Goal: Information Seeking & Learning: Learn about a topic

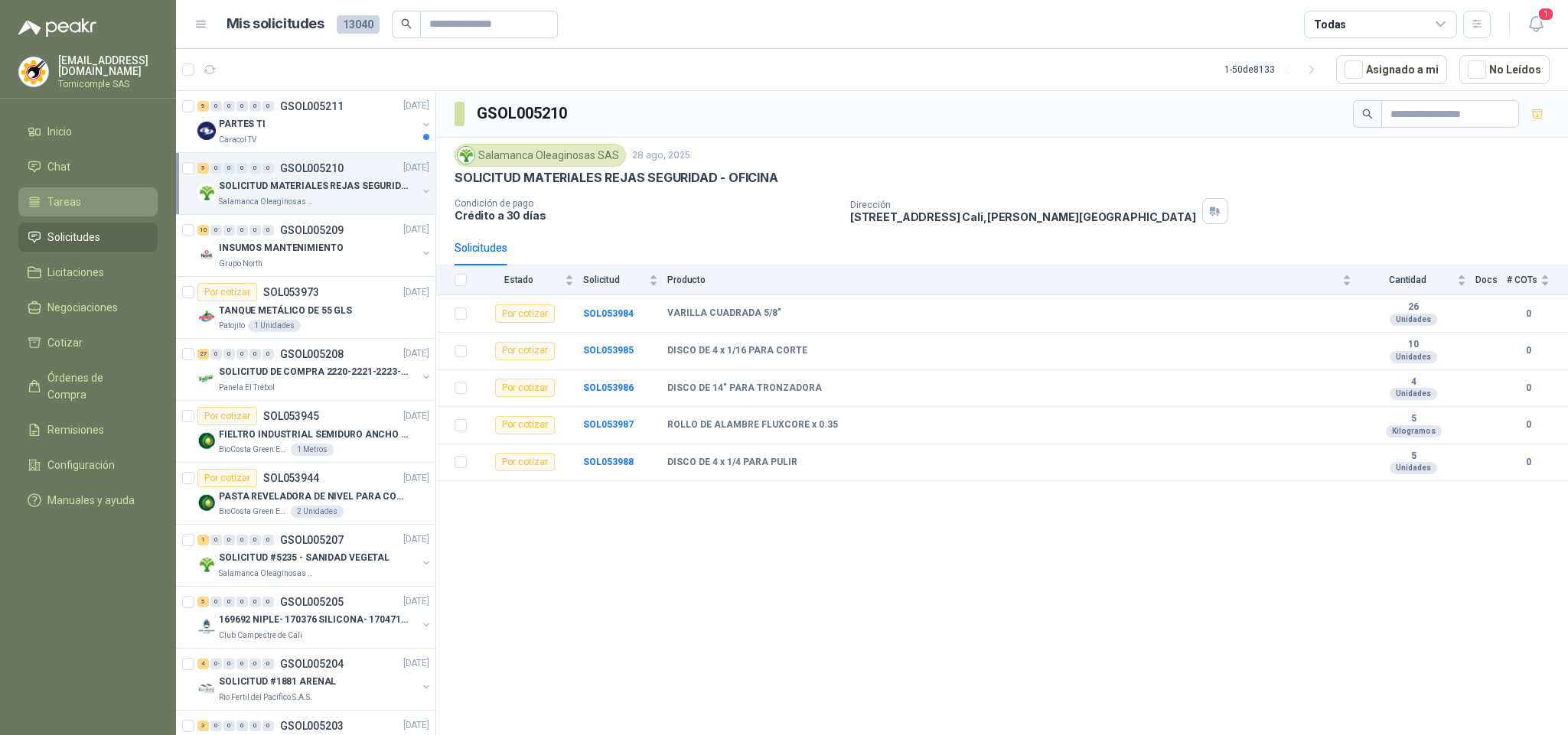
click at [70, 200] on span "Tareas" at bounding box center [64, 201] width 33 height 17
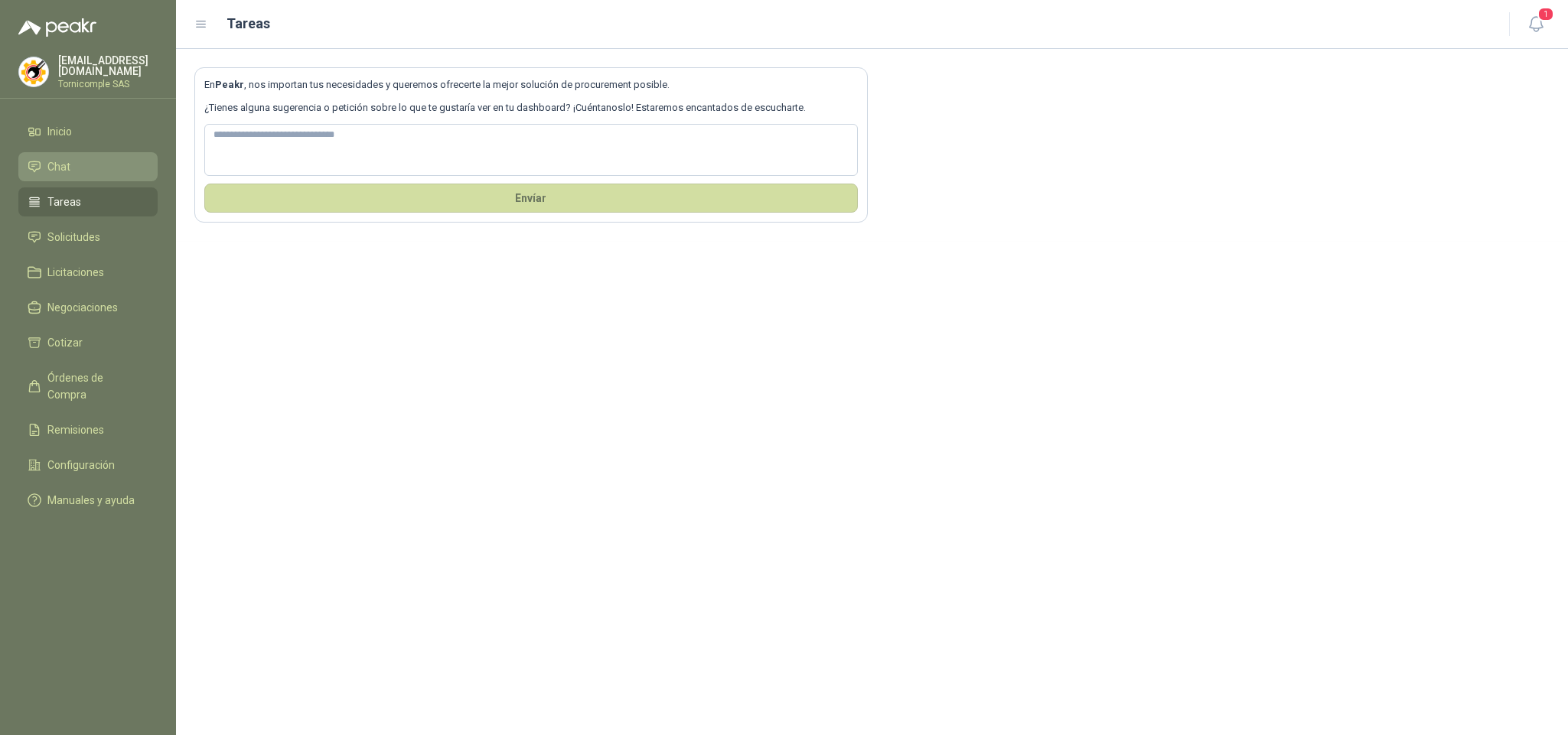
click at [88, 168] on li "Chat" at bounding box center [89, 166] width 121 height 17
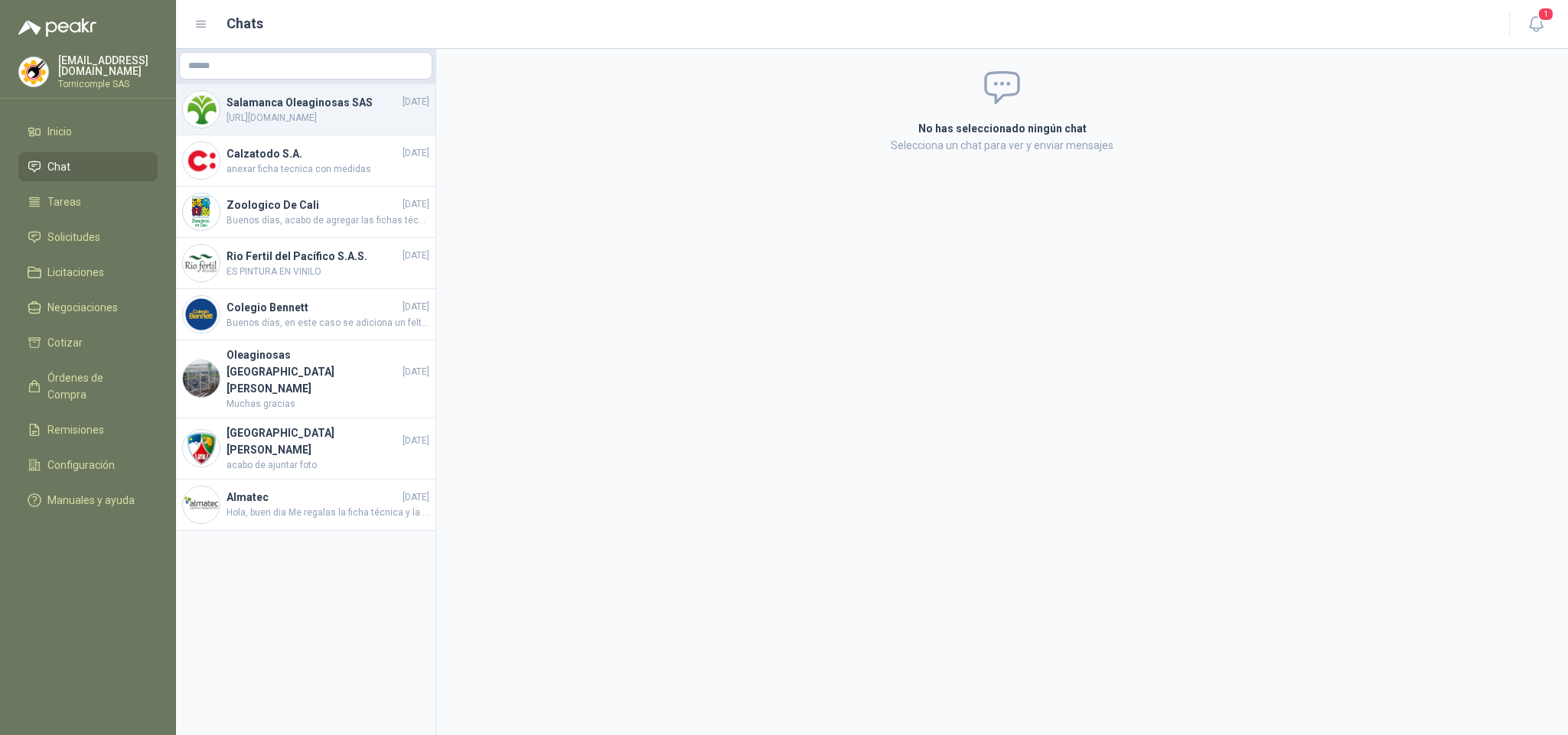
click at [384, 95] on h4 "Salamanca Oleaginosas SAS" at bounding box center [313, 102] width 173 height 17
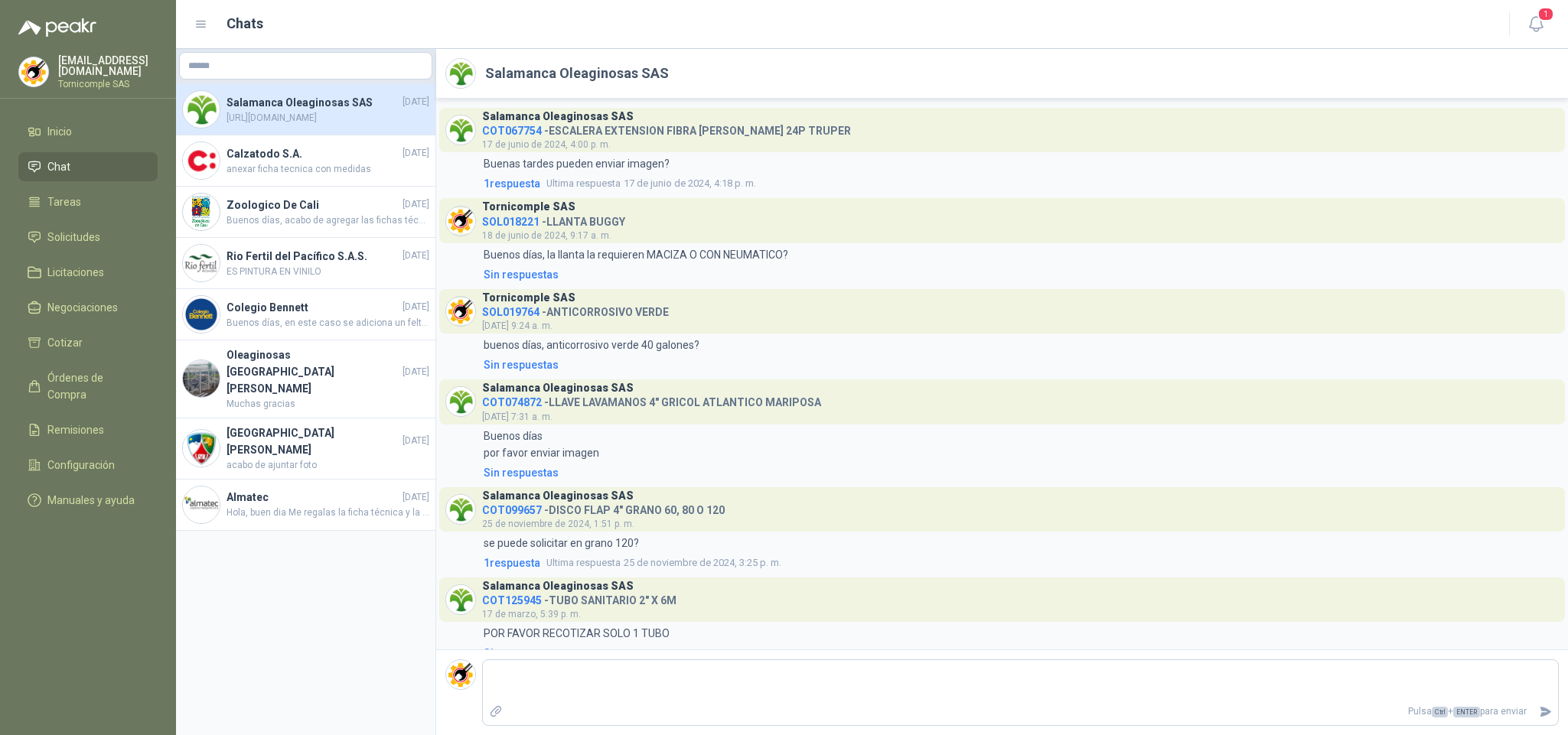
scroll to position [658, 0]
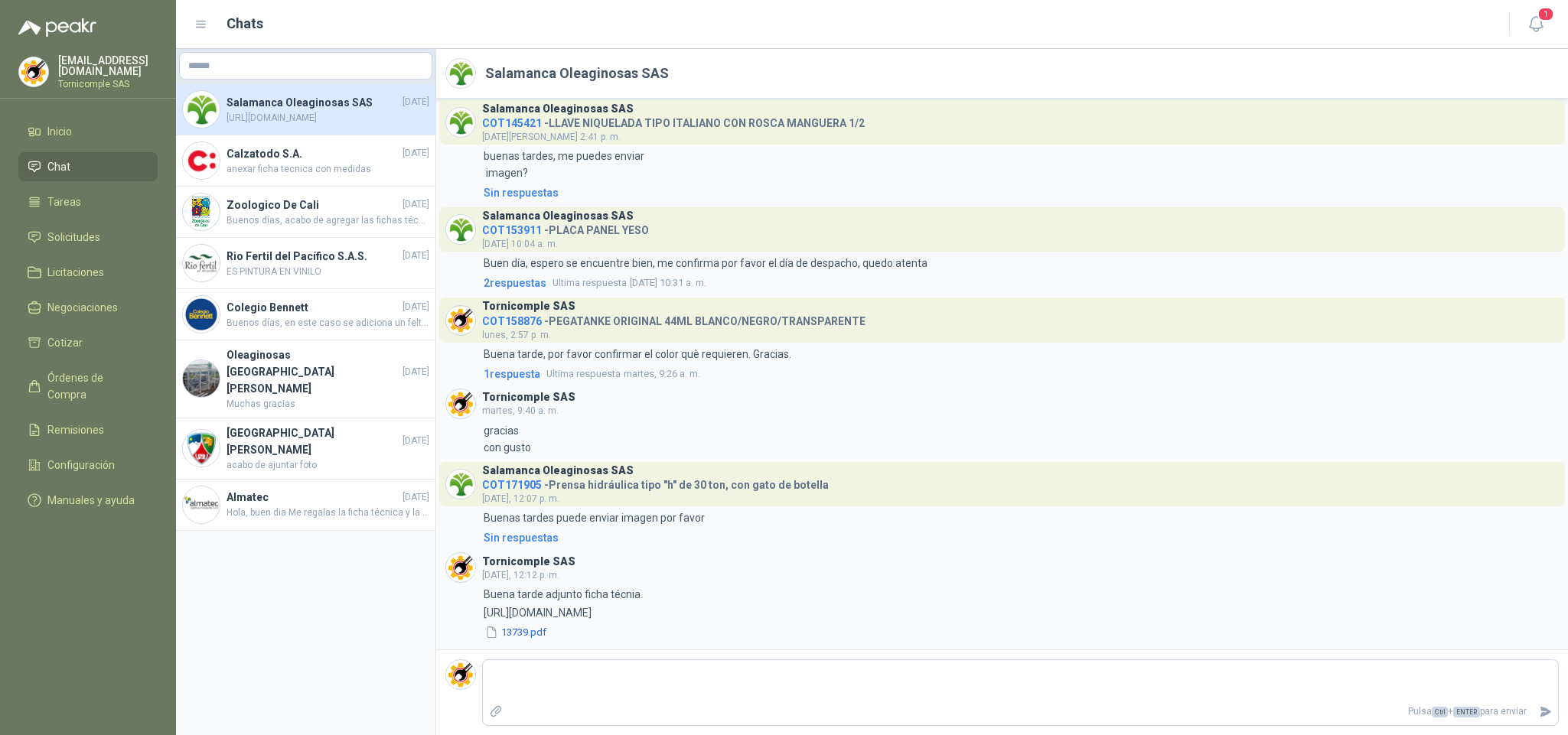
click at [521, 484] on span "COT171905" at bounding box center [512, 485] width 60 height 13
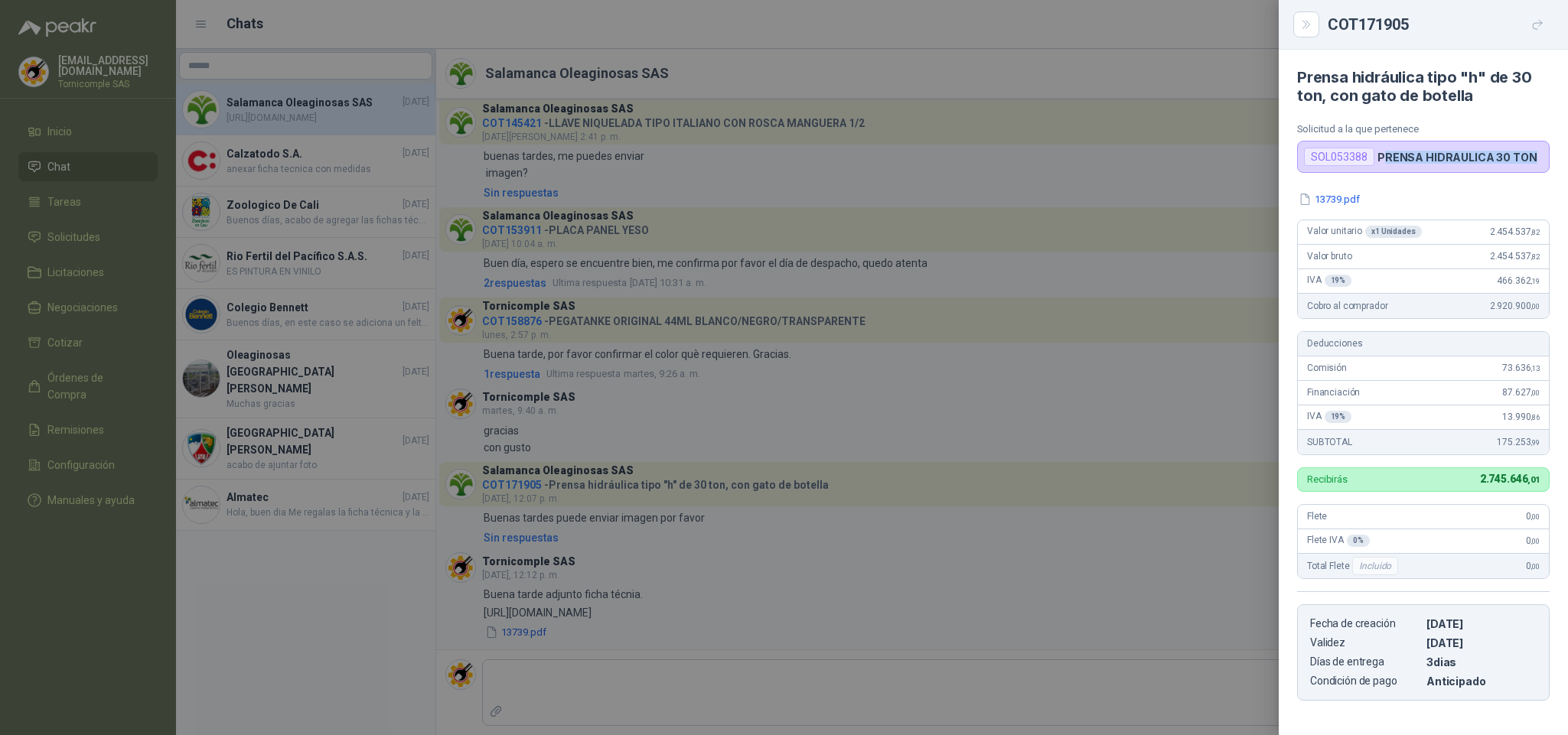
drag, startPoint x: 1403, startPoint y: 149, endPoint x: 1566, endPoint y: 149, distance: 163.0
click at [1566, 149] on article "Prensa hidráulica tipo "h" de 30 ton, con gato de botella Solicitud a la que pe…" at bounding box center [1423, 111] width 289 height 123
drag, startPoint x: 1496, startPoint y: 450, endPoint x: 1538, endPoint y: 451, distance: 42.0
click at [1538, 451] on div "SUBTOTAL 175.253 ,99" at bounding box center [1423, 442] width 251 height 24
drag, startPoint x: 1195, startPoint y: 418, endPoint x: 1039, endPoint y: 363, distance: 165.4
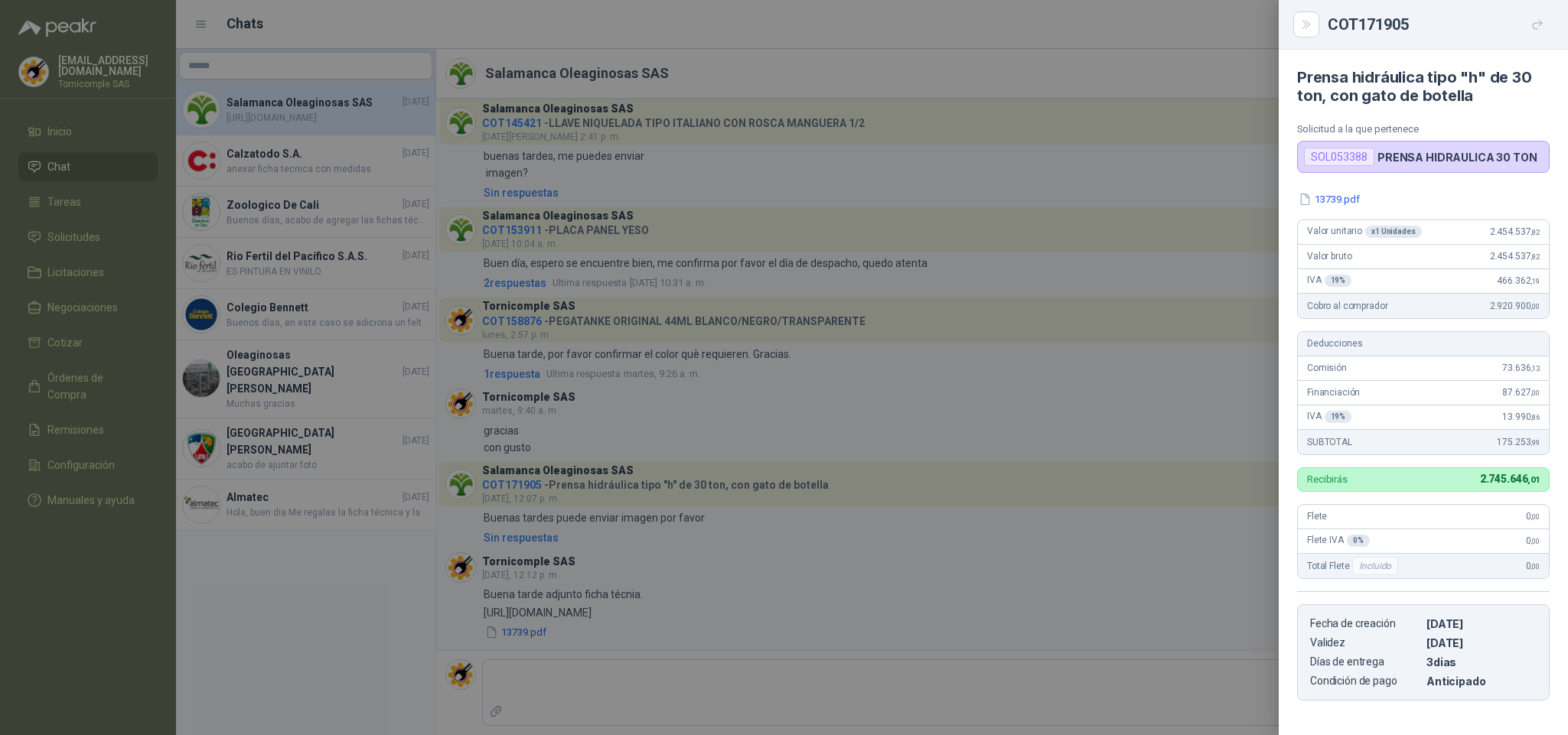
click at [1195, 416] on div at bounding box center [784, 368] width 1568 height 735
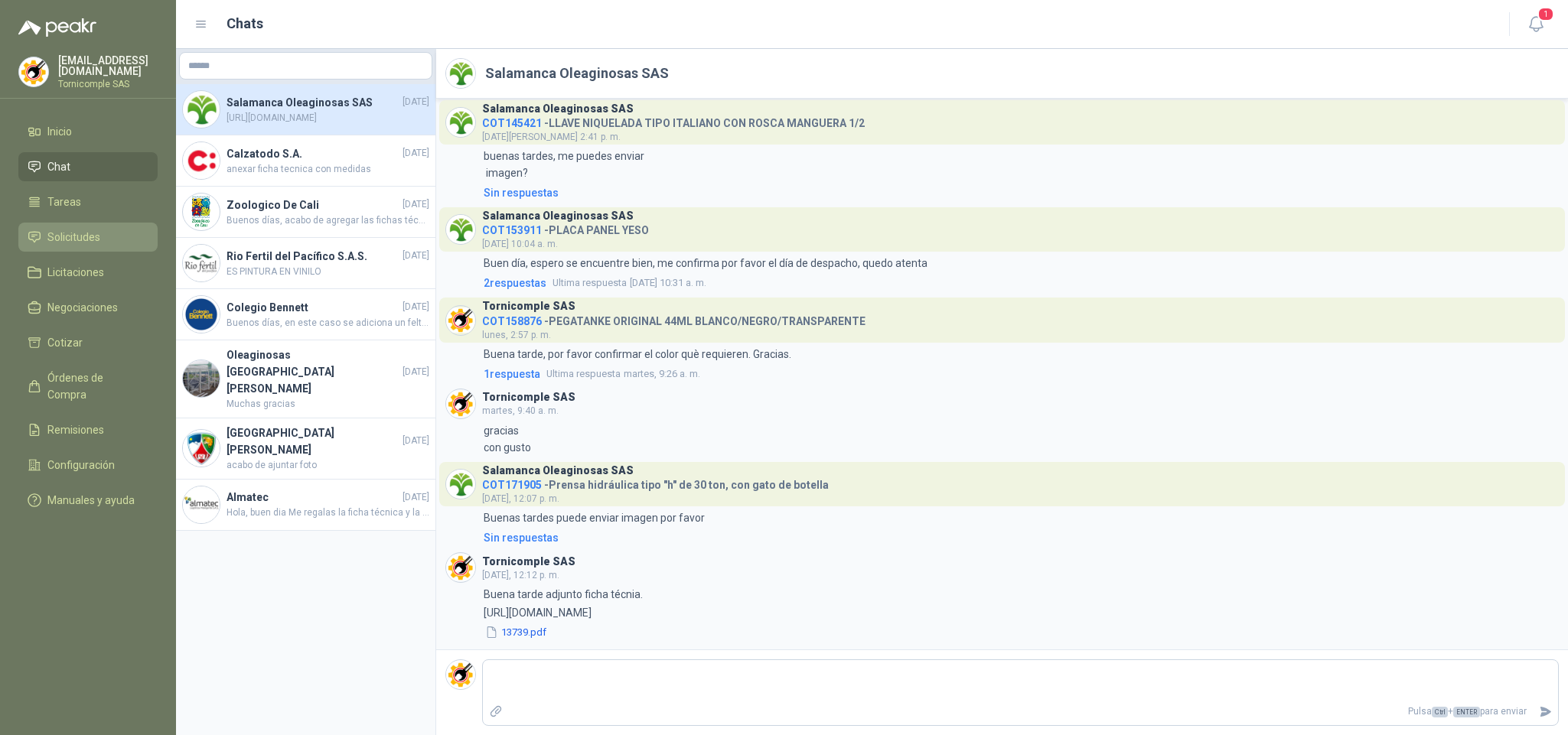
click at [111, 238] on li "Solicitudes" at bounding box center [89, 237] width 121 height 17
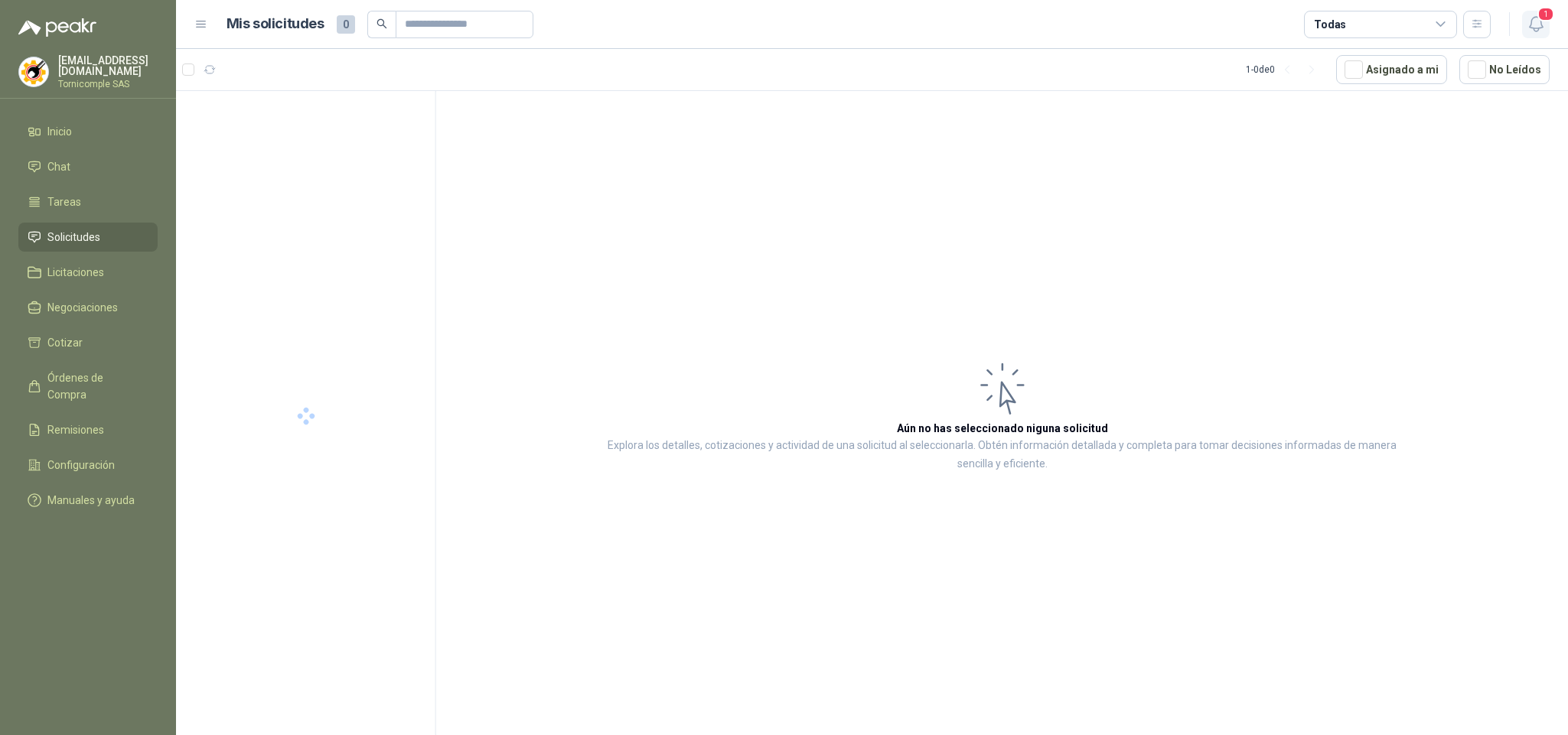
click at [1541, 23] on icon "button" at bounding box center [1535, 23] width 19 height 19
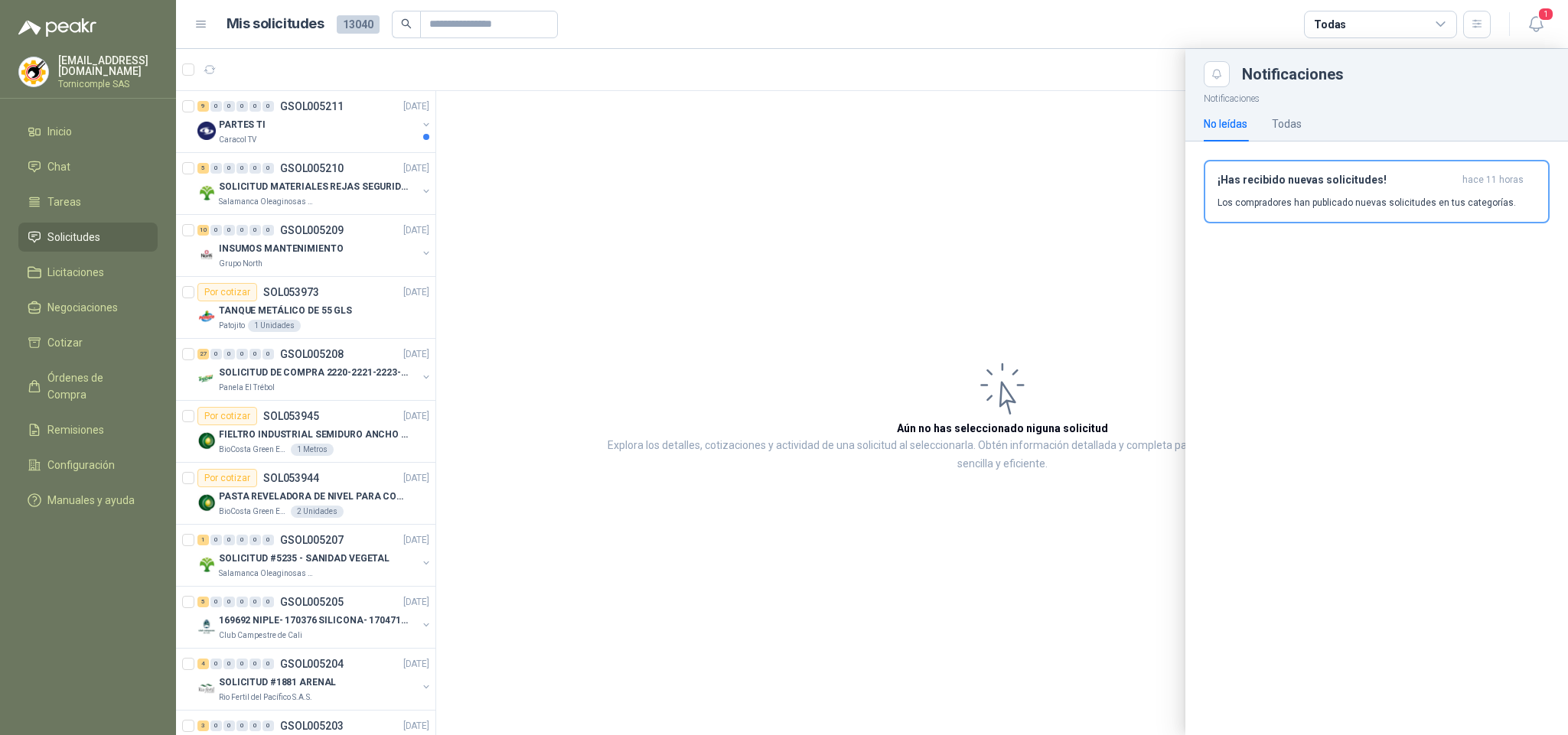
click at [1470, 200] on p "Los compradores han publicado nuevas solicitudes en tus categorías." at bounding box center [1367, 202] width 298 height 14
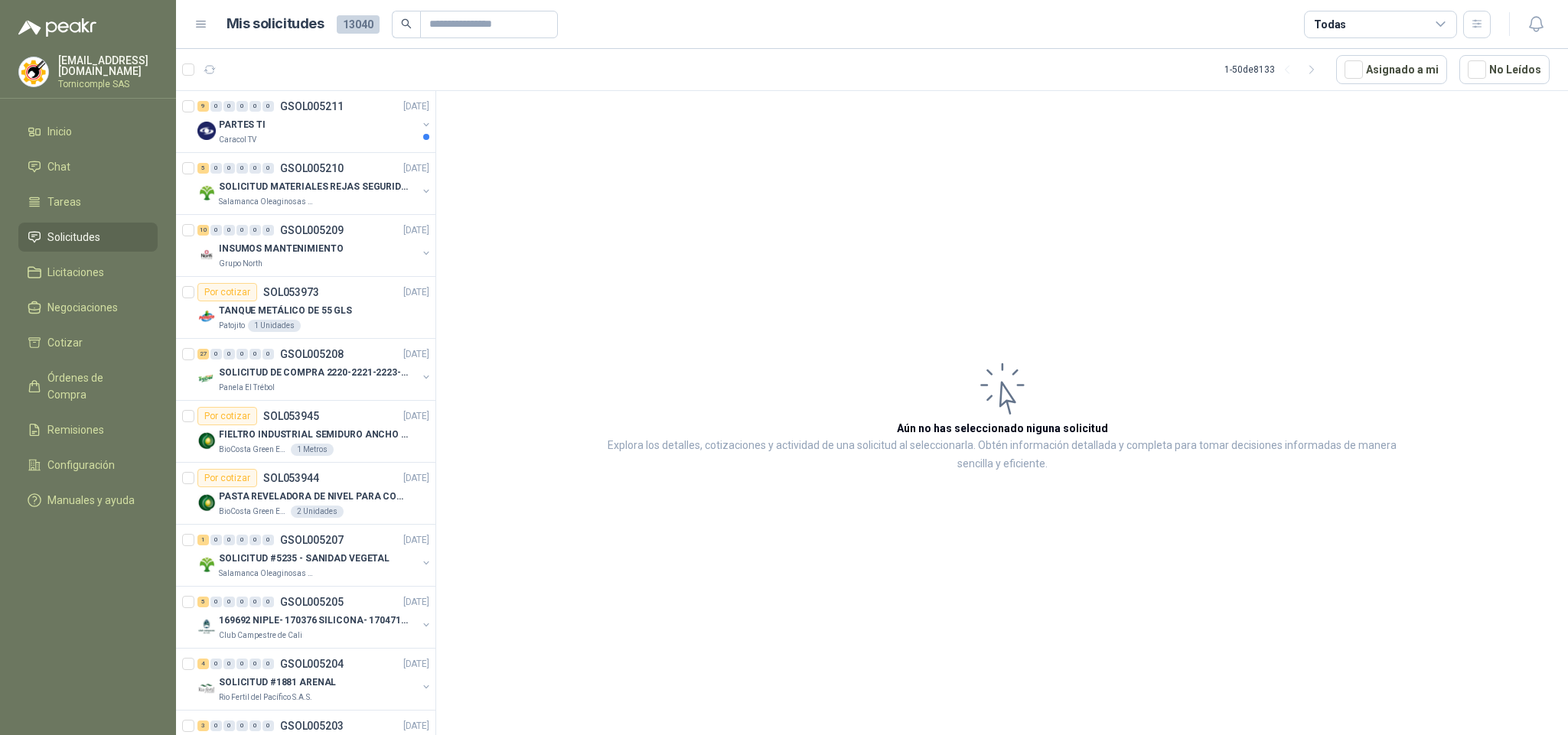
click at [302, 138] on div "Caracol TV" at bounding box center [317, 140] width 198 height 13
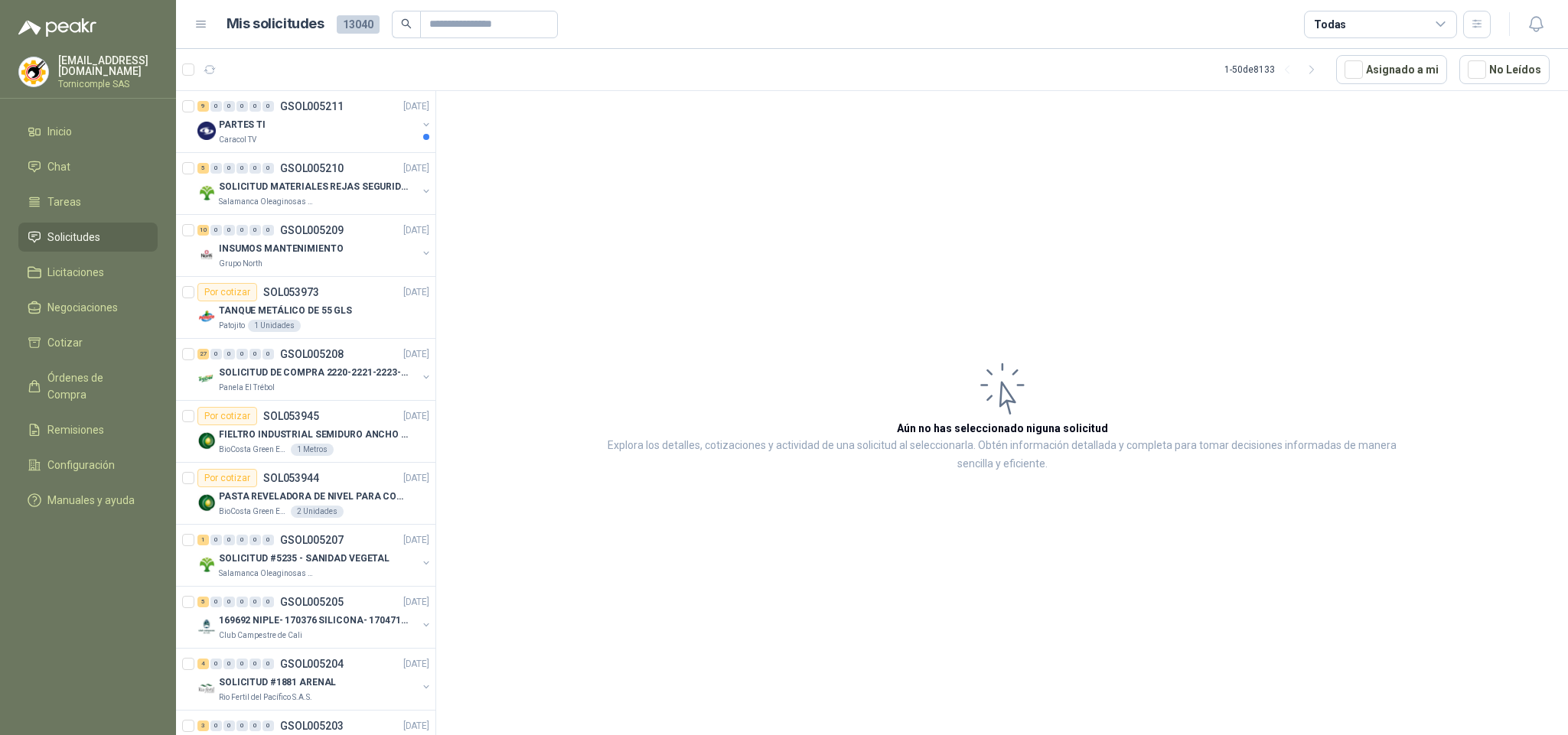
click at [302, 138] on div "Caracol TV" at bounding box center [317, 140] width 198 height 13
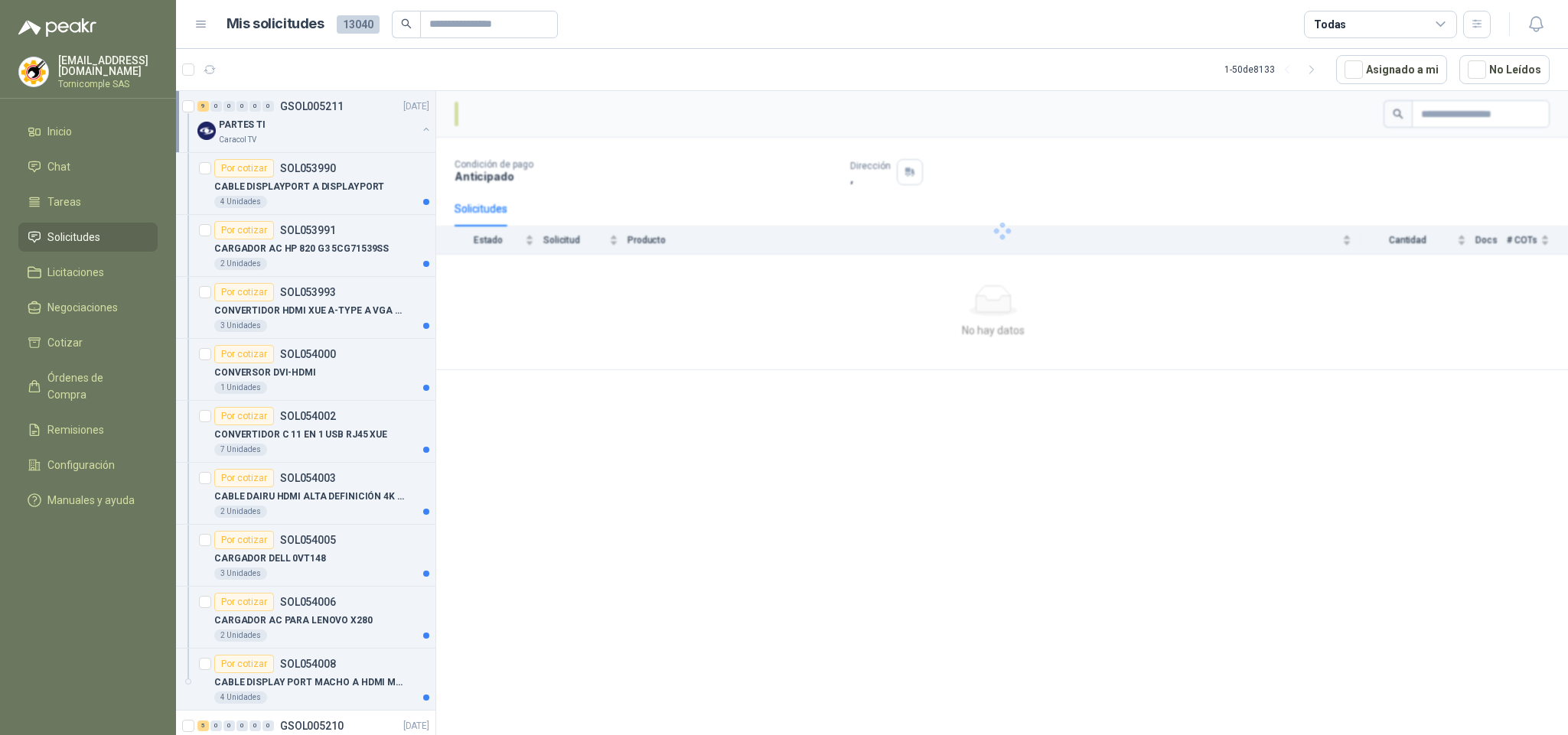
click at [302, 138] on div "Caracol TV" at bounding box center [317, 140] width 198 height 13
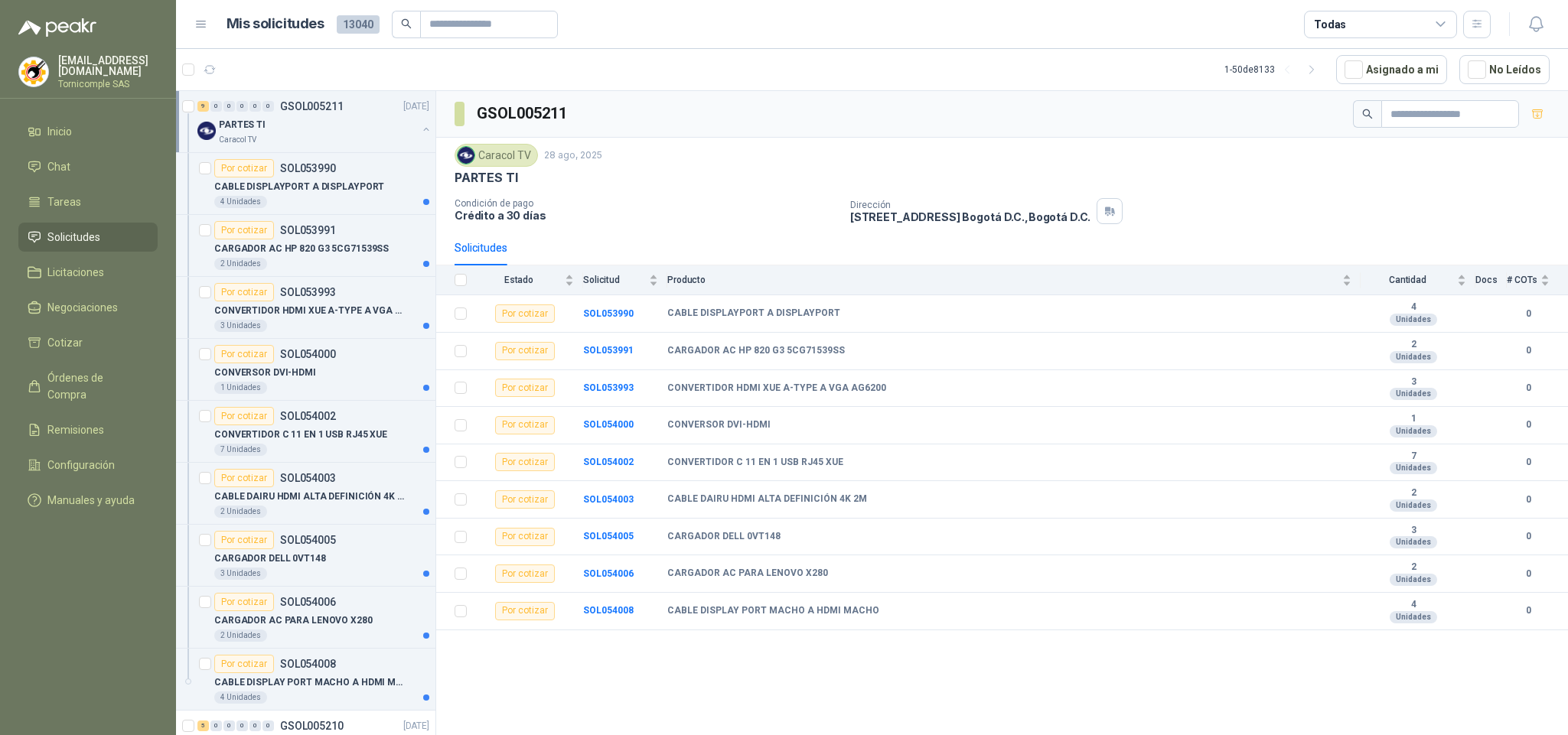
click at [302, 138] on div "Caracol TV" at bounding box center [317, 140] width 198 height 13
click at [81, 144] on ul "Inicio Chat Tareas Solicitudes Licitaciones Negociaciones Cotizar Órdenes de Co…" at bounding box center [88, 319] width 176 height 404
click at [67, 134] on span "Inicio" at bounding box center [60, 131] width 24 height 17
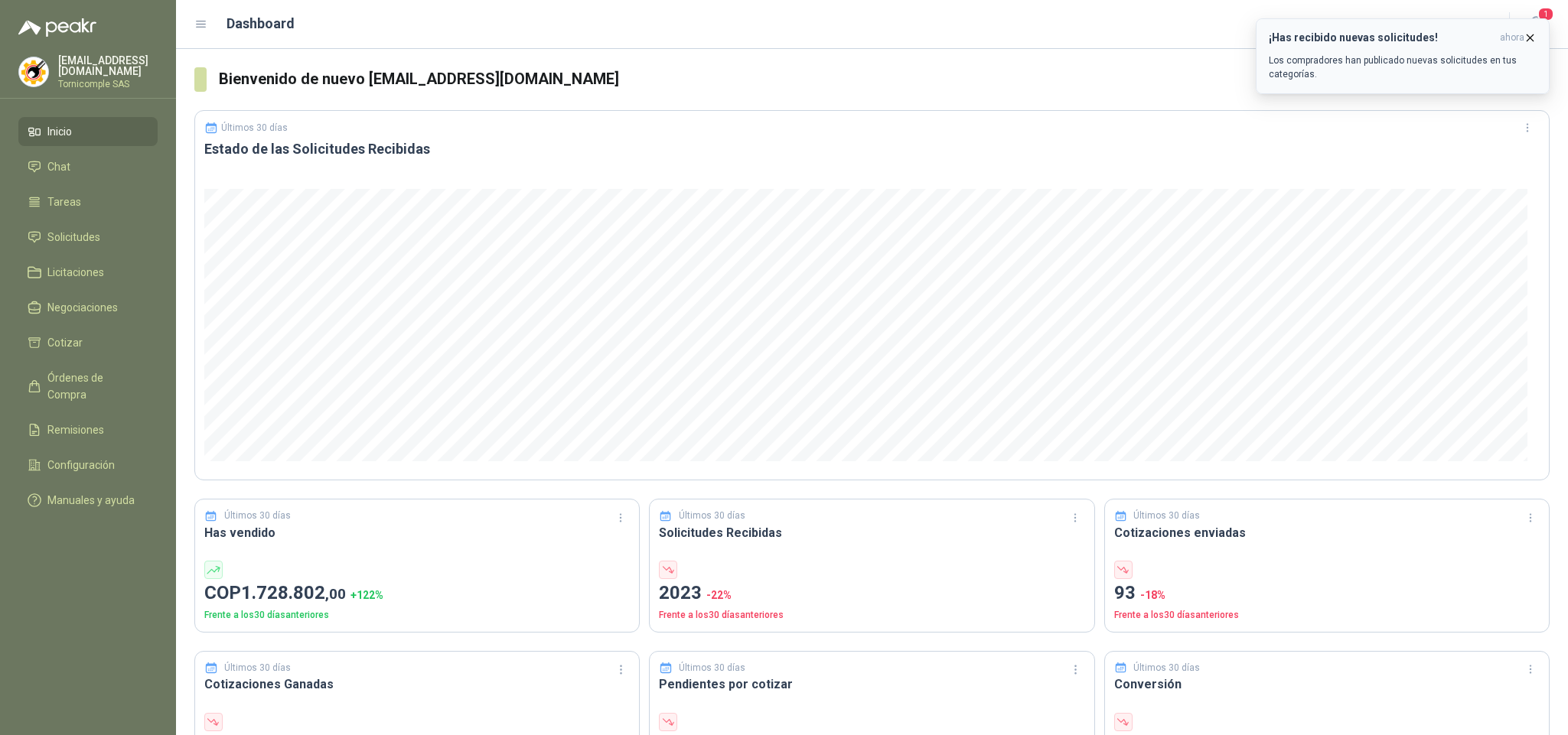
click at [1514, 33] on span "ahora" at bounding box center [1512, 38] width 24 height 13
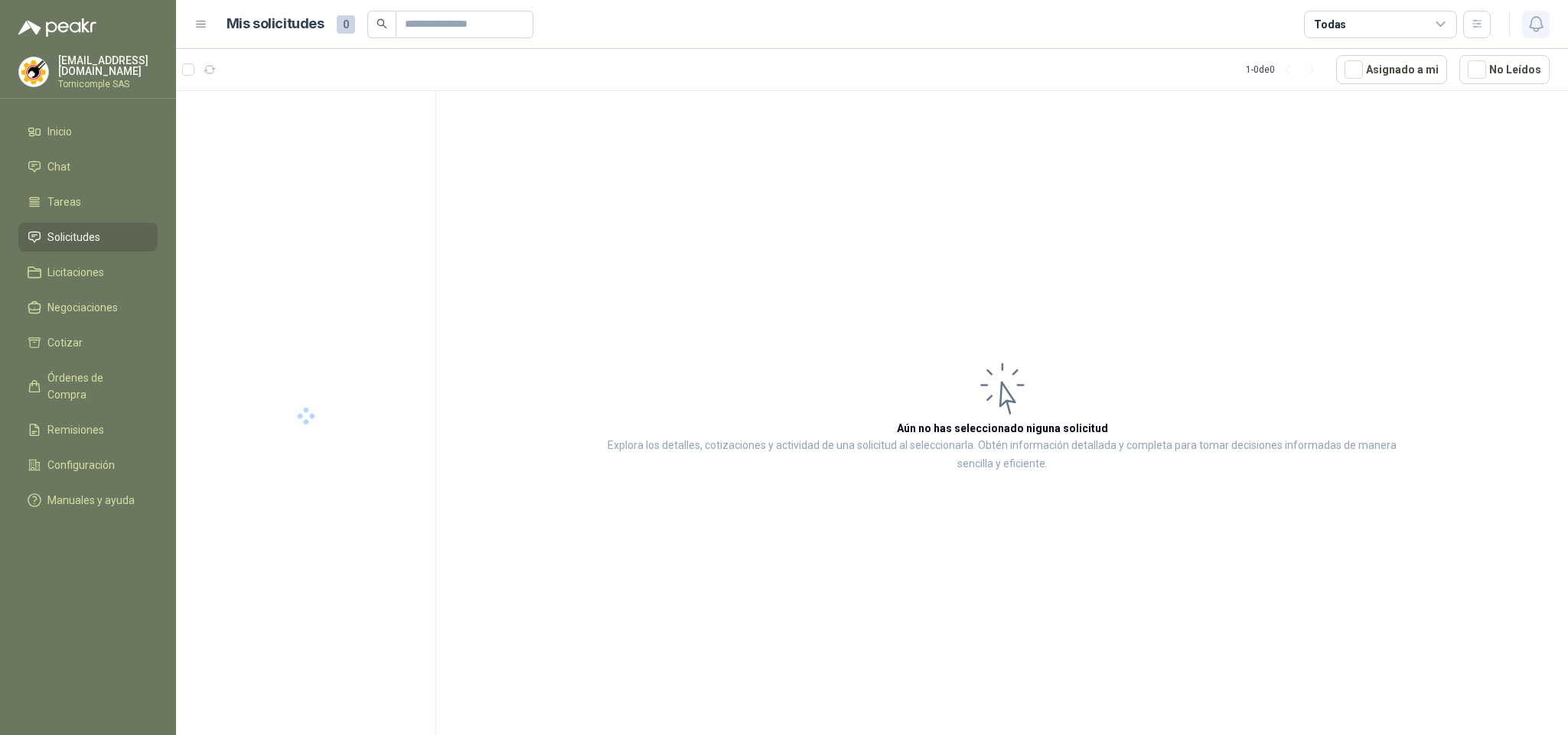
click at [1527, 28] on icon "button" at bounding box center [1535, 23] width 19 height 19
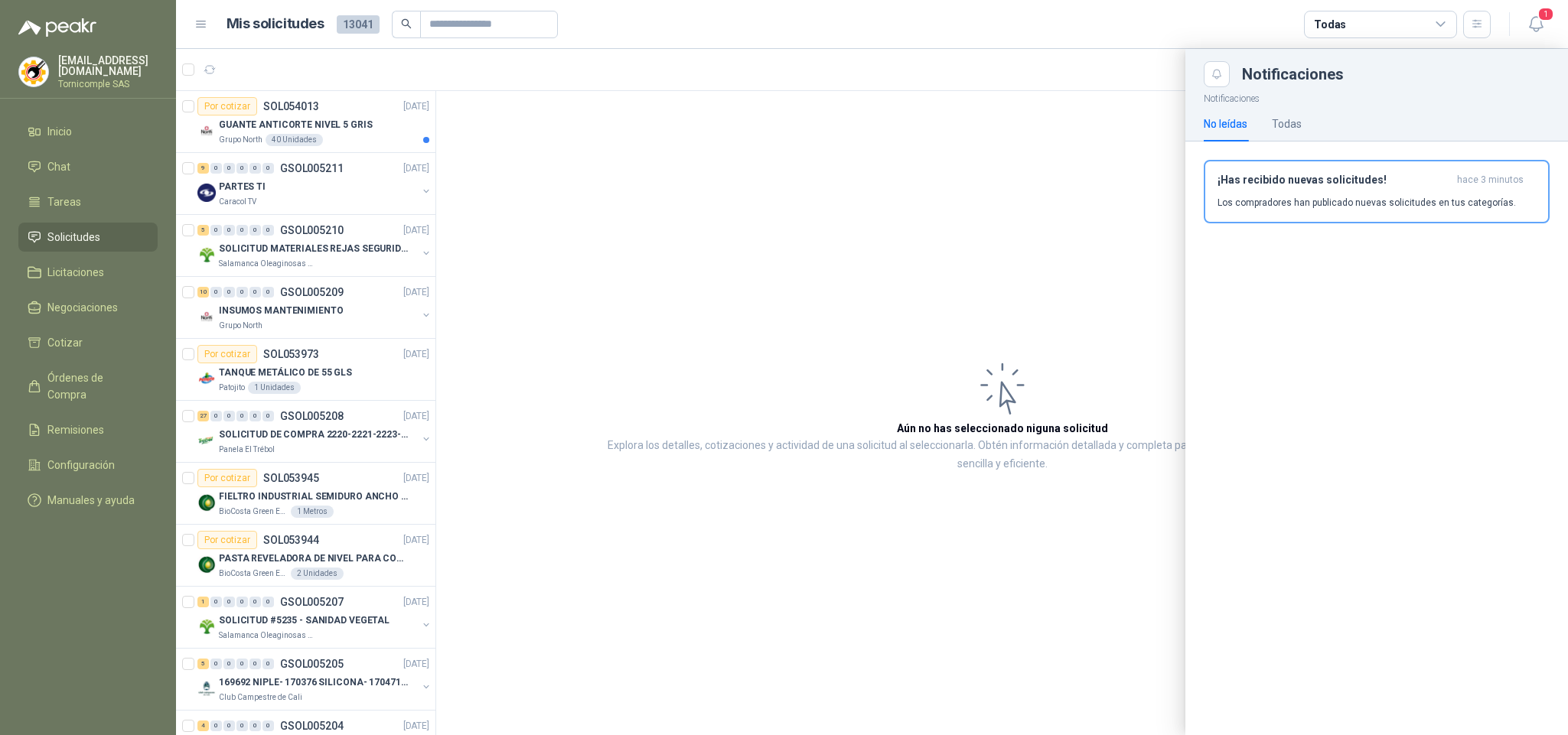
click at [292, 149] on div at bounding box center [872, 392] width 1392 height 686
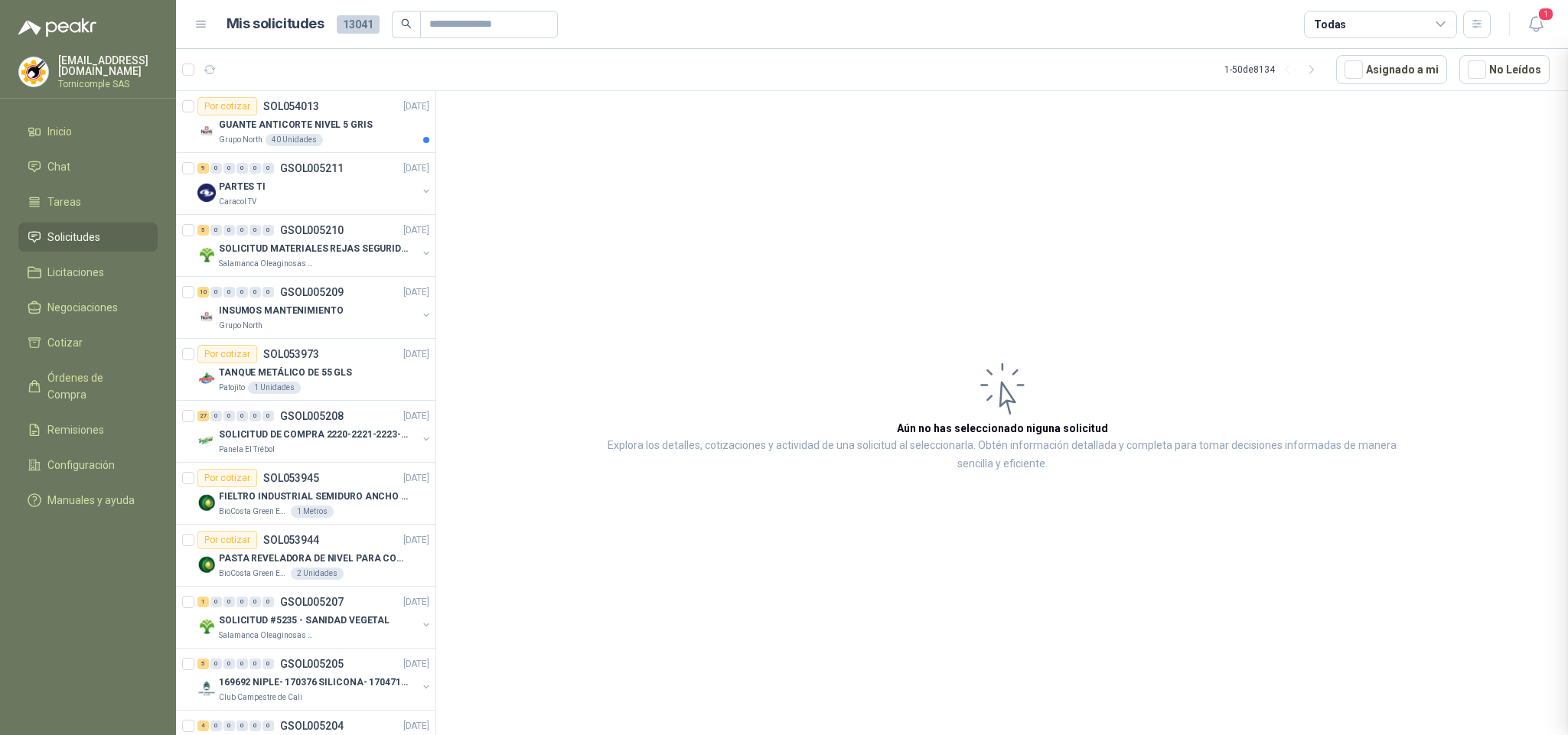
click at [292, 149] on div at bounding box center [872, 392] width 1392 height 686
click at [292, 135] on div "40 Unidades" at bounding box center [294, 140] width 58 height 13
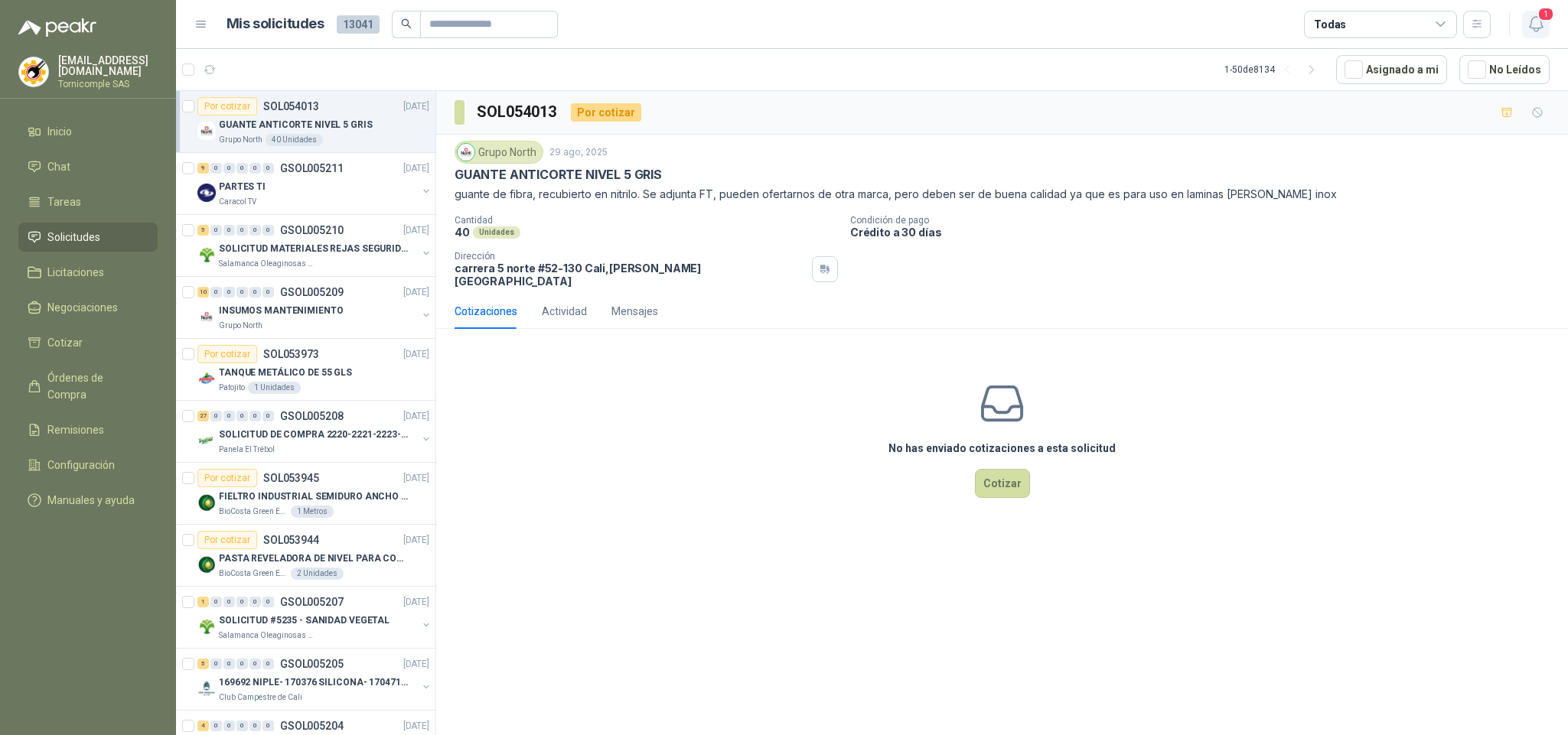
click at [1525, 28] on button "1" at bounding box center [1535, 24] width 28 height 28
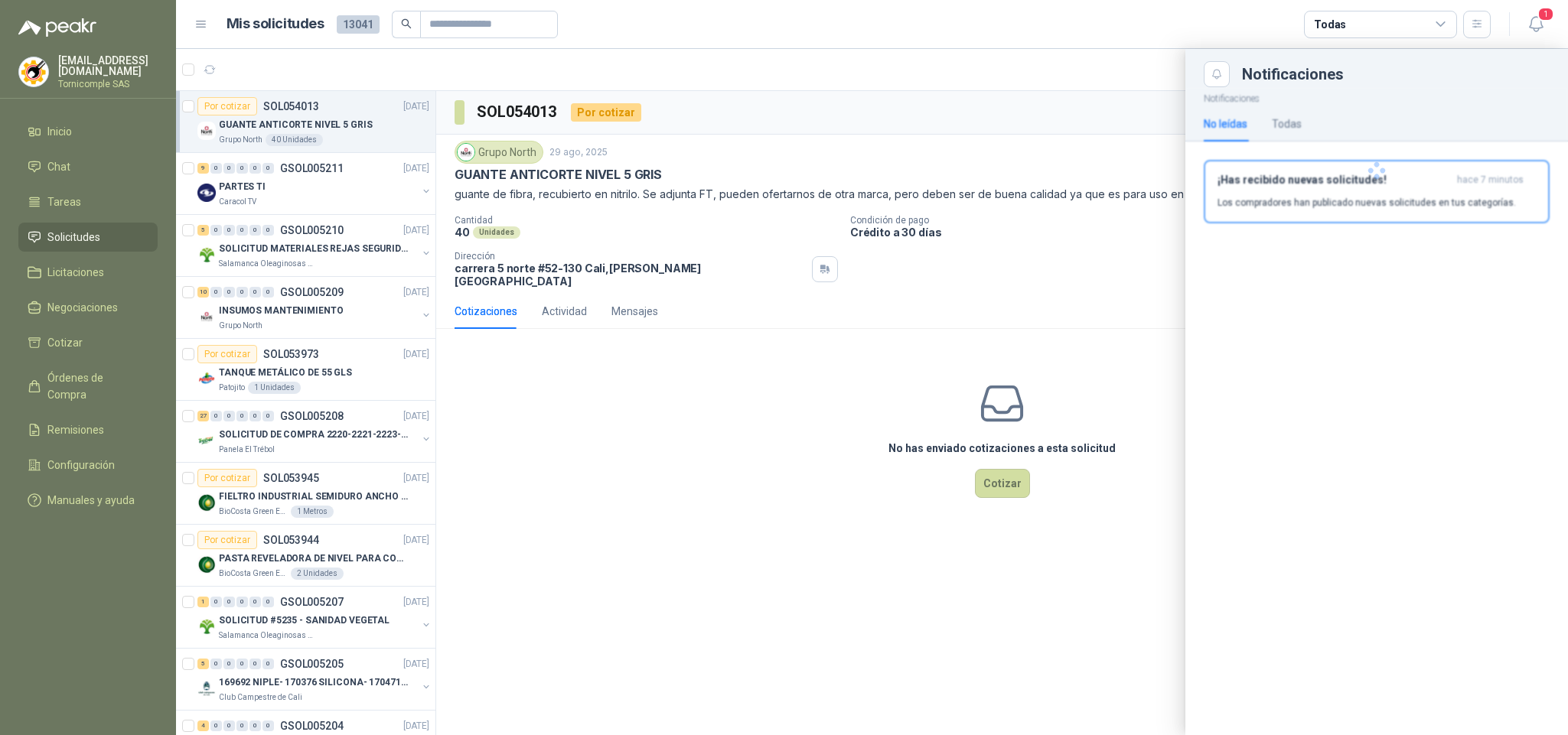
click at [1435, 177] on h3 "¡Has recibido nuevas solicitudes!" at bounding box center [1334, 180] width 233 height 13
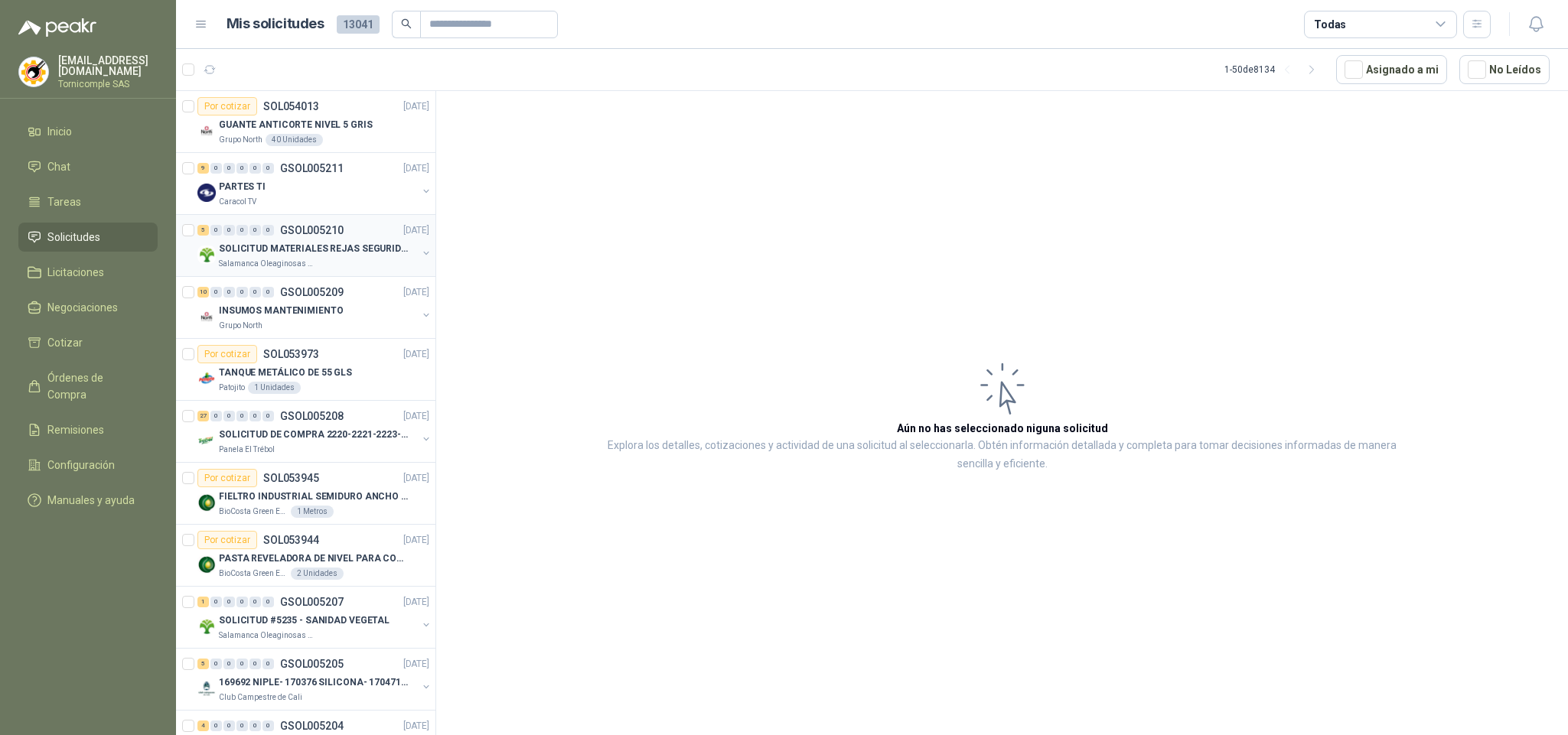
click at [280, 263] on p "Salamanca Oleaginosas SAS" at bounding box center [266, 265] width 97 height 13
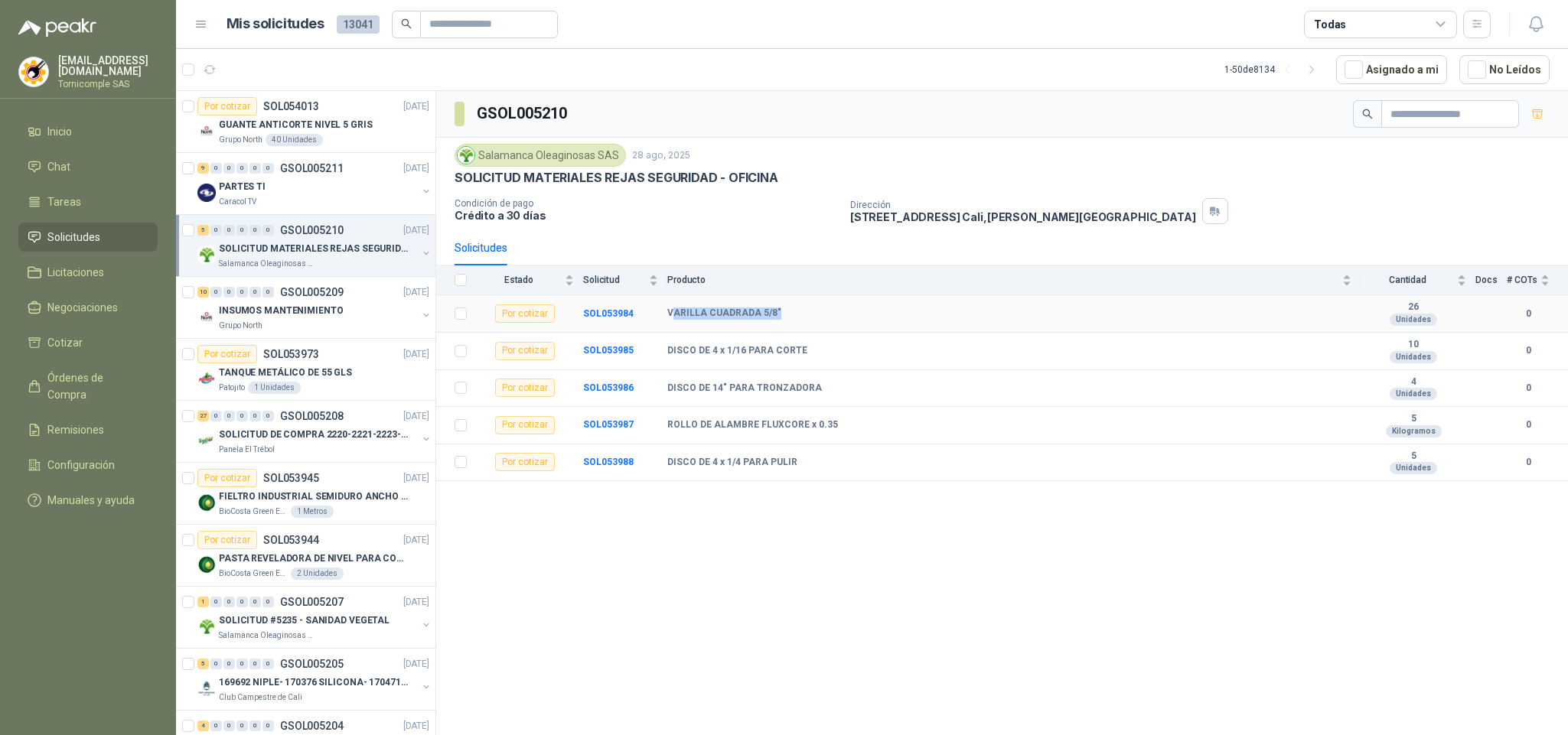
drag, startPoint x: 670, startPoint y: 315, endPoint x: 751, endPoint y: 329, distance: 82.2
click at [781, 314] on div "VARILLA CUADRADA 5/8"" at bounding box center [1009, 314] width 684 height 13
drag, startPoint x: 661, startPoint y: 356, endPoint x: 827, endPoint y: 356, distance: 166.0
click at [827, 356] on tr "Por cotizar SOL053985 DISCO DE 4 x 1/16 PARA CORTE 10 Unidades 0" at bounding box center [1002, 352] width 1132 height 38
drag, startPoint x: 667, startPoint y: 400, endPoint x: 634, endPoint y: 473, distance: 80.1
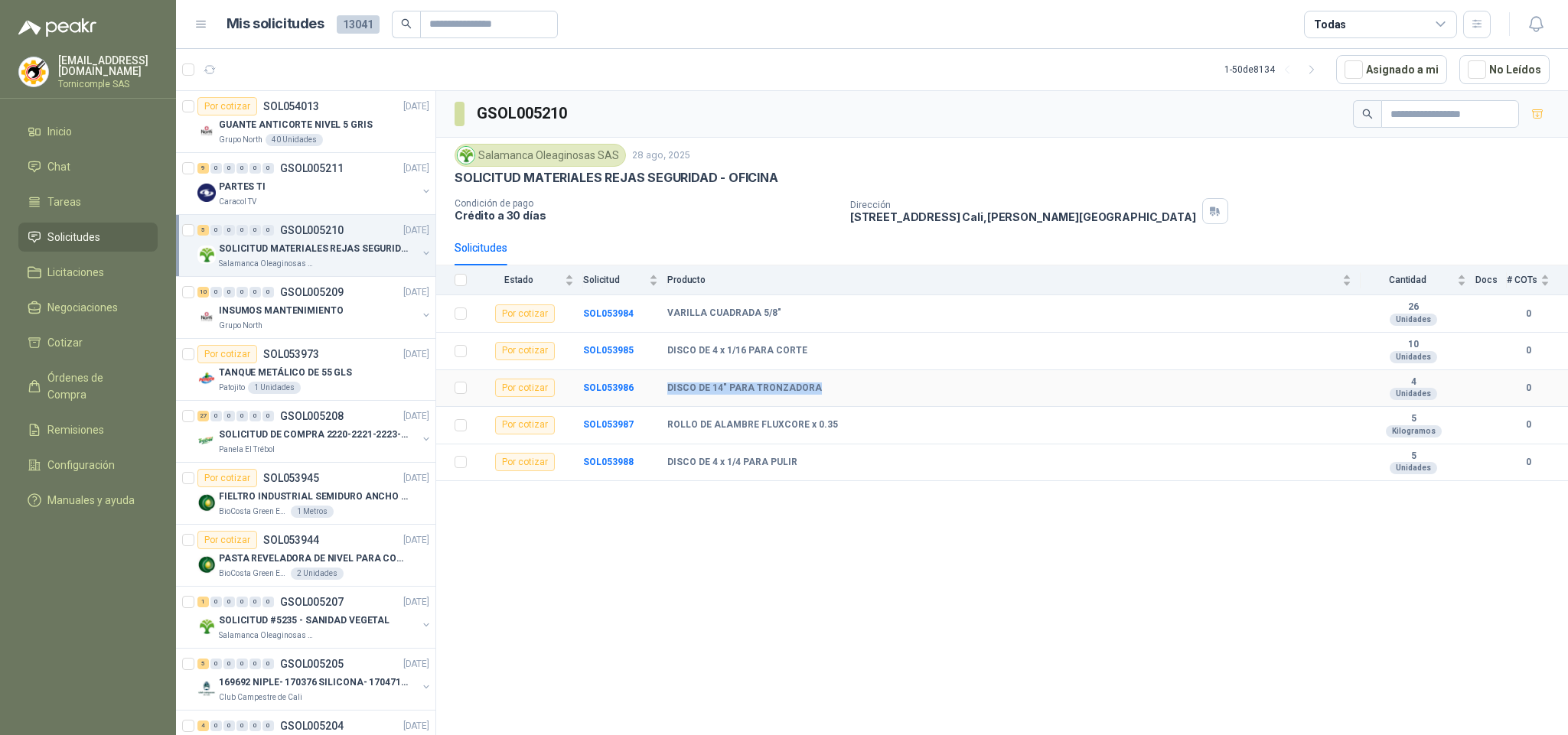
click at [822, 408] on td "DISCO DE 14" PARA TRONZADORA" at bounding box center [1014, 389] width 694 height 38
drag, startPoint x: 793, startPoint y: 443, endPoint x: 834, endPoint y: 442, distance: 41.0
click at [834, 442] on td "ROLLO DE ALAMBRE FLUXCORE x 0.35" at bounding box center [1014, 426] width 694 height 38
click at [854, 616] on div "GSOL005210 Salamanca Oleaginosas SAS [DATE] SOLICITUD MATERIALES REJAS SEGURIDA…" at bounding box center [1002, 415] width 1132 height 649
click at [101, 138] on link "Inicio" at bounding box center [88, 132] width 139 height 29
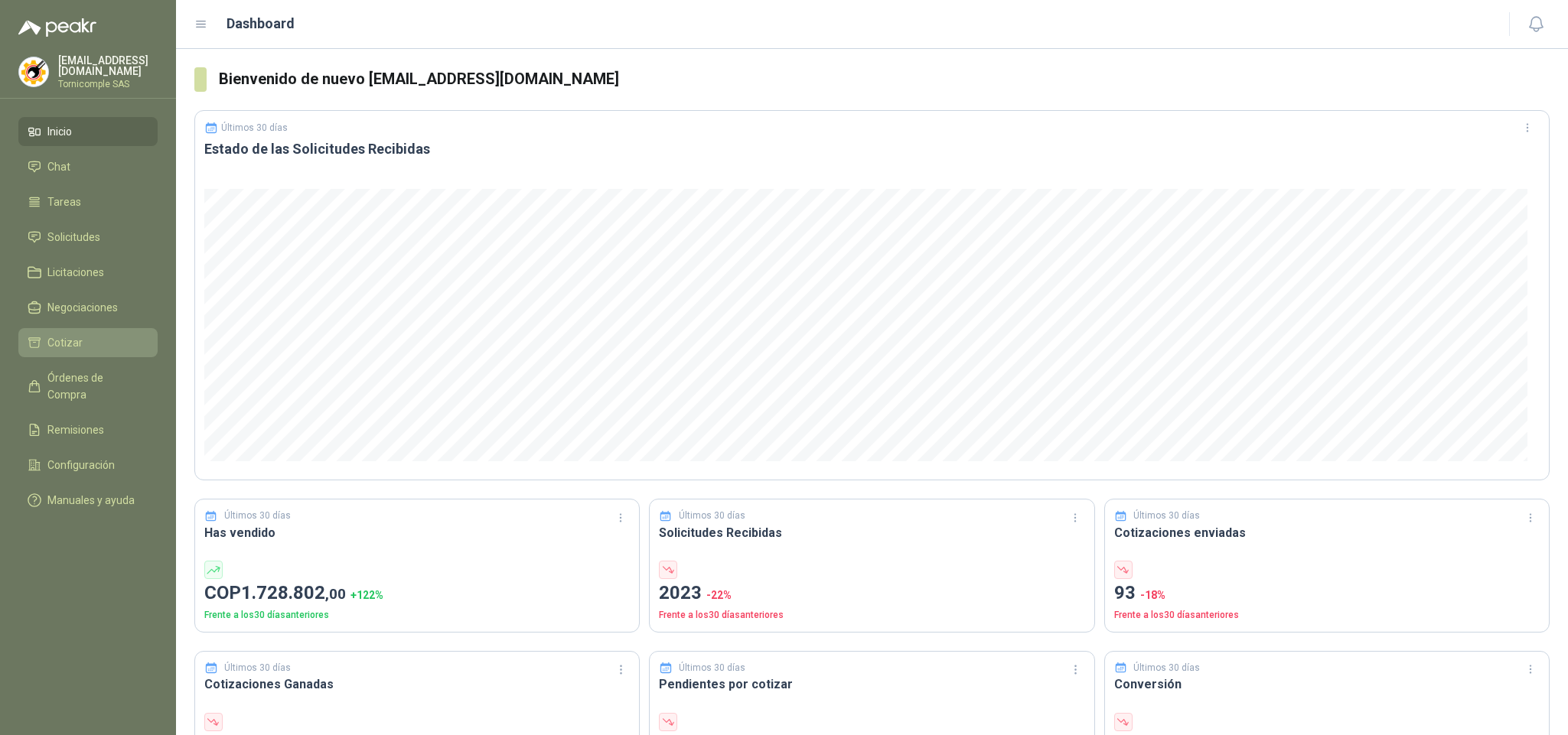
click at [76, 342] on span "Cotizar" at bounding box center [65, 342] width 35 height 17
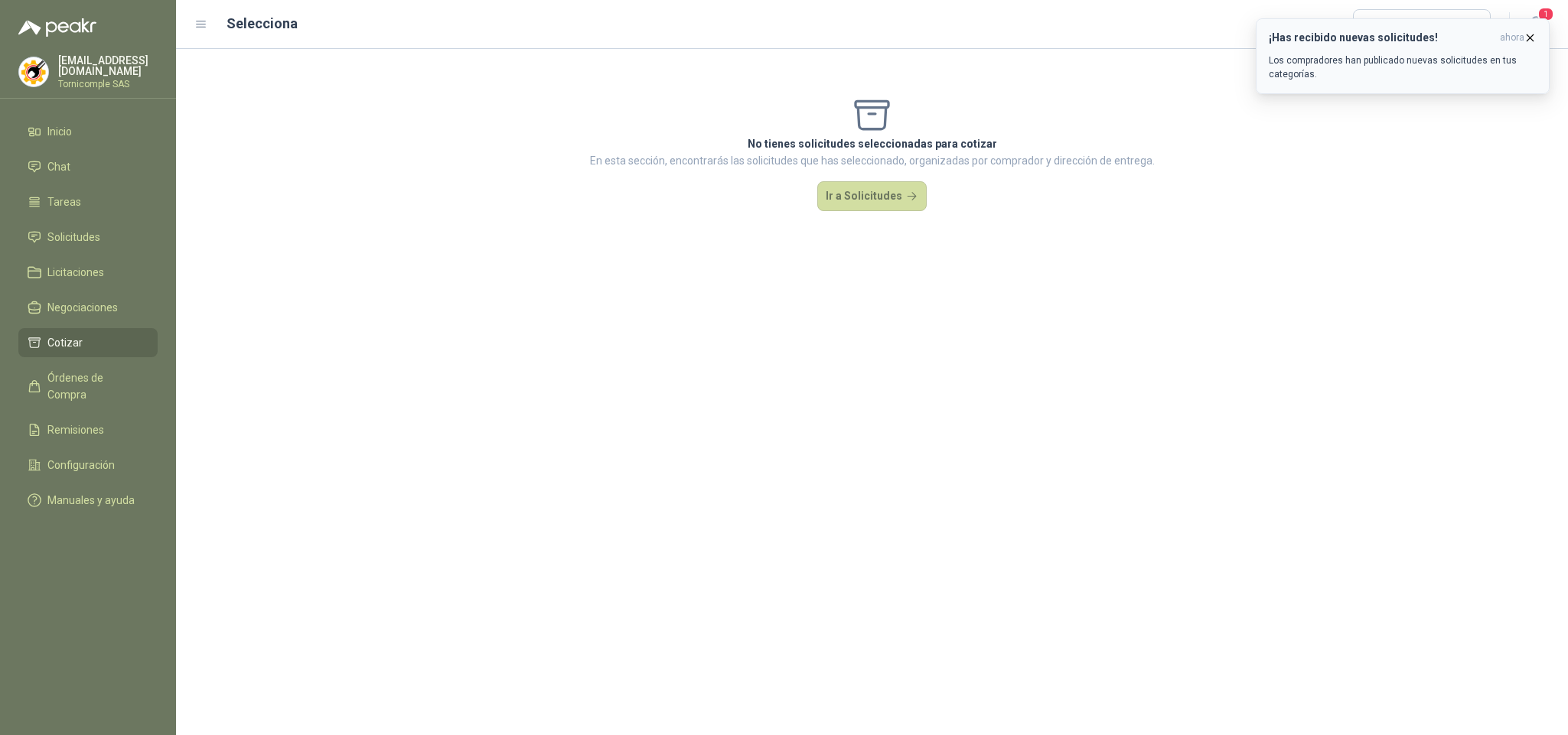
click at [1499, 55] on p "Los compradores han publicado nuevas solicitudes en tus categorías." at bounding box center [1403, 67] width 268 height 28
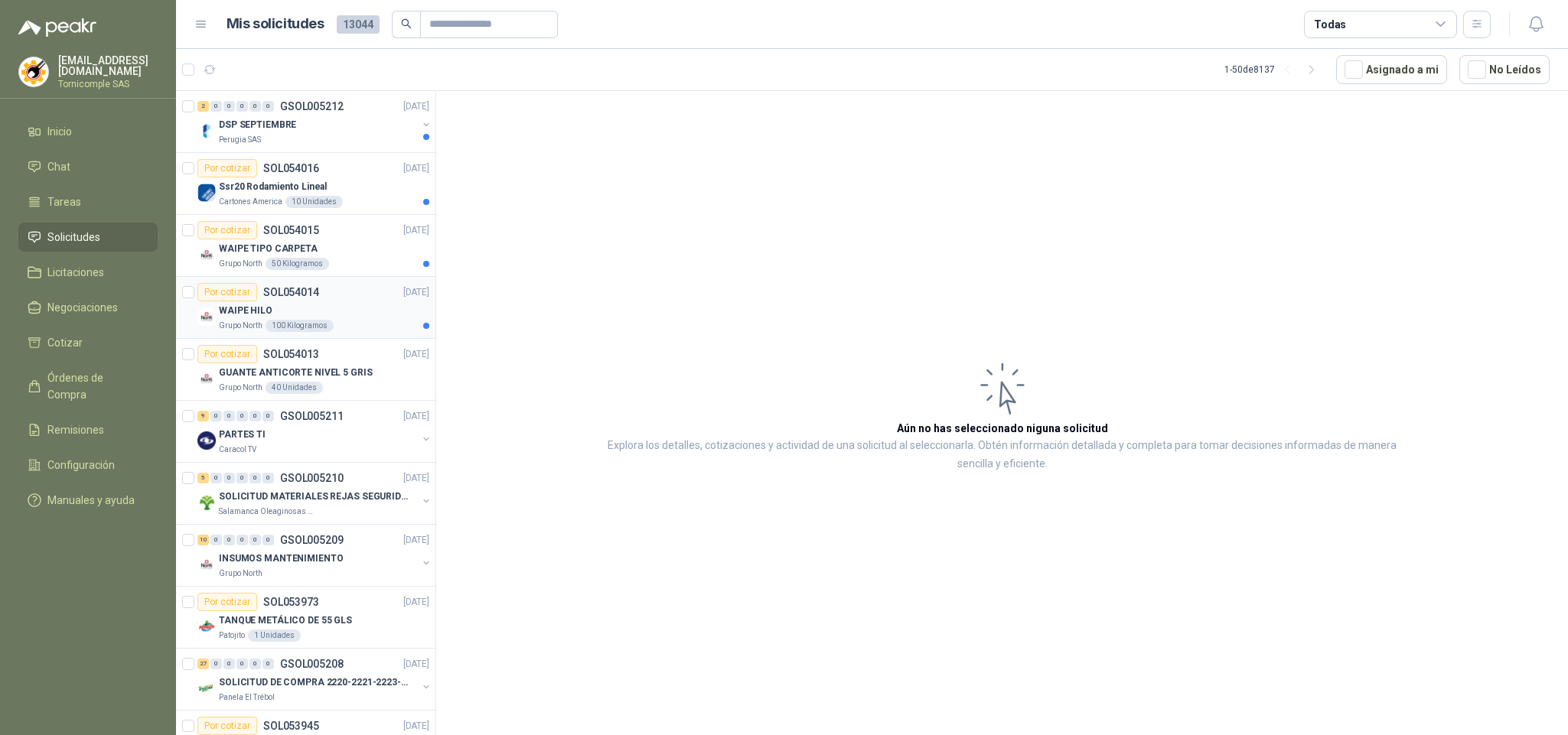
click at [378, 328] on div "Grupo North 100 Kilogramos" at bounding box center [323, 326] width 210 height 13
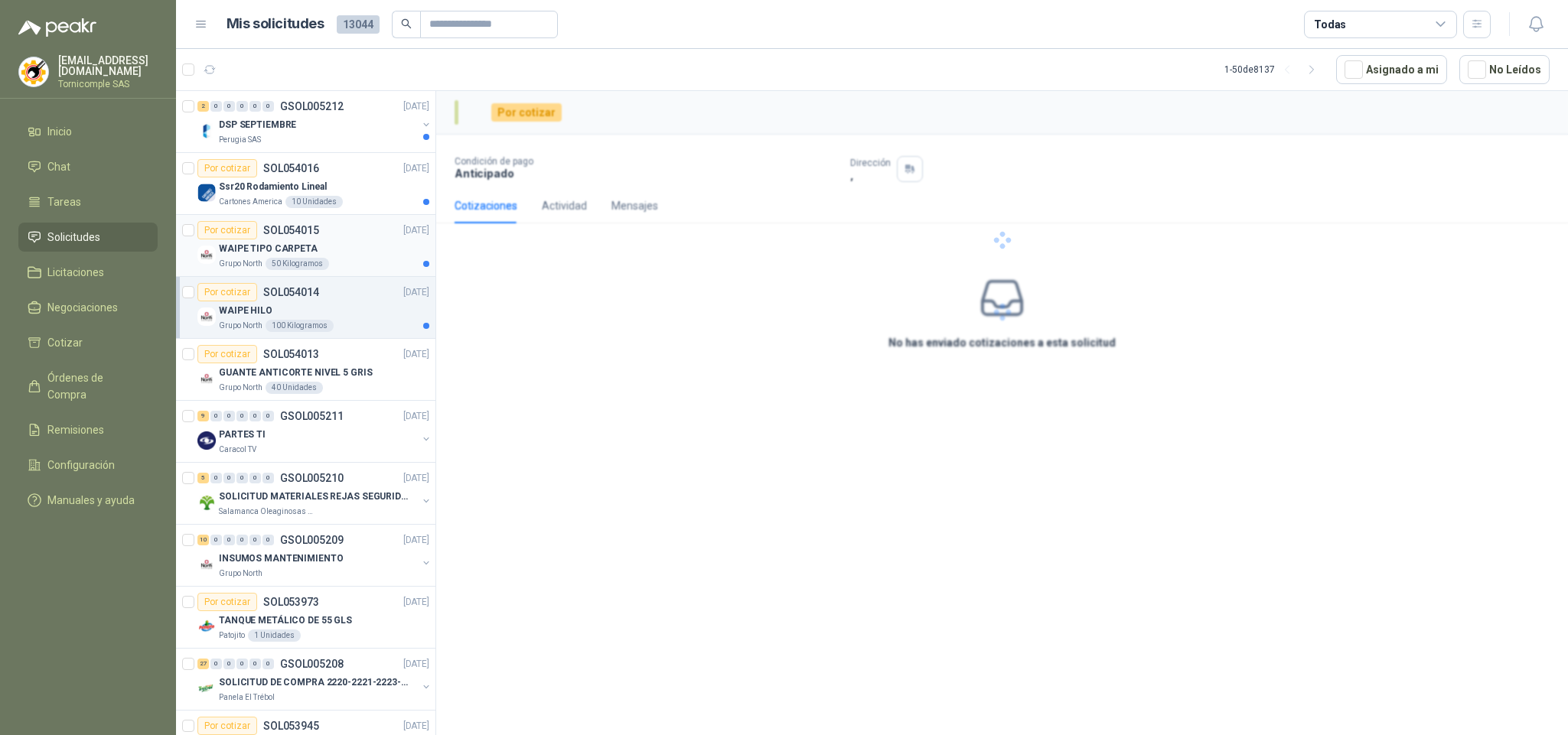
click at [378, 256] on div "WAIPE TIPO CARPETA" at bounding box center [323, 248] width 210 height 18
click at [378, 203] on div "Cartones America 10 Unidades" at bounding box center [323, 202] width 210 height 13
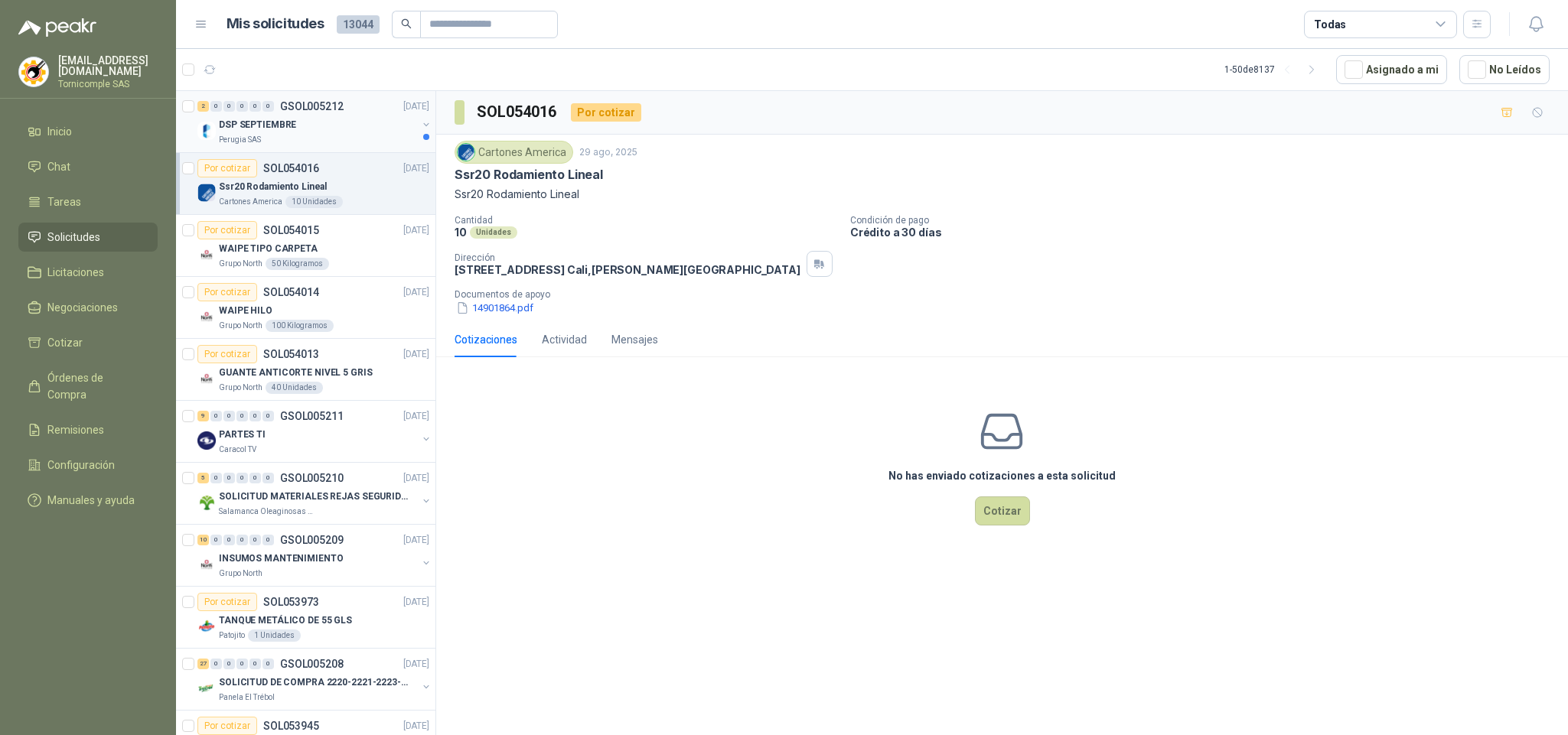
click at [294, 119] on div "DSP SEPTIEMBRE" at bounding box center [317, 125] width 198 height 18
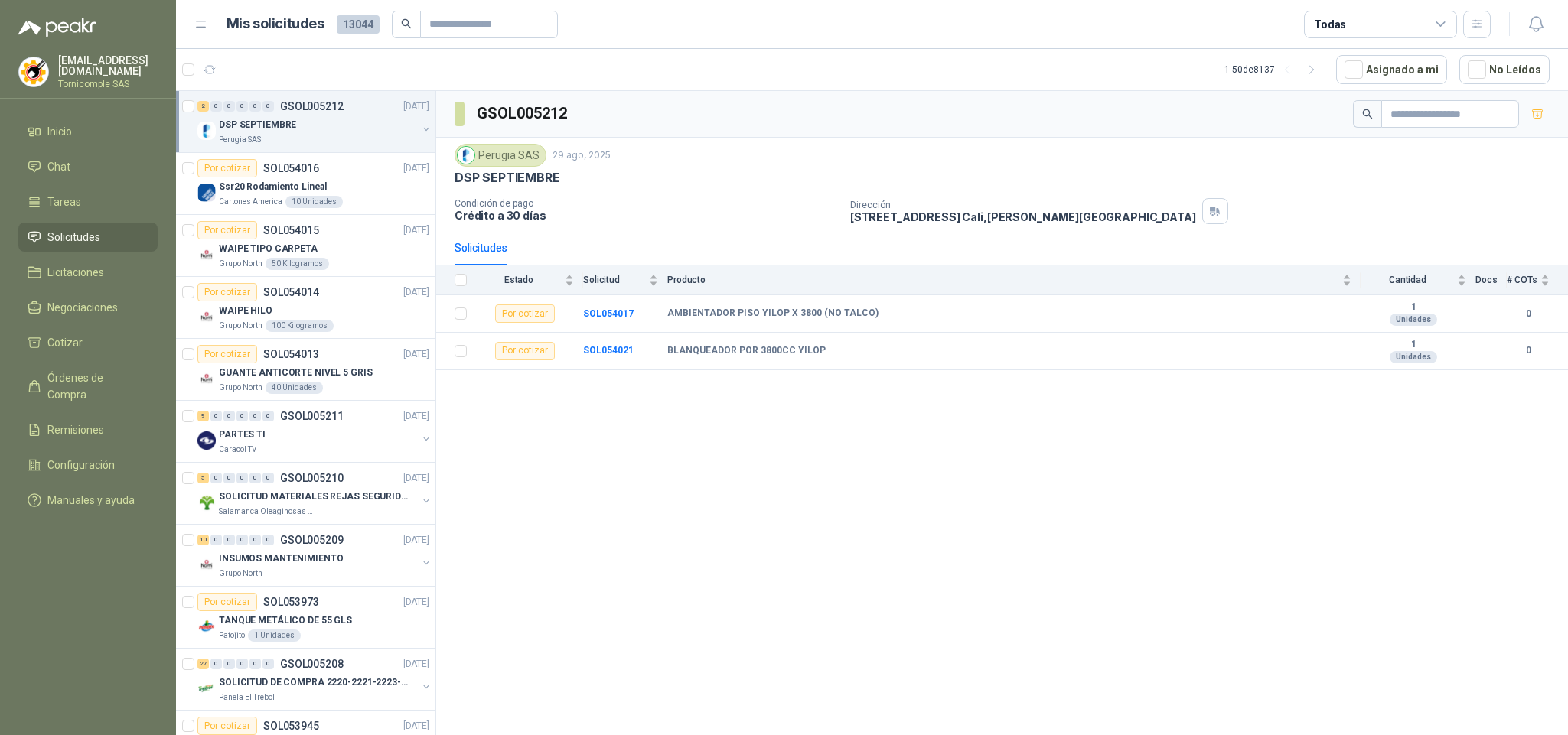
click at [110, 217] on ul "Inicio Chat Tareas Solicitudes Licitaciones Negociaciones Cotizar Órdenes de Co…" at bounding box center [88, 319] width 176 height 404
click at [106, 233] on li "Solicitudes" at bounding box center [89, 237] width 121 height 17
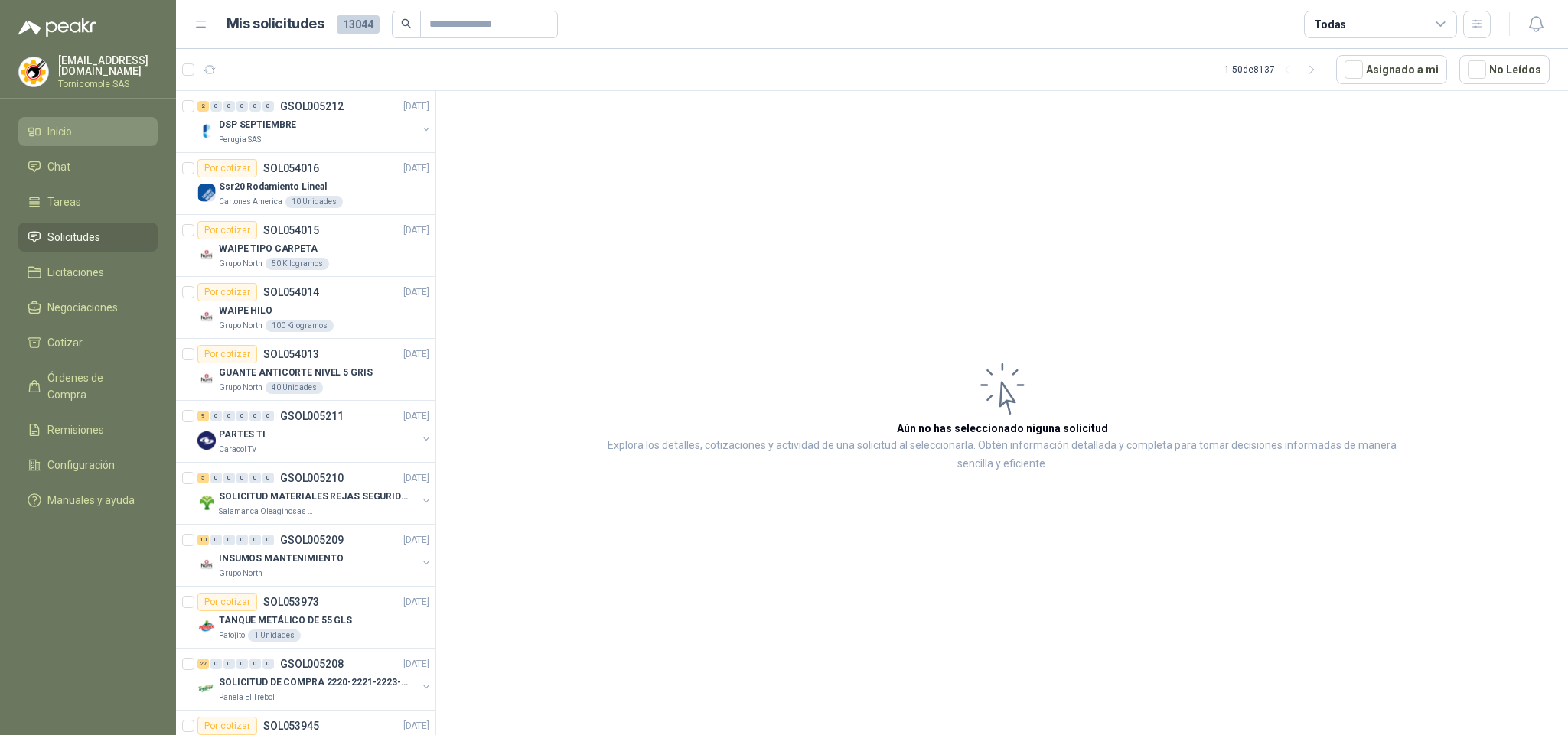
click at [107, 134] on li "Inicio" at bounding box center [89, 131] width 121 height 17
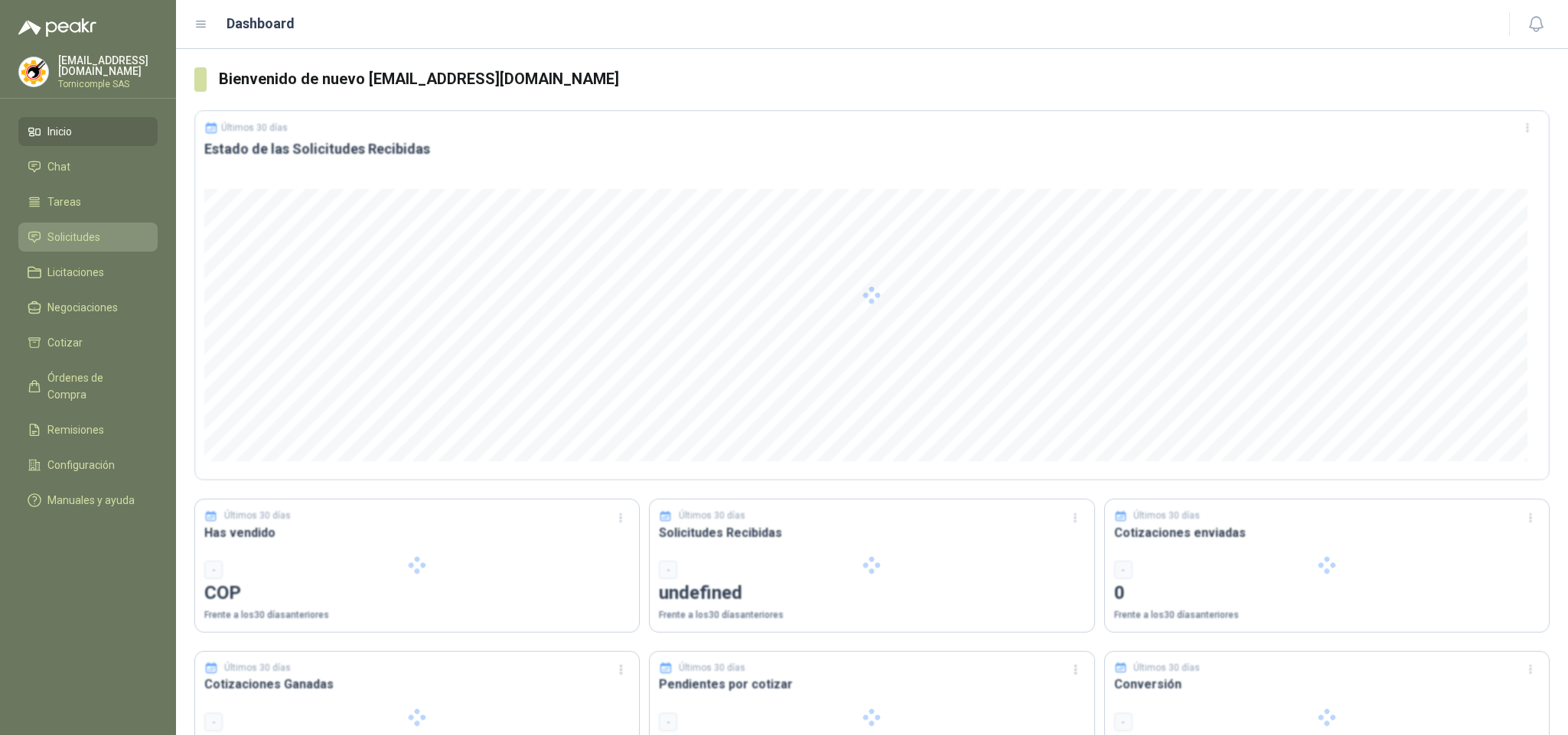
click at [97, 223] on link "Solicitudes" at bounding box center [88, 237] width 139 height 29
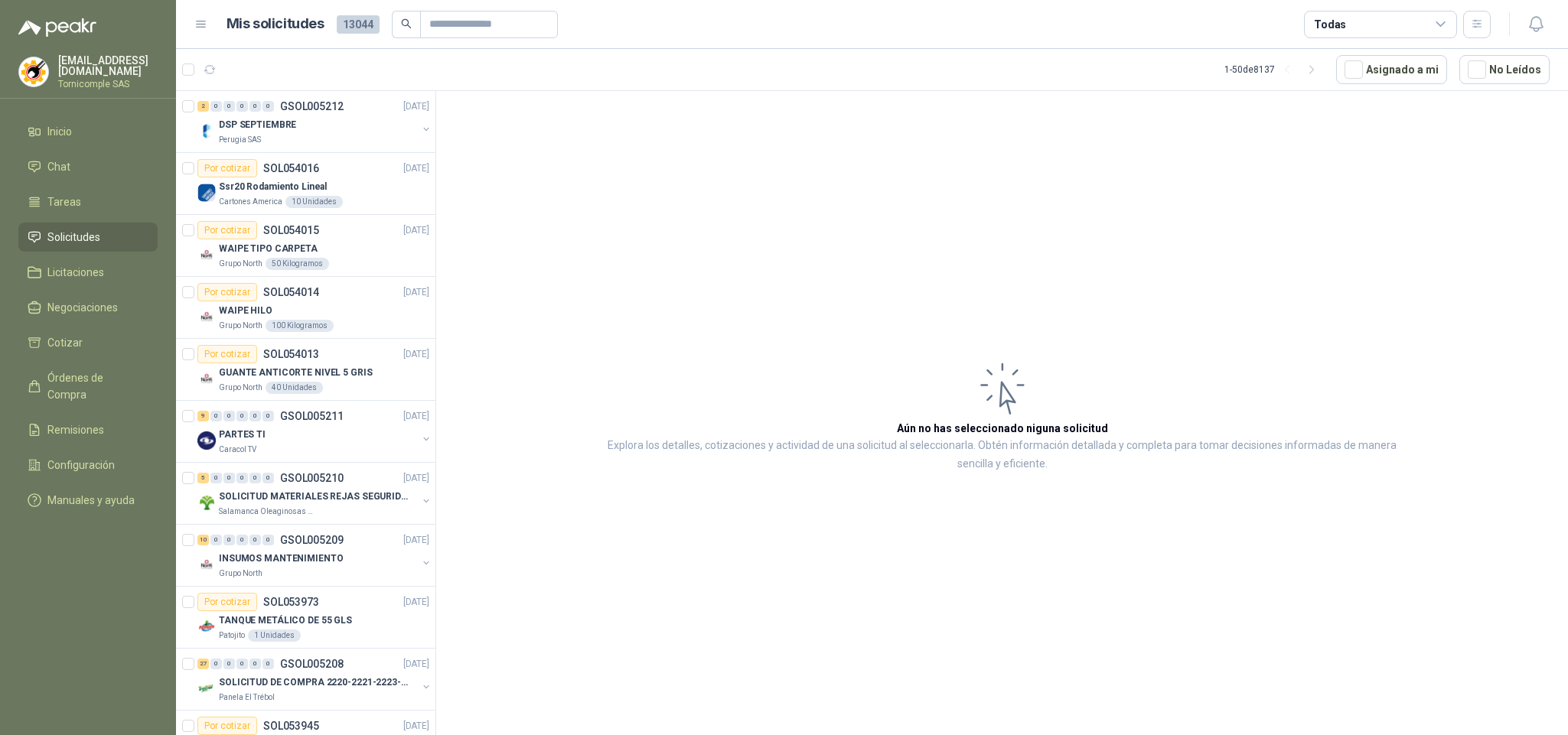
click at [39, 250] on ul "Inicio Chat Tareas Solicitudes Licitaciones Negociaciones Cotizar Órdenes de Co…" at bounding box center [88, 319] width 176 height 404
click at [39, 241] on icon at bounding box center [34, 237] width 14 height 14
drag, startPoint x: 39, startPoint y: 241, endPoint x: 46, endPoint y: 212, distance: 29.8
click at [46, 212] on ul "Inicio Chat Tareas Solicitudes Licitaciones Negociaciones Cotizar Órdenes de Co…" at bounding box center [88, 319] width 176 height 404
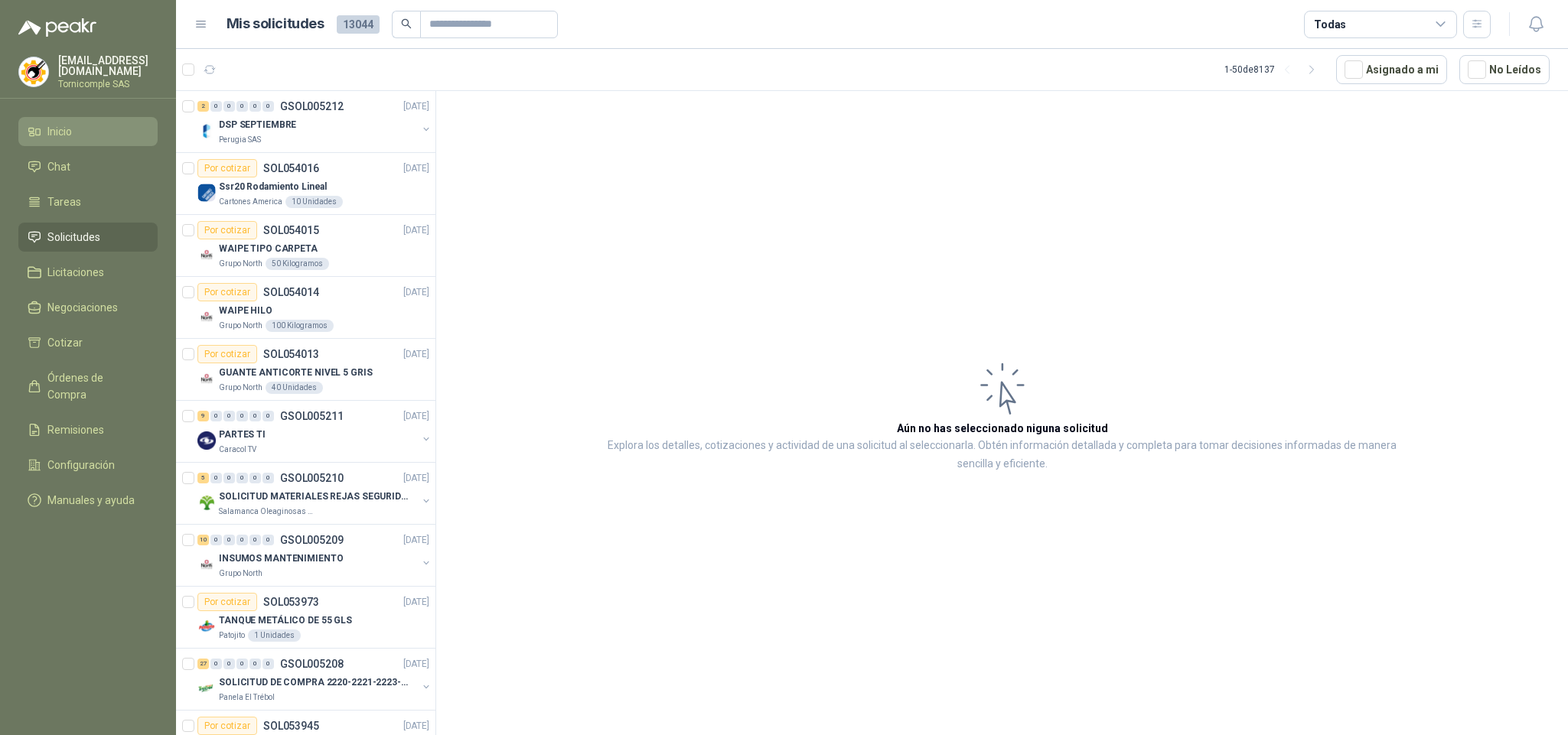
click at [60, 117] on link "Inicio" at bounding box center [88, 132] width 139 height 29
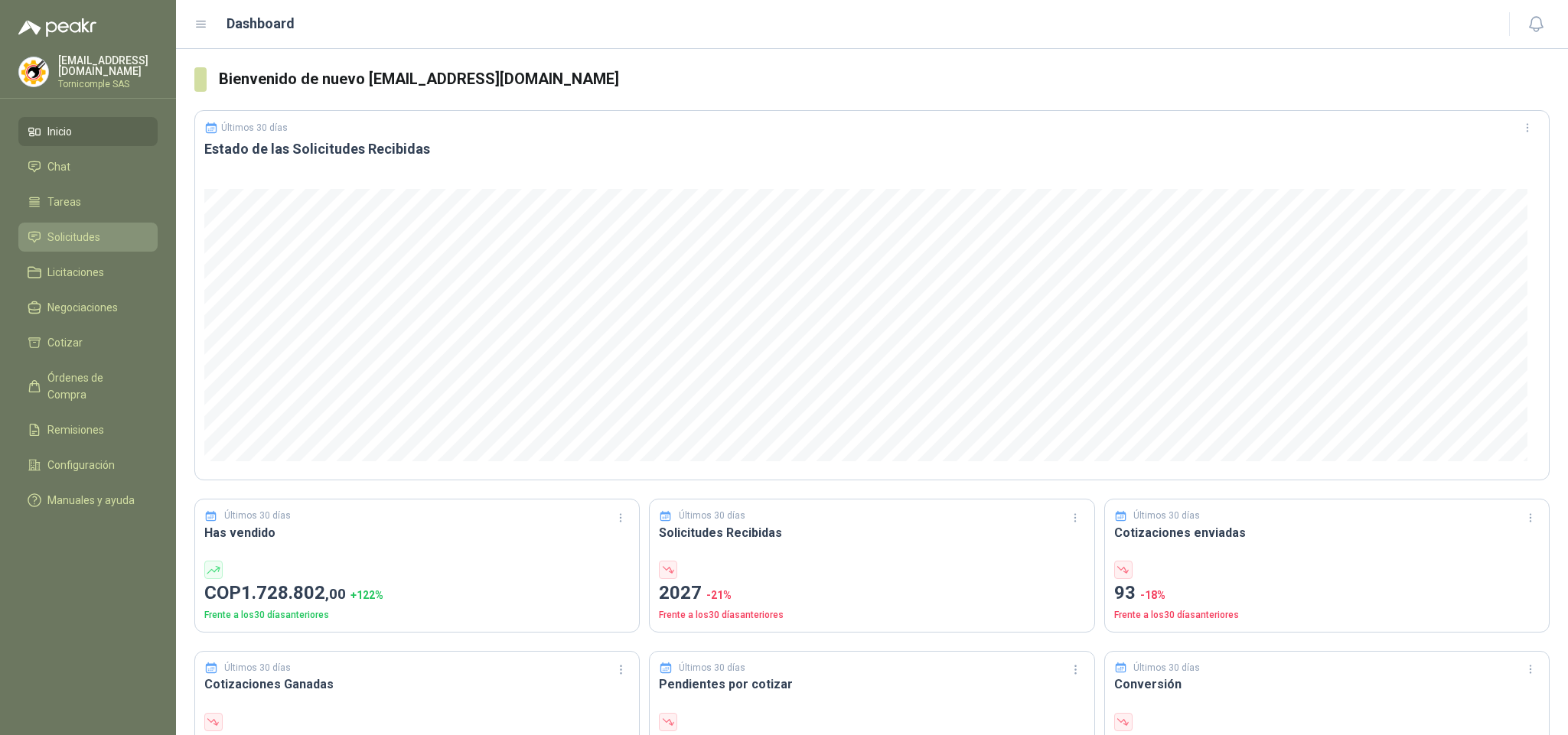
click at [92, 228] on span "Solicitudes" at bounding box center [74, 237] width 52 height 17
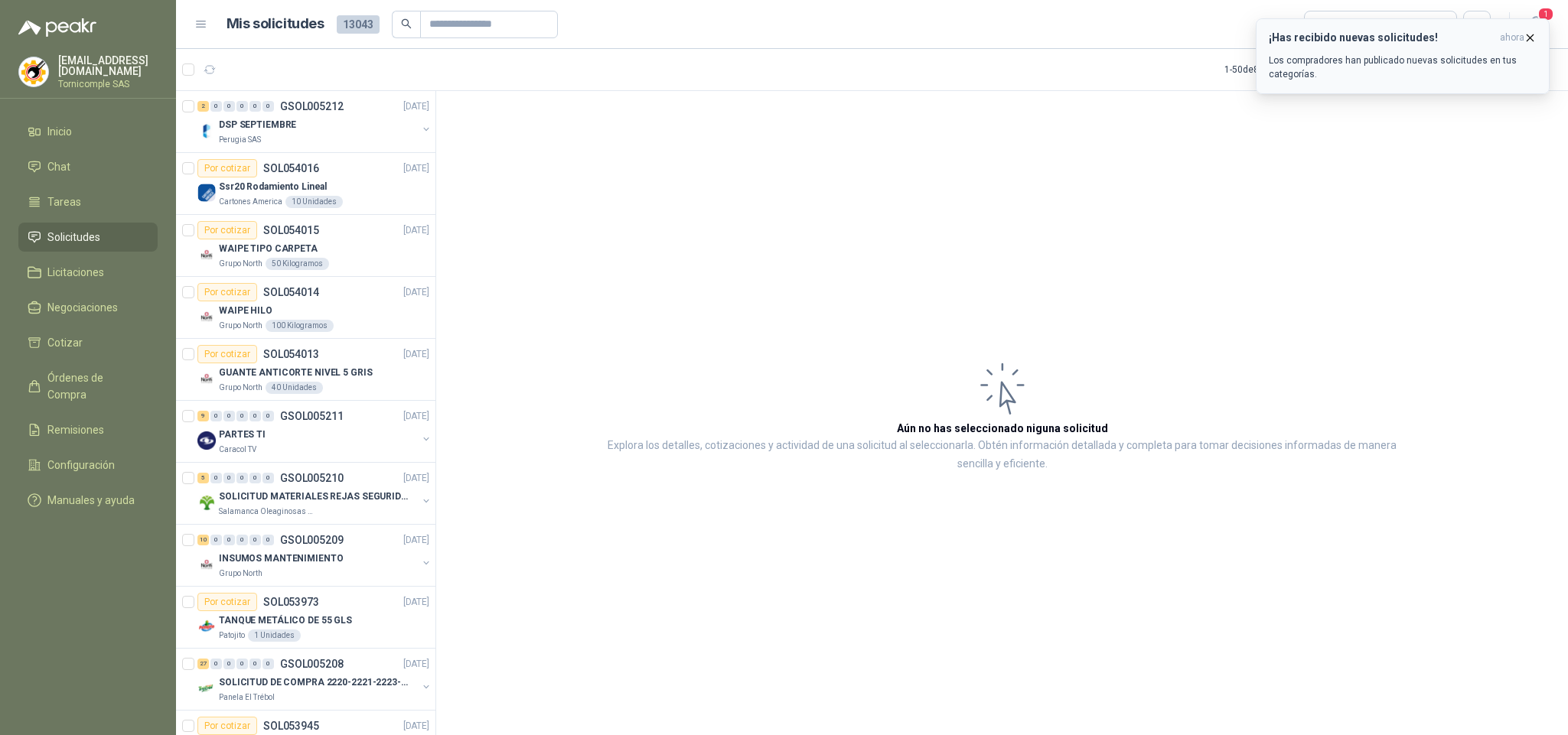
click at [1481, 18] on button "¡Has recibido nuevas solicitudes! ahora Los compradores han publicado nuevas so…" at bounding box center [1402, 56] width 294 height 76
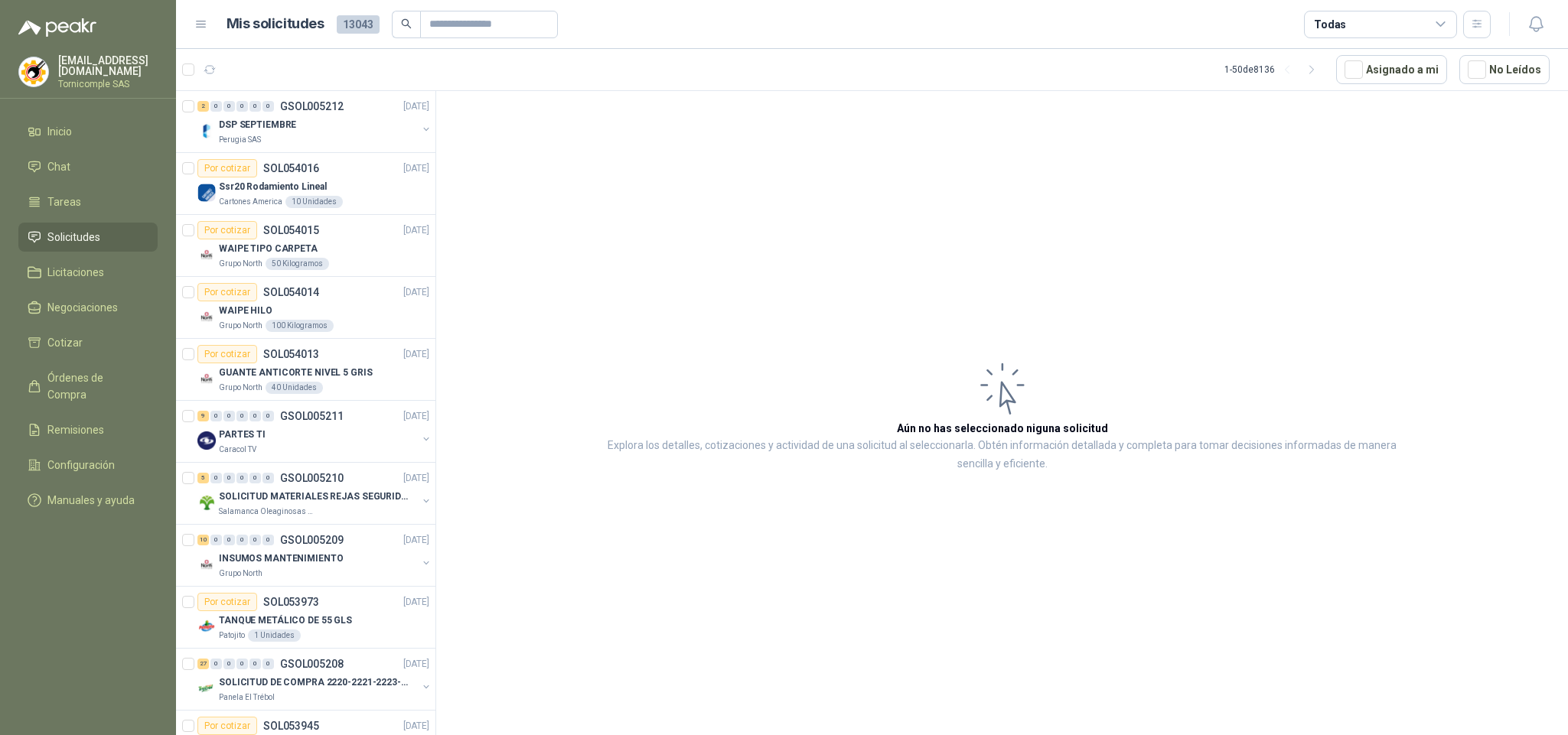
click at [1527, 38] on header "Mis solicitudes 13043 Todas" at bounding box center [872, 24] width 1392 height 49
click at [1527, 37] on button "button" at bounding box center [1535, 24] width 28 height 28
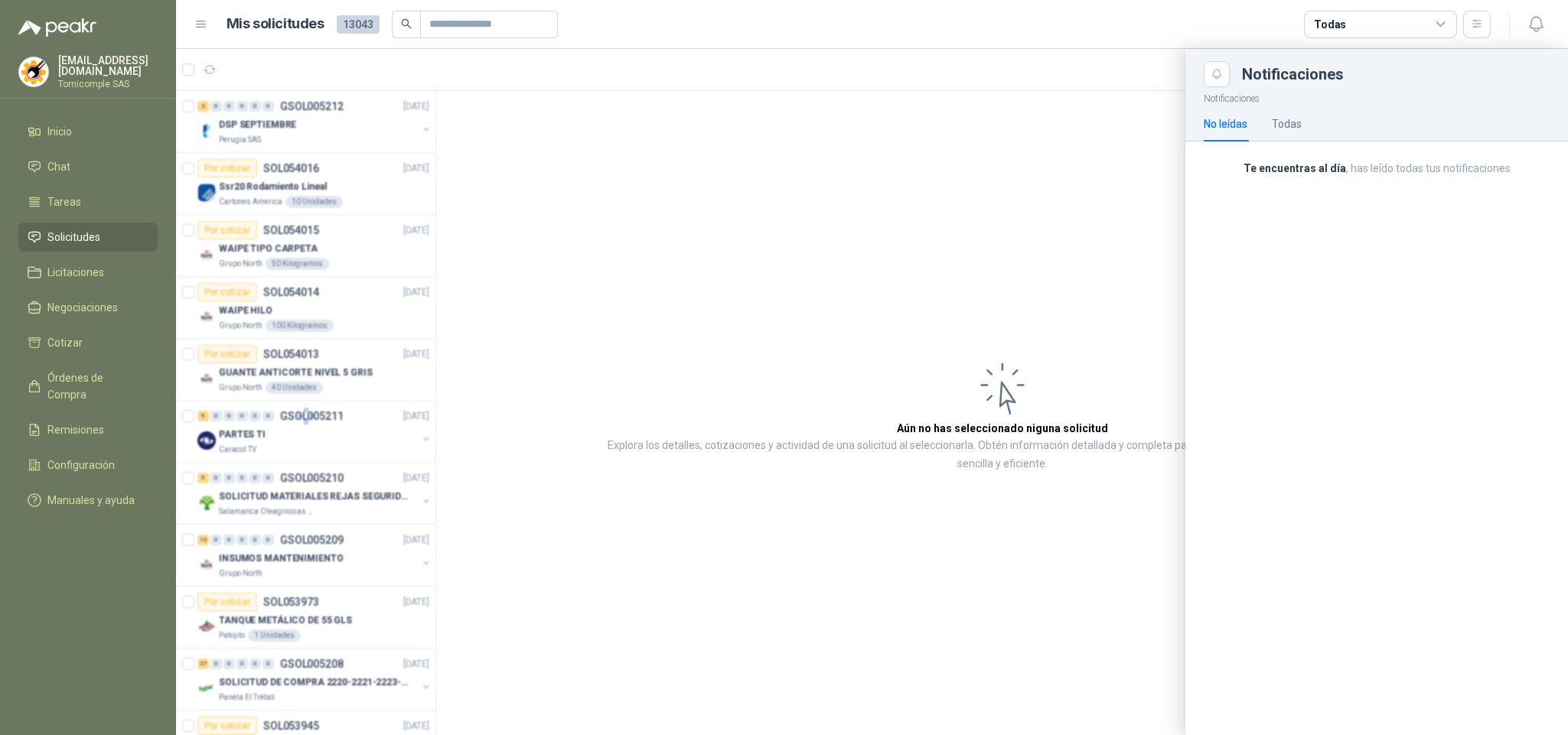
click at [1484, 187] on div "Te encuentras al día , has leído todas tus notificaciones" at bounding box center [1377, 174] width 383 height 66
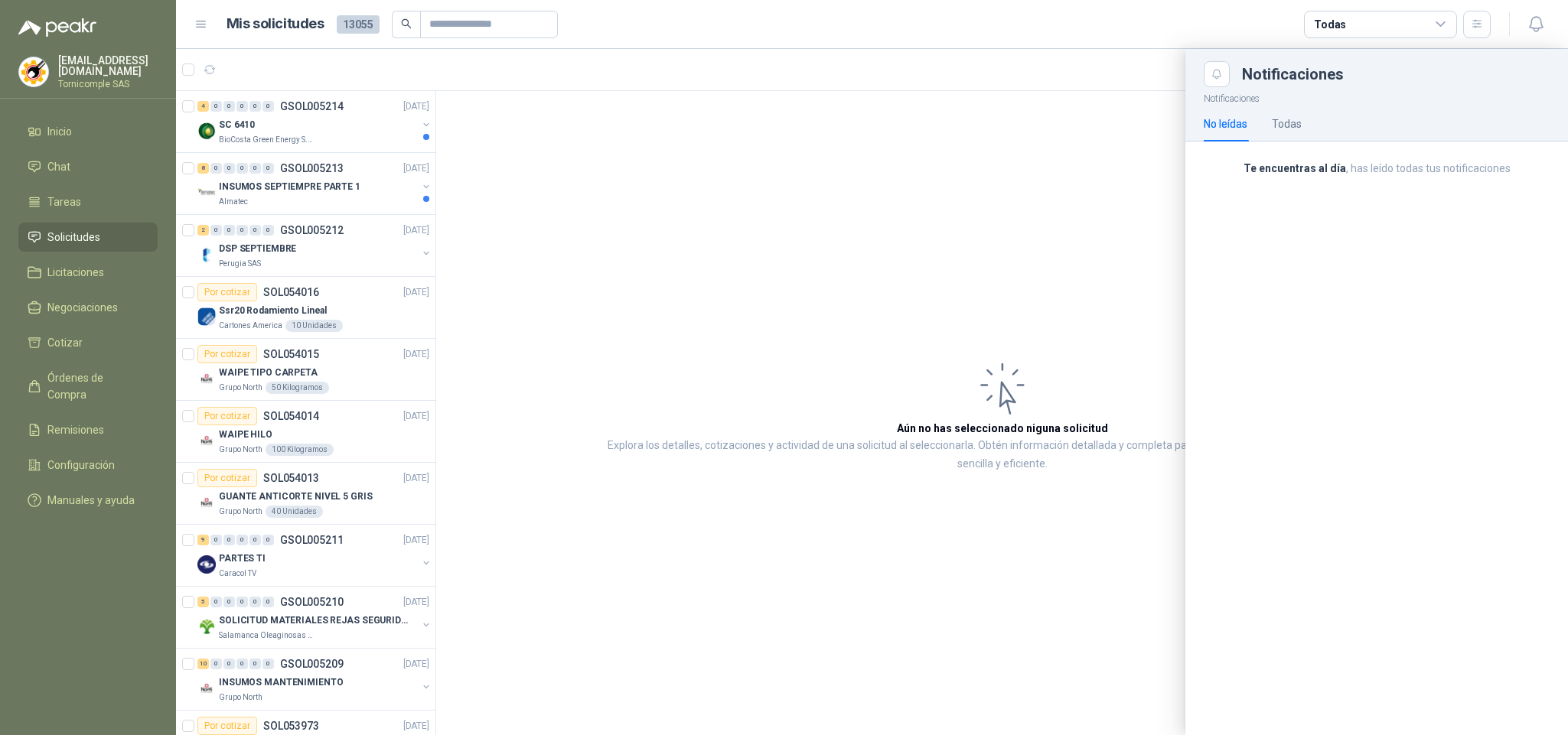
click at [248, 203] on div at bounding box center [872, 392] width 1392 height 686
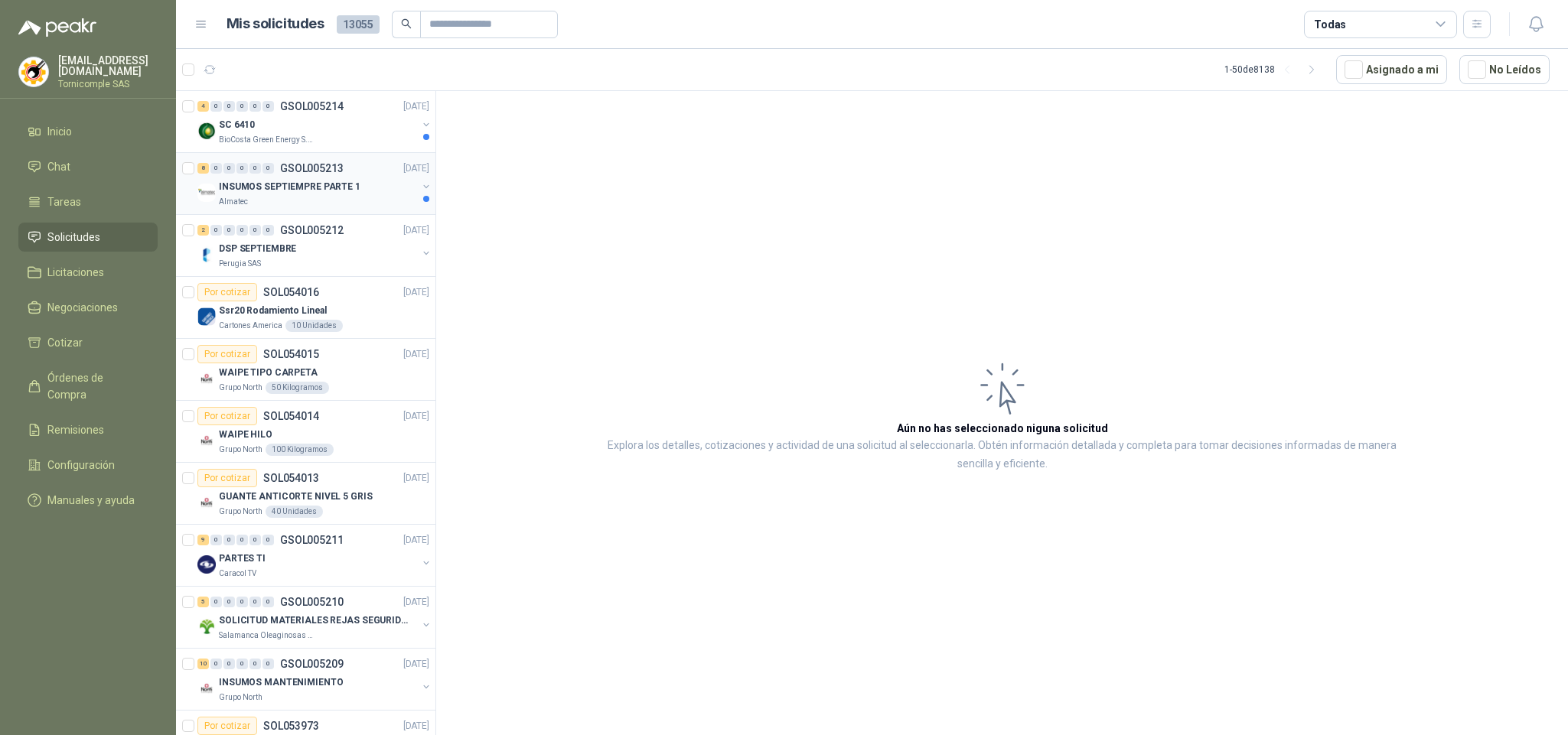
click at [271, 187] on p "INSUMOS SEPTIEMPRE PARTE 1" at bounding box center [289, 187] width 142 height 14
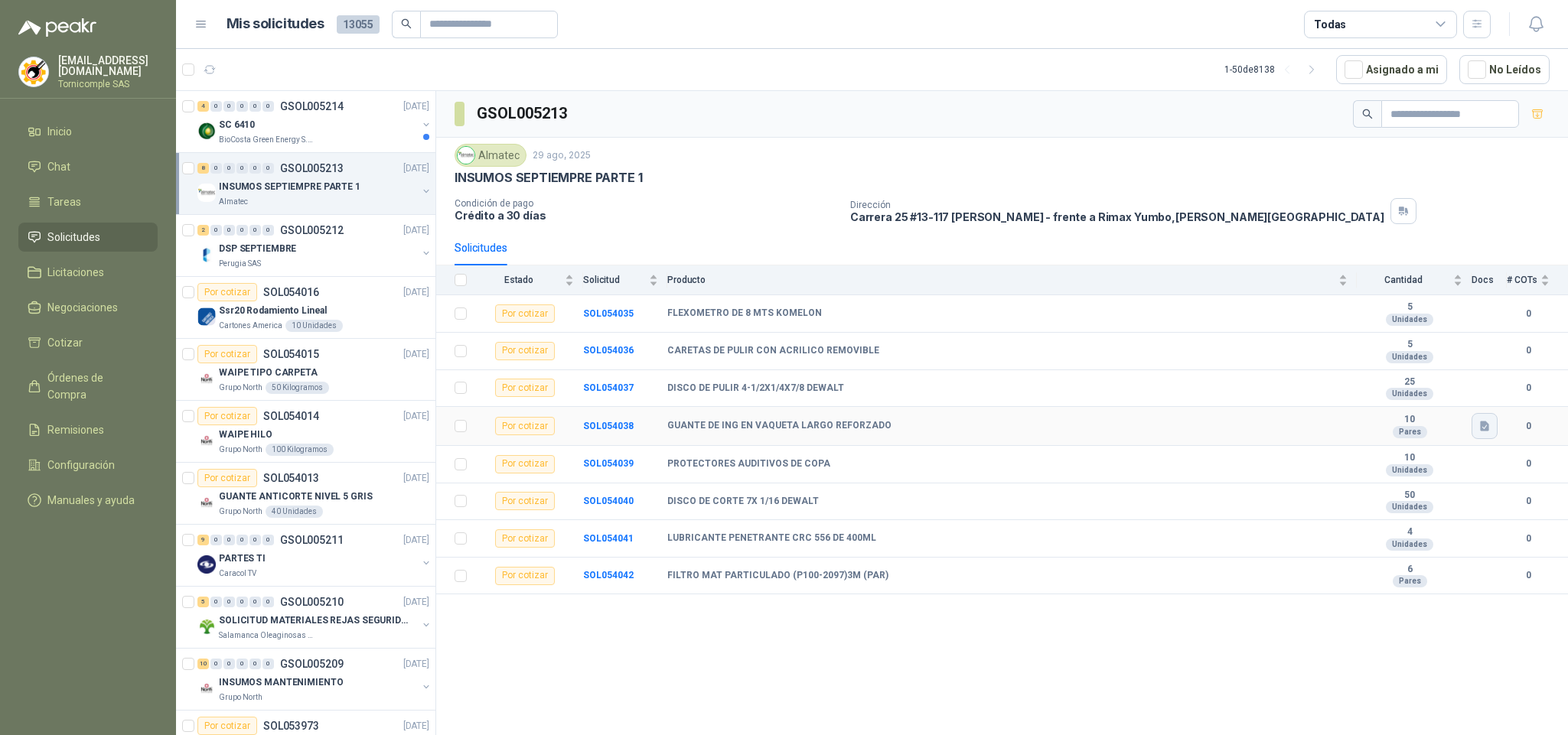
click at [1481, 431] on icon "button" at bounding box center [1485, 425] width 9 height 10
click at [1453, 404] on button "7-1929.png" at bounding box center [1453, 401] width 69 height 16
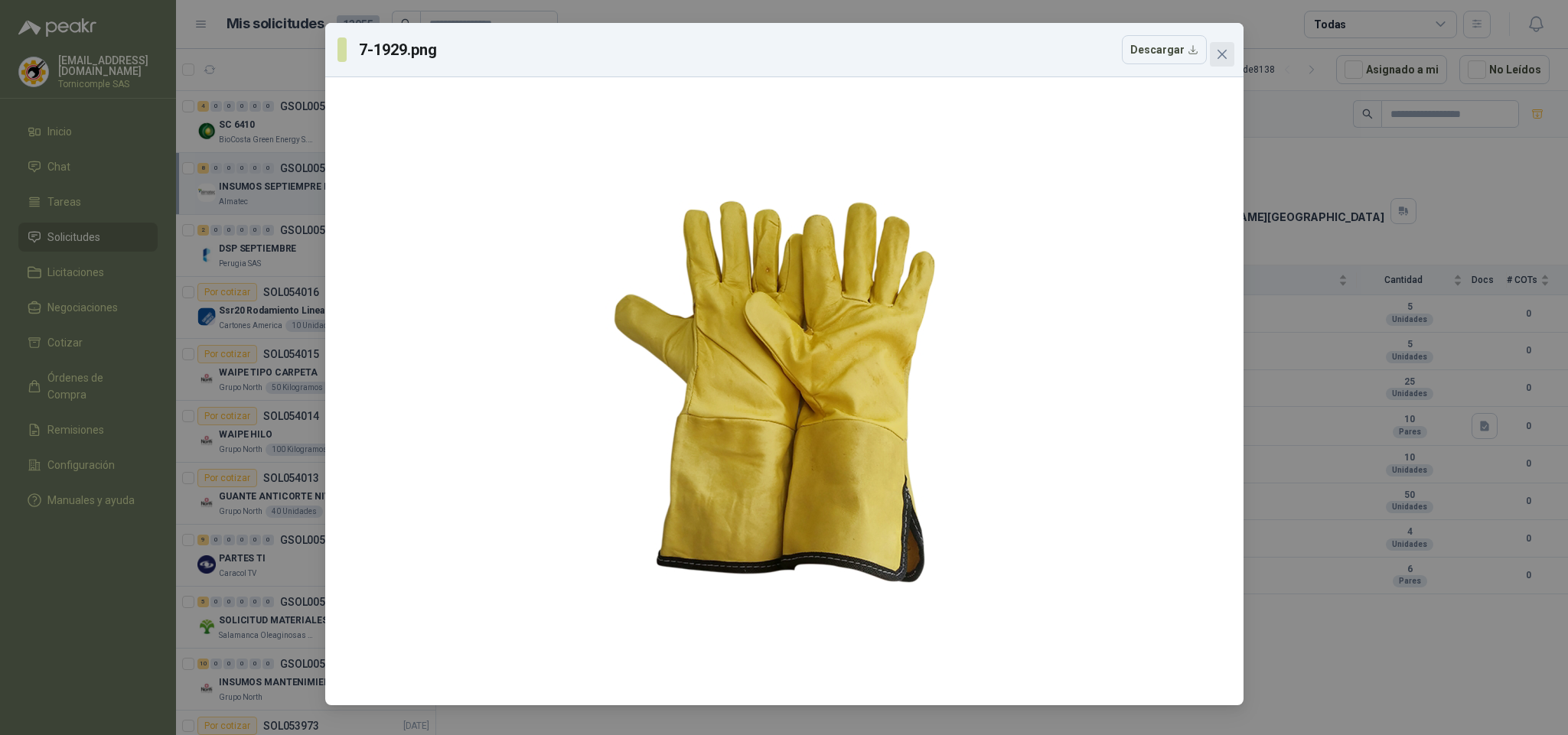
click at [1210, 55] on span "Close" at bounding box center [1222, 54] width 24 height 13
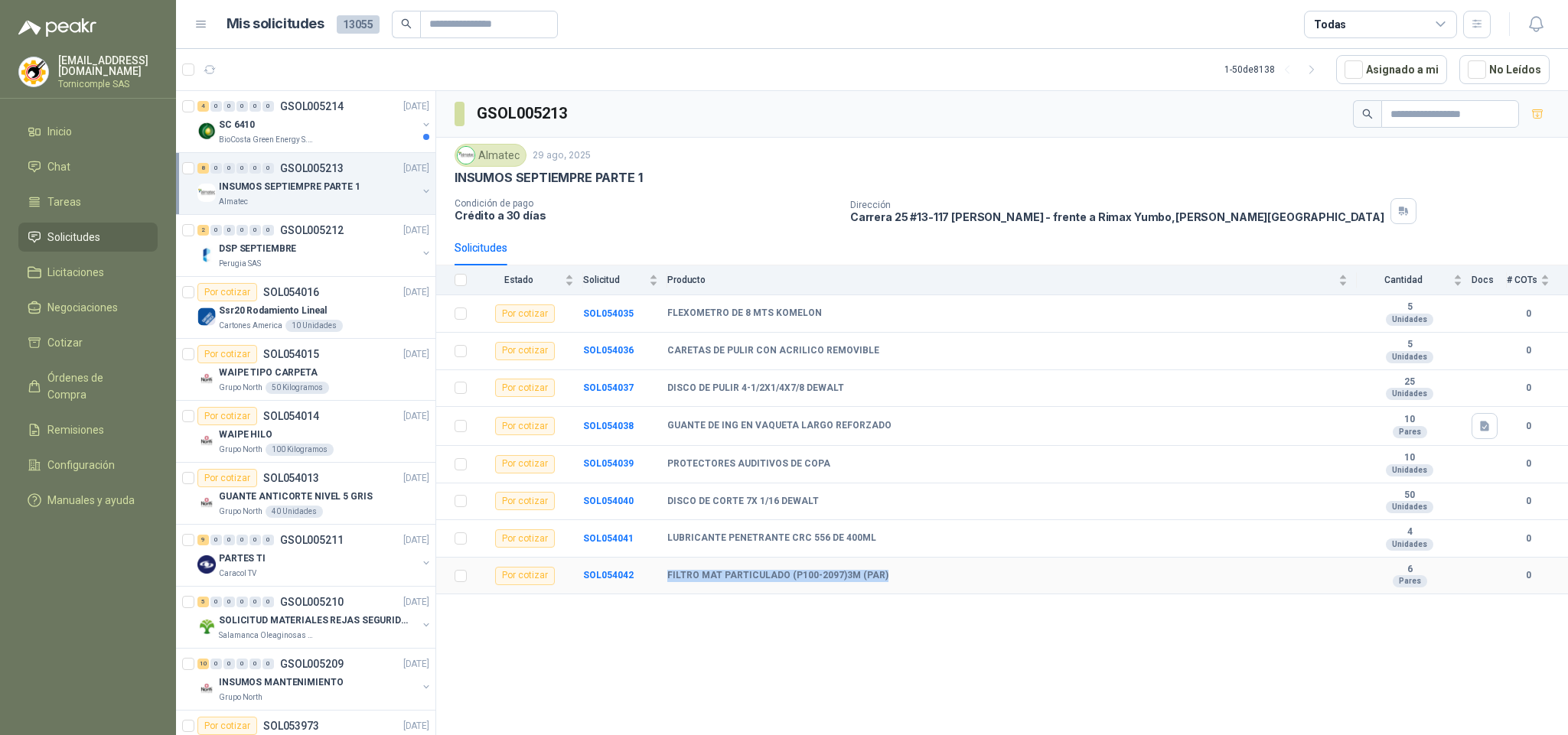
drag, startPoint x: 666, startPoint y: 598, endPoint x: 923, endPoint y: 696, distance: 275.1
click at [899, 595] on tr "Por cotizar SOL054042 FILTRO MAT PARTICULADO (P100-2097)3M (PAR) 6 Pares 0" at bounding box center [1002, 577] width 1132 height 38
click at [923, 696] on div "GSOL005213 Almatec [DATE] INSUMOS SEPTIEMPRE PARTE 1 Condición de pago Crédito …" at bounding box center [1002, 415] width 1132 height 649
click at [347, 153] on div "4 0 0 0 0 0 GSOL005214 [DATE] SC 6410 BioCosta [PERSON_NAME] Energy S.A.S" at bounding box center [305, 122] width 259 height 62
click at [344, 146] on div "BioCosta Green Energy S.A.S" at bounding box center [317, 140] width 198 height 13
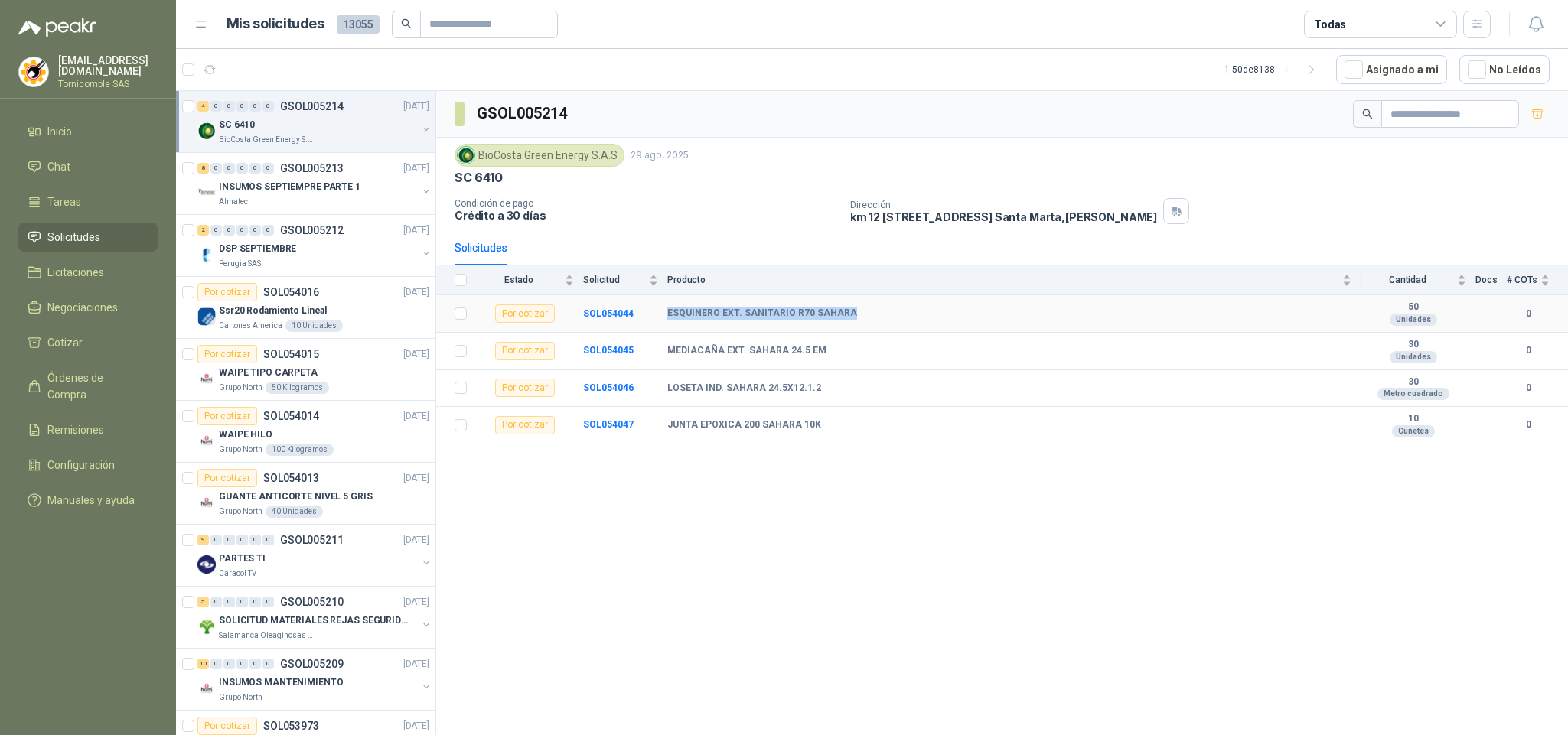
drag, startPoint x: 714, startPoint y: 319, endPoint x: 738, endPoint y: 349, distance: 38.4
click at [853, 323] on tr "Por cotizar SOL054044 ESQUINERO EXT. SANITARIO R70 SAHARA 50 Unidades 0" at bounding box center [1002, 314] width 1132 height 38
drag, startPoint x: 668, startPoint y: 349, endPoint x: 874, endPoint y: 356, distance: 206.1
click at [884, 349] on tr "Por cotizar SOL054045 MEDIACAÑA EXT. SAHARA 24.5 EM 30 Unidades 0" at bounding box center [1002, 352] width 1132 height 38
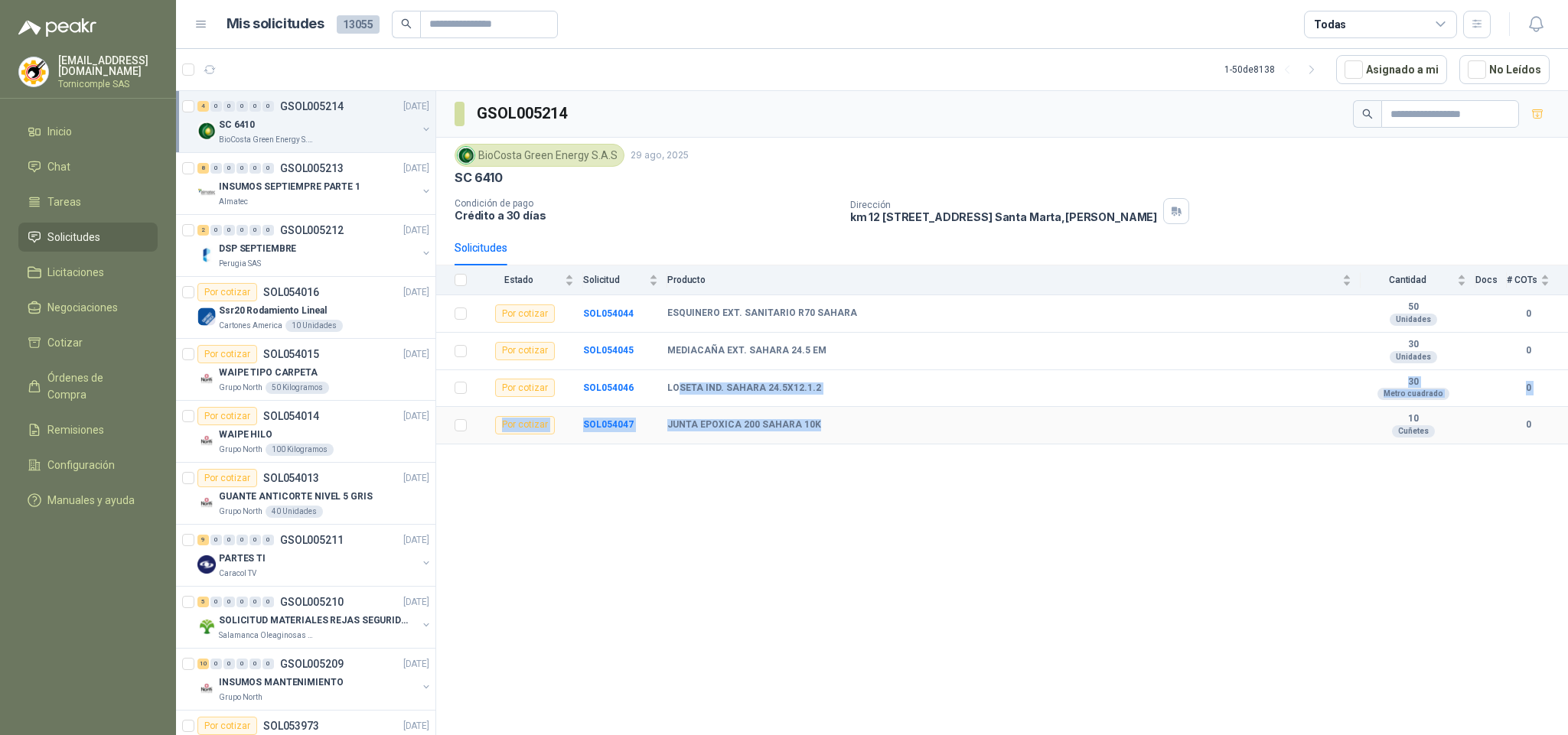
drag, startPoint x: 735, startPoint y: 411, endPoint x: 988, endPoint y: 31, distance: 456.5
click at [895, 408] on td "LOSETA IND. SAHARA 24.5X12.1.2" at bounding box center [1014, 389] width 694 height 38
click at [119, 229] on li "Solicitudes" at bounding box center [89, 237] width 121 height 17
click at [92, 138] on link "Inicio" at bounding box center [88, 132] width 139 height 29
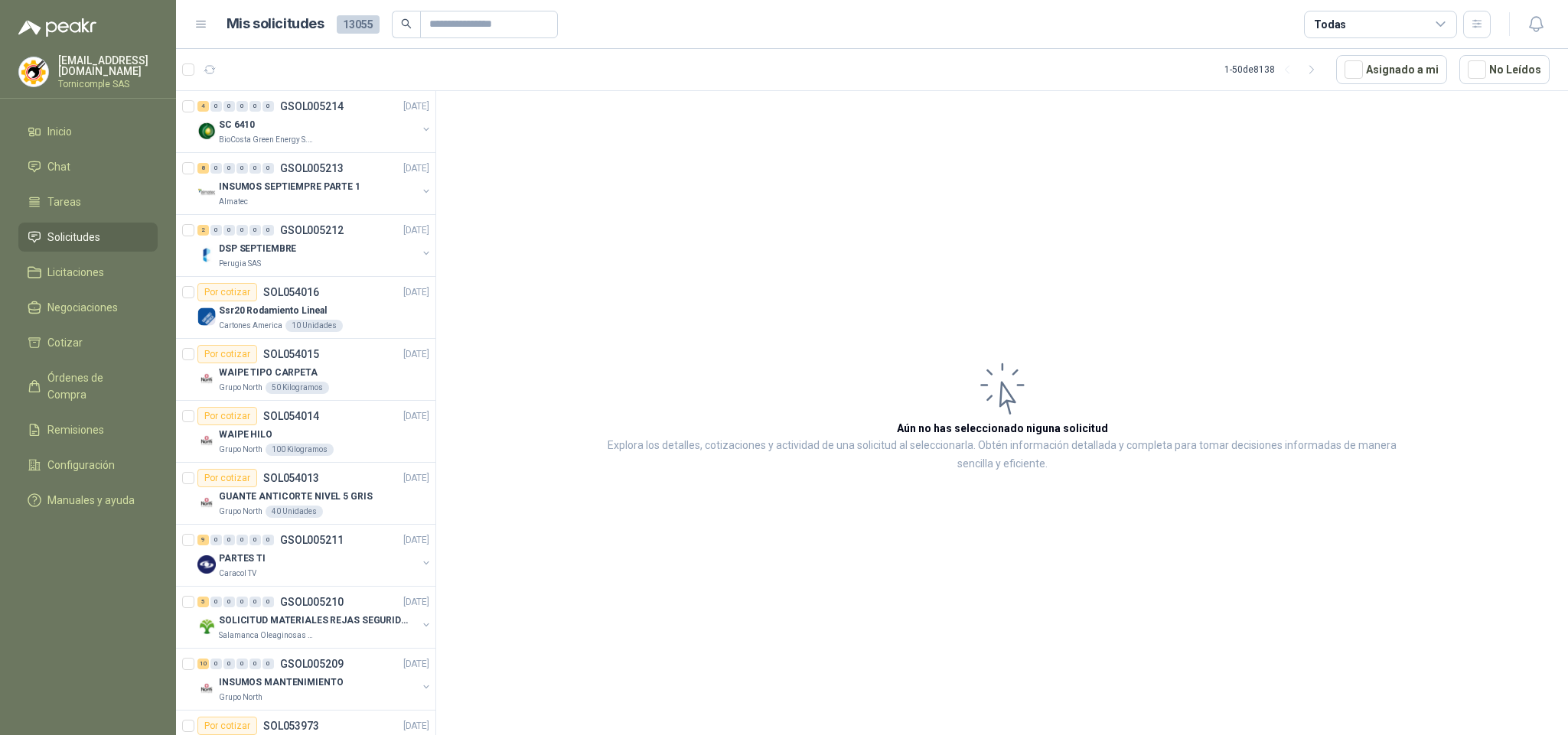
click at [113, 241] on li "Solicitudes" at bounding box center [89, 237] width 121 height 17
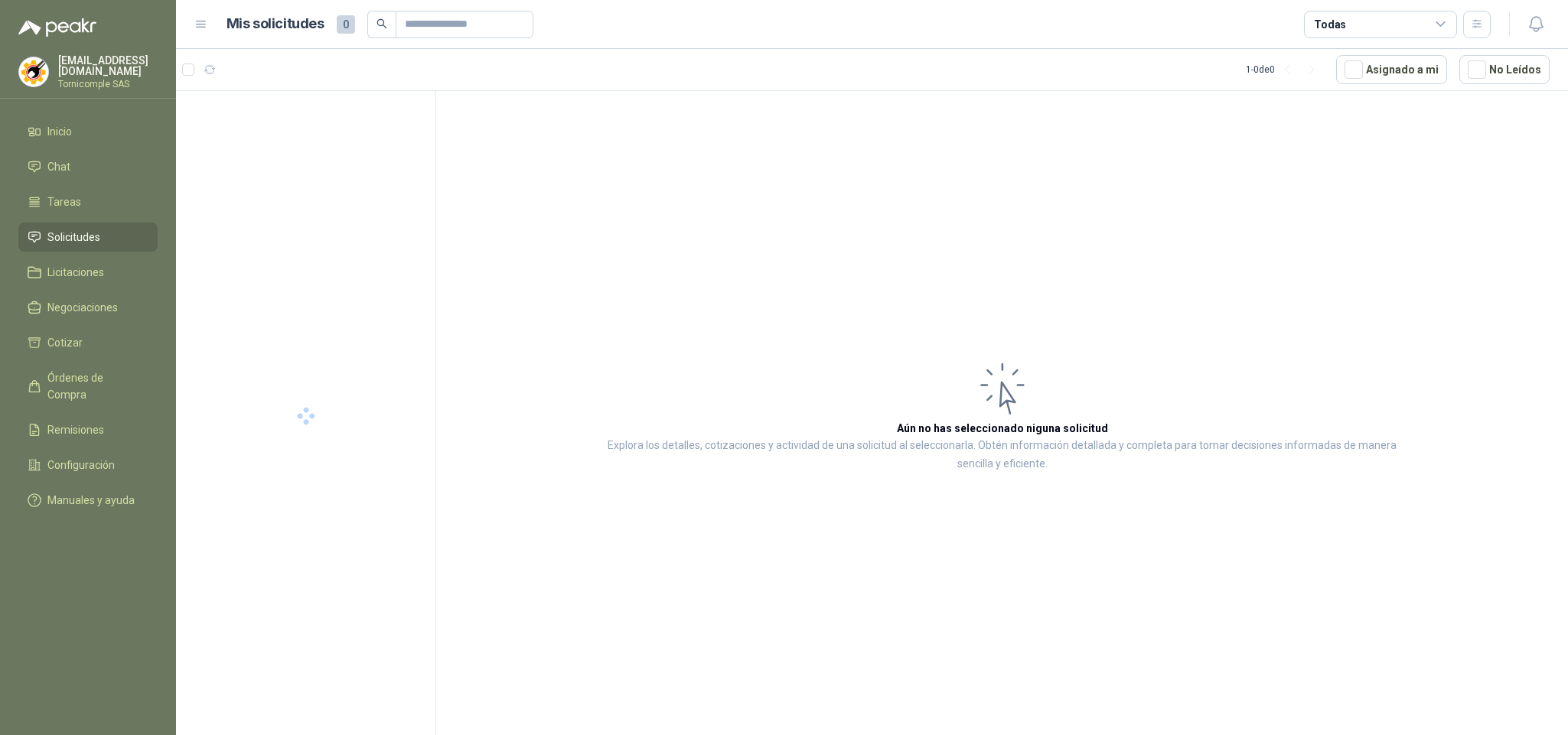
click at [89, 131] on li "Inicio" at bounding box center [89, 131] width 121 height 17
click at [95, 223] on link "Solicitudes" at bounding box center [88, 237] width 139 height 29
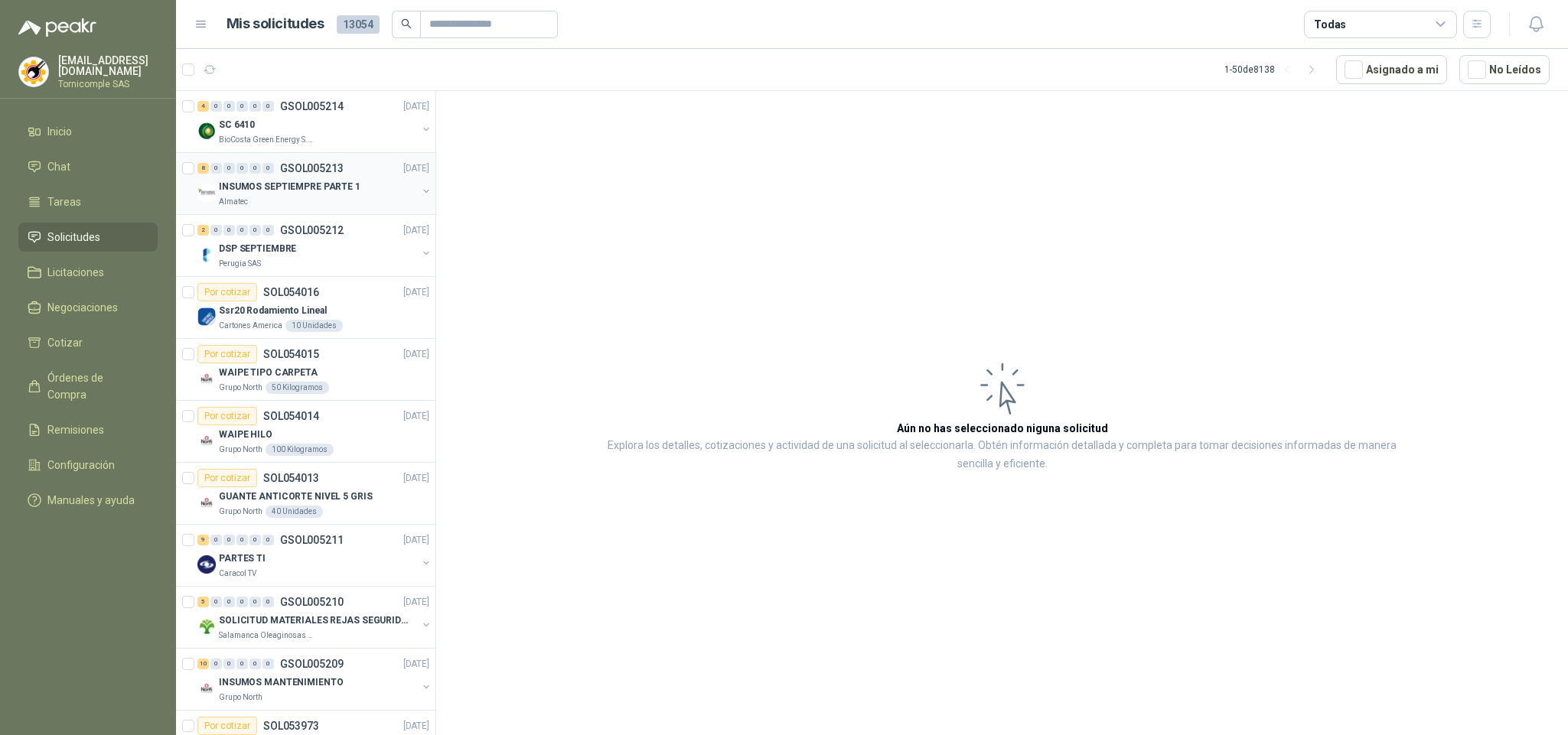
click at [344, 174] on div "8 0 0 0 0 0 GSOL005213 [DATE]" at bounding box center [315, 168] width 235 height 18
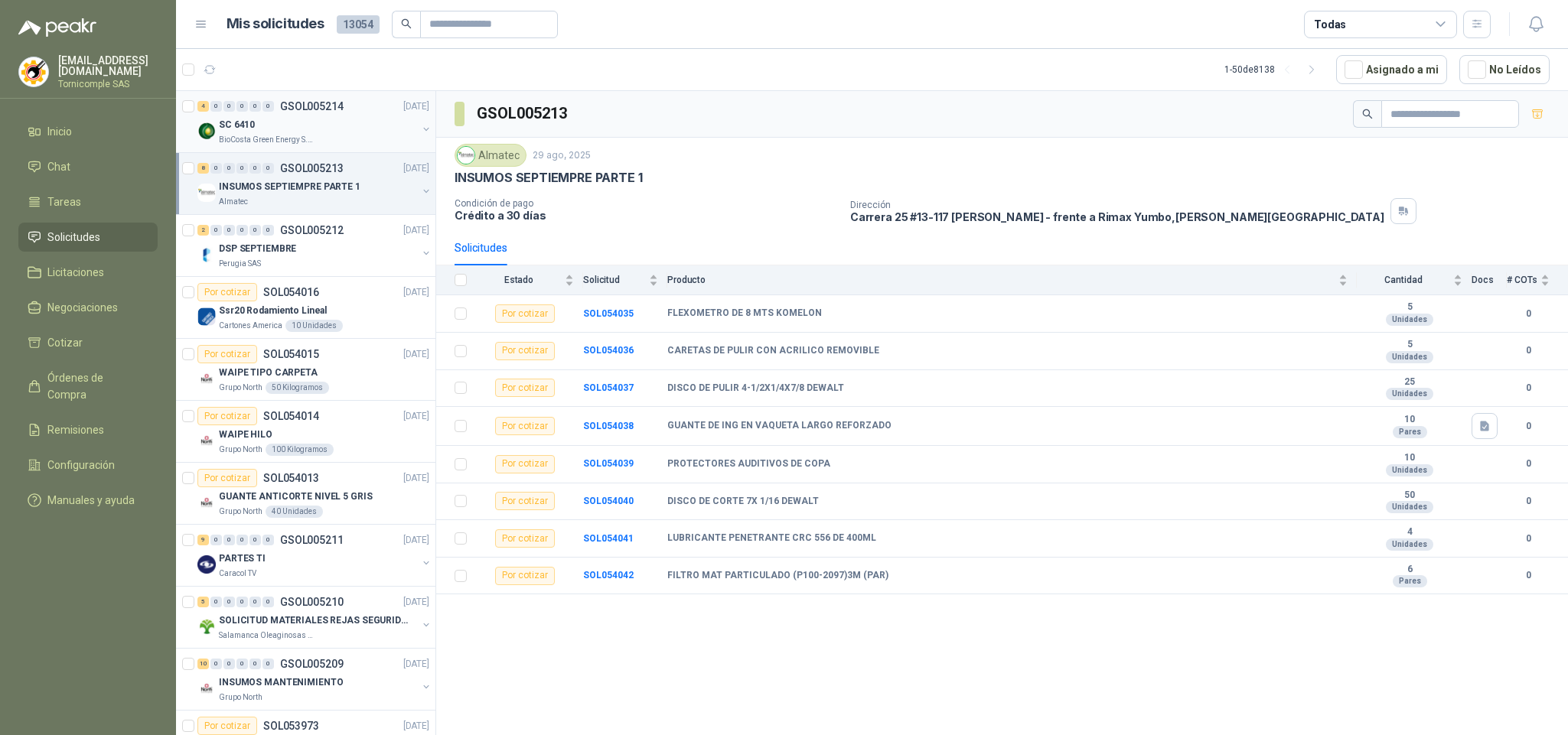
click at [363, 126] on div "SC 6410" at bounding box center [317, 125] width 198 height 18
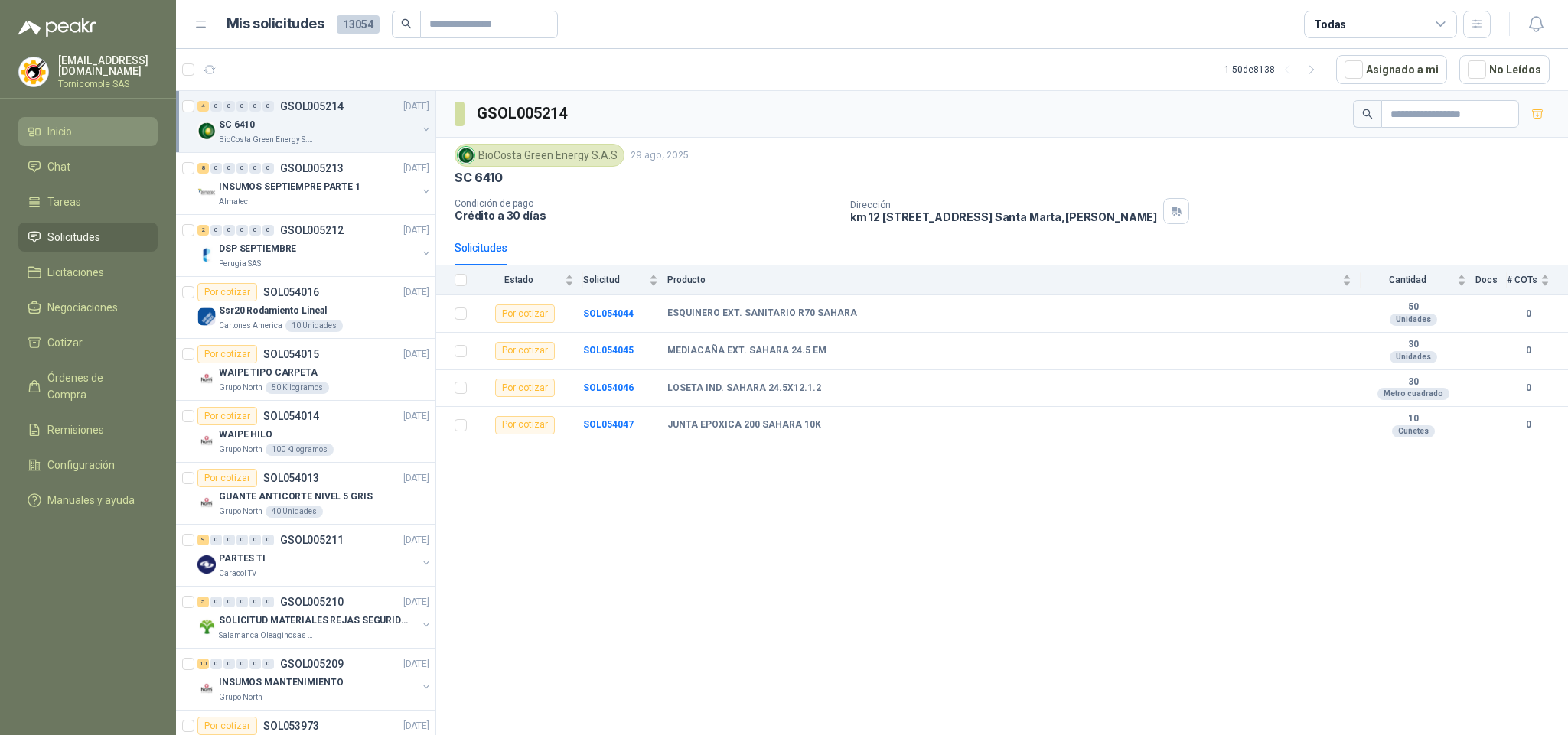
click at [119, 135] on li "Inicio" at bounding box center [89, 131] width 121 height 17
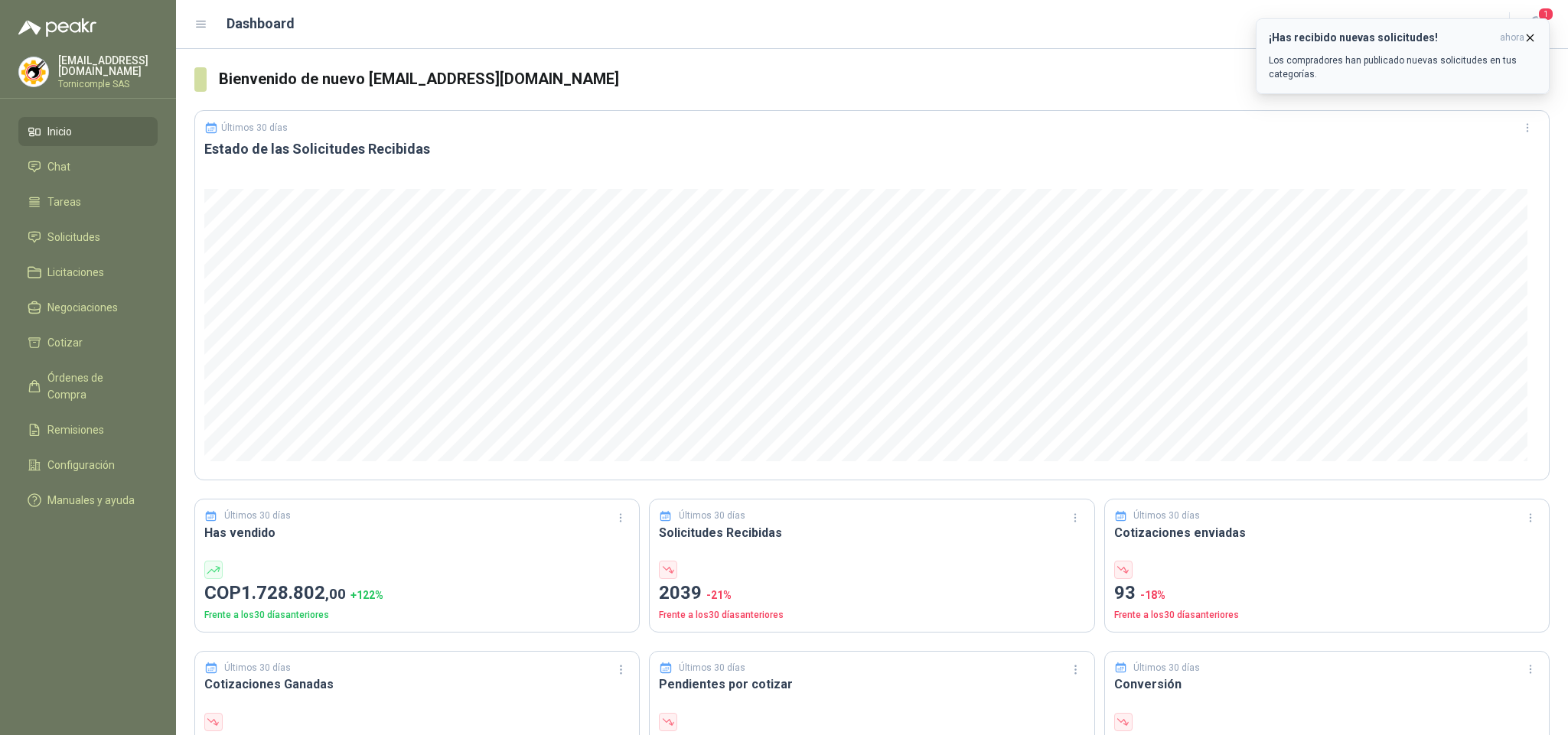
click at [1522, 42] on span "ahora" at bounding box center [1512, 38] width 24 height 13
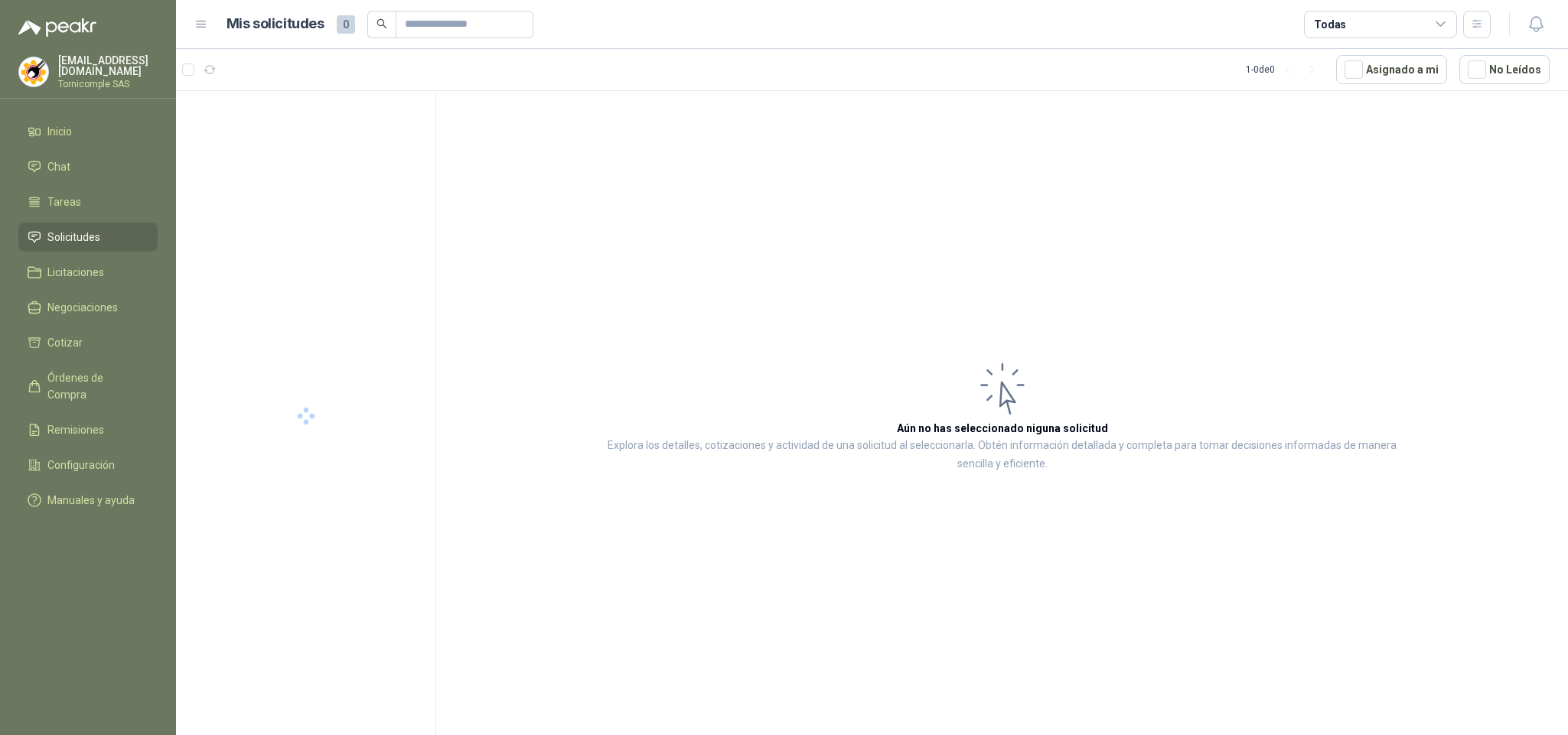
click at [1525, 35] on button "button" at bounding box center [1535, 24] width 28 height 28
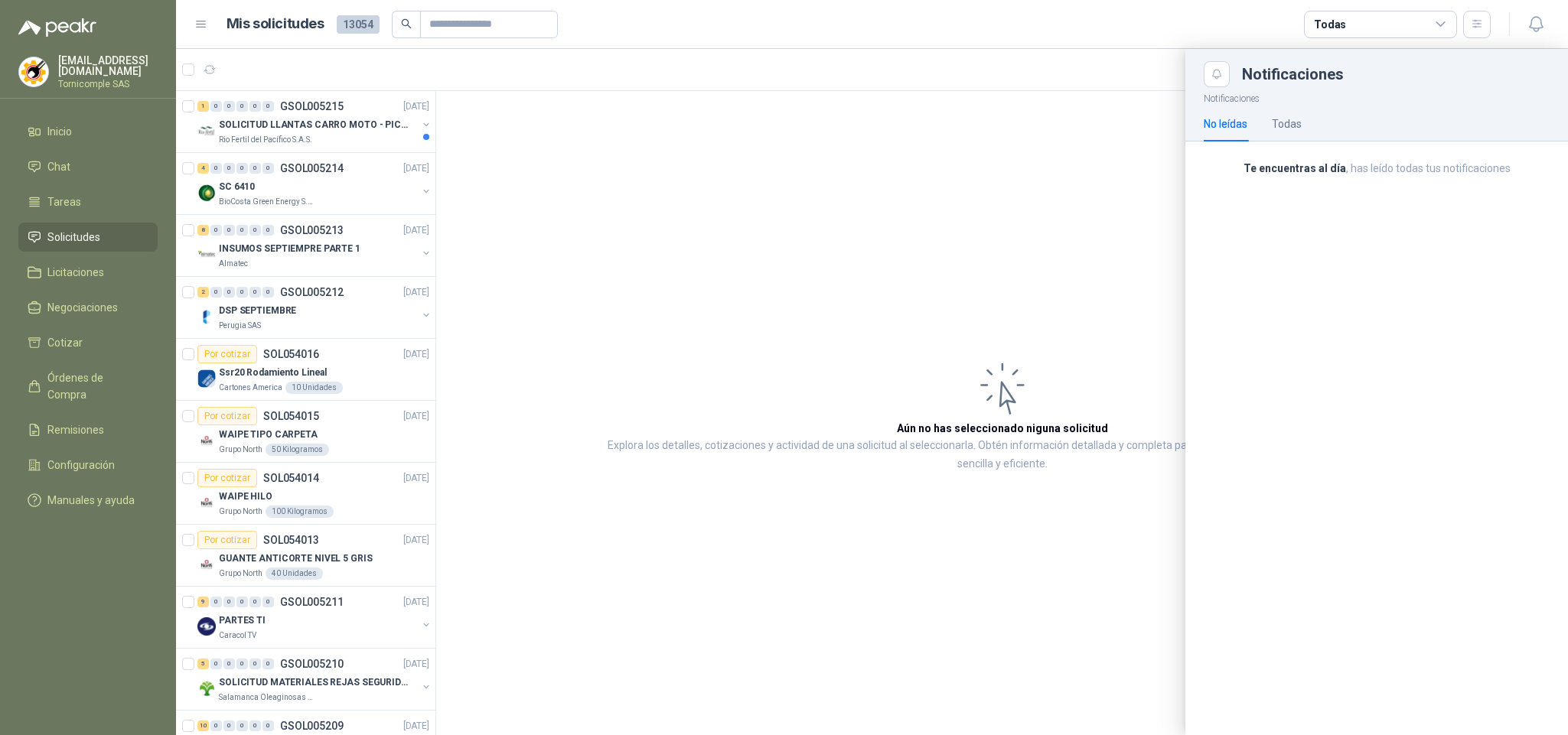
click at [281, 119] on div at bounding box center [872, 392] width 1392 height 686
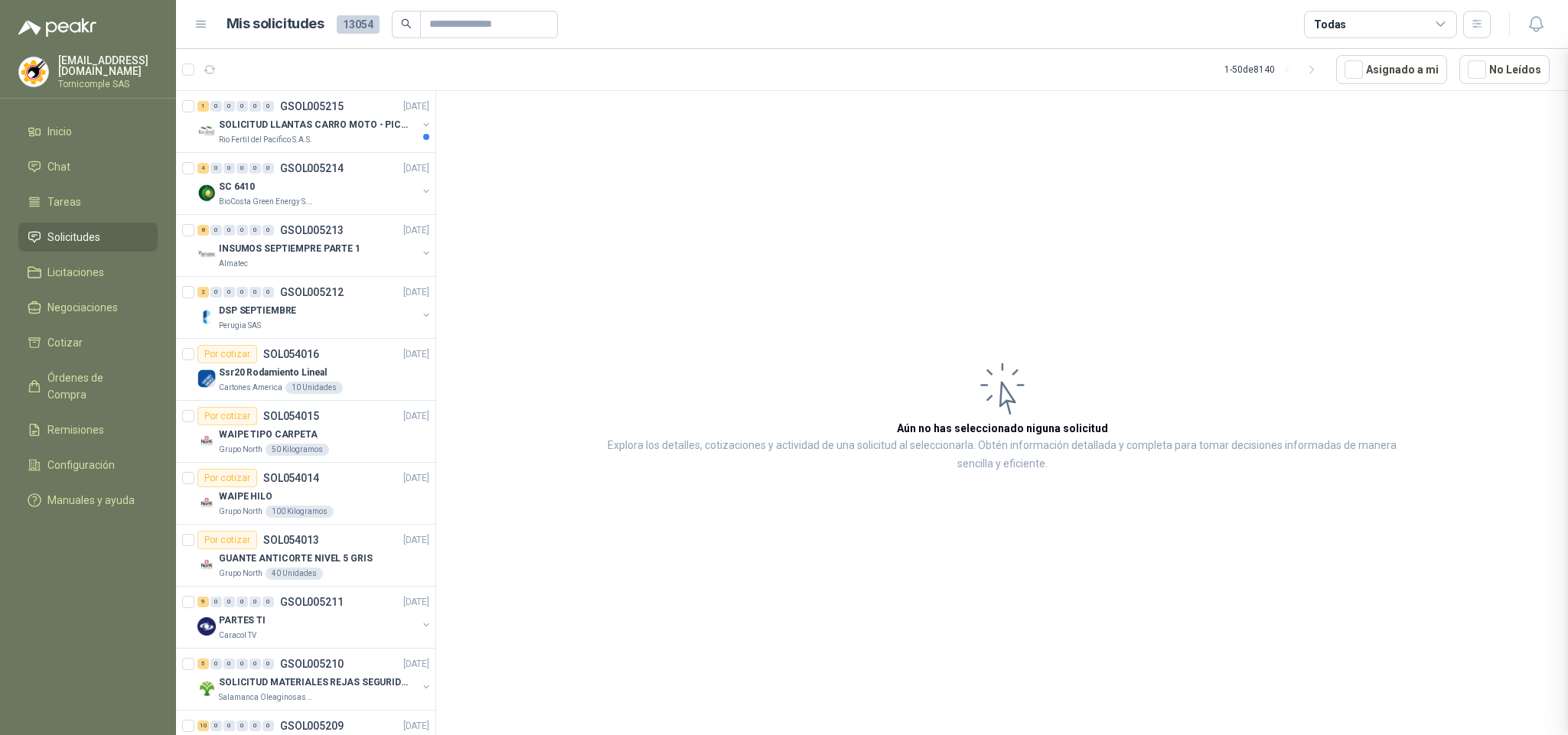
click at [281, 119] on div at bounding box center [872, 392] width 1392 height 686
click at [281, 126] on p "SOLICITUD LLANTAS CARRO MOTO - PICHINDE" at bounding box center [313, 125] width 191 height 14
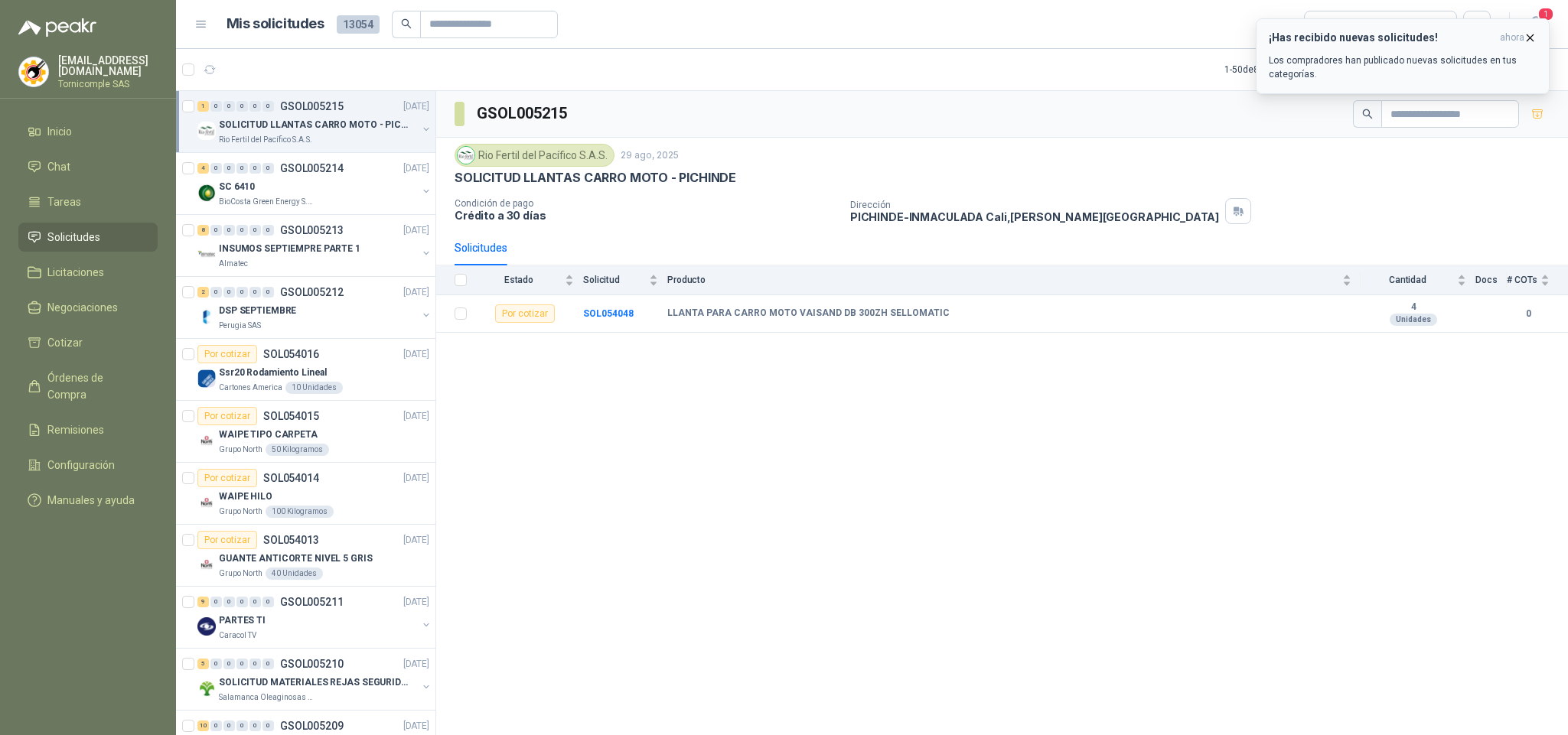
click at [1416, 80] on p "Los compradores han publicado nuevas solicitudes en tus categorías." at bounding box center [1403, 67] width 268 height 28
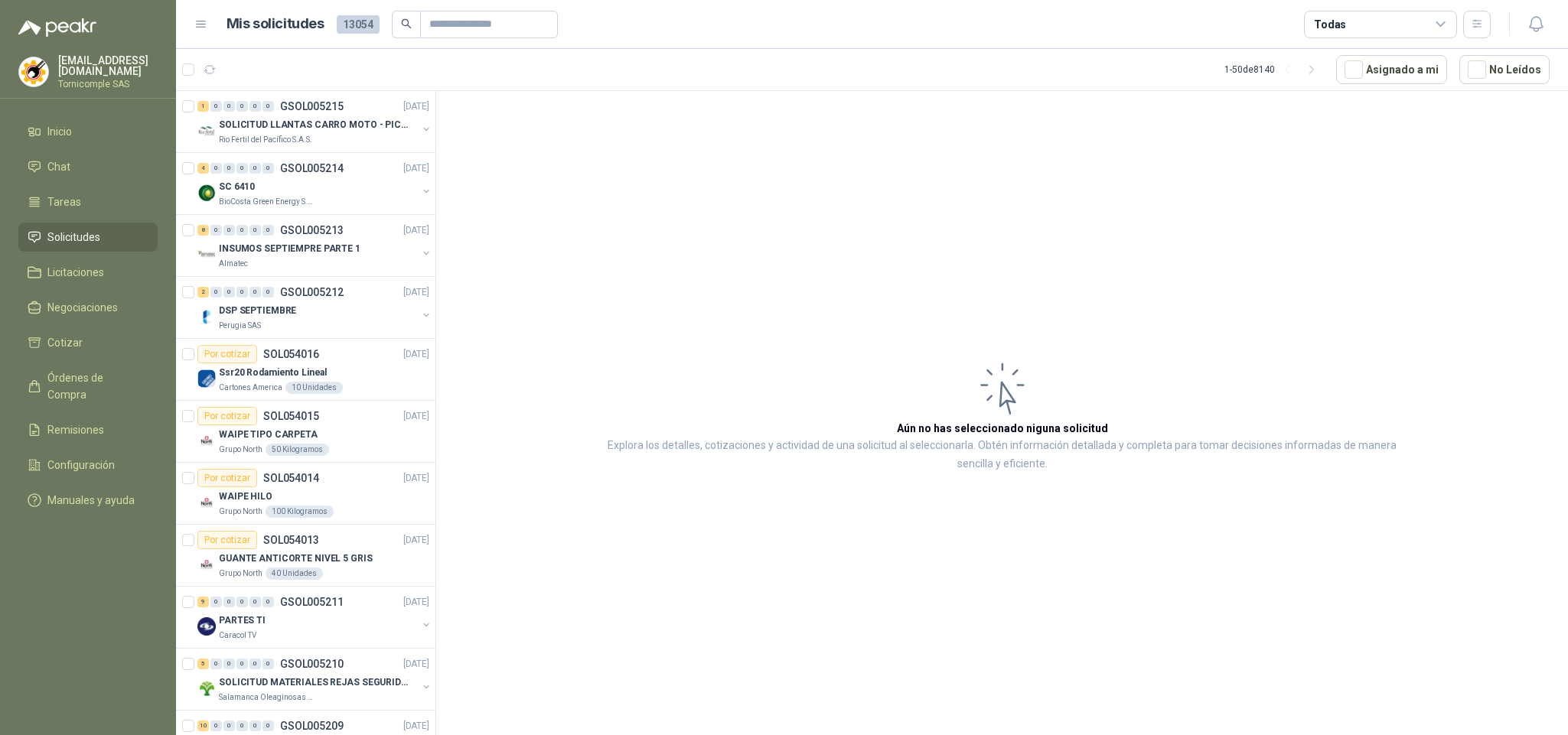
click at [1535, 26] on icon "button" at bounding box center [1535, 23] width 19 height 19
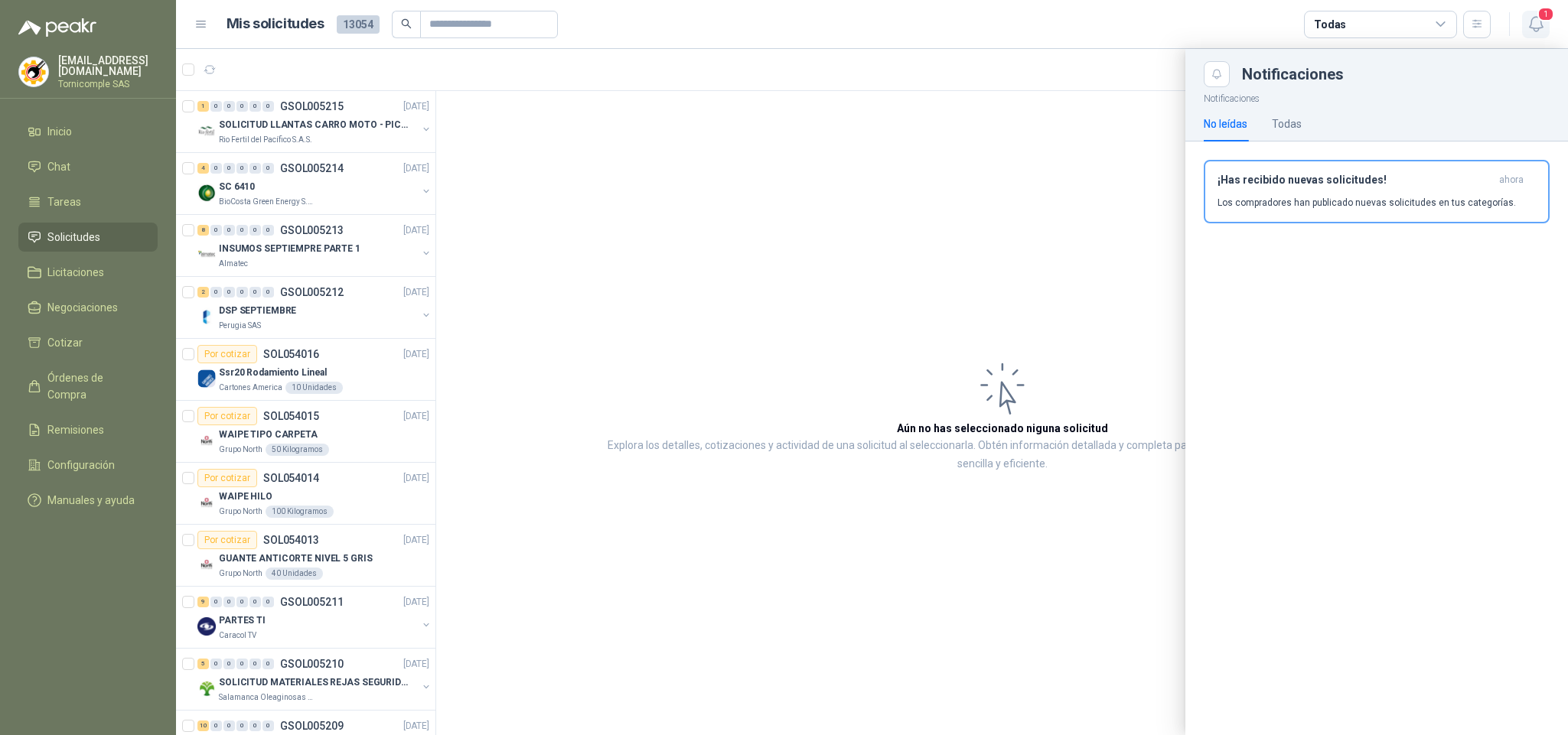
click at [1535, 11] on button "1" at bounding box center [1535, 24] width 28 height 28
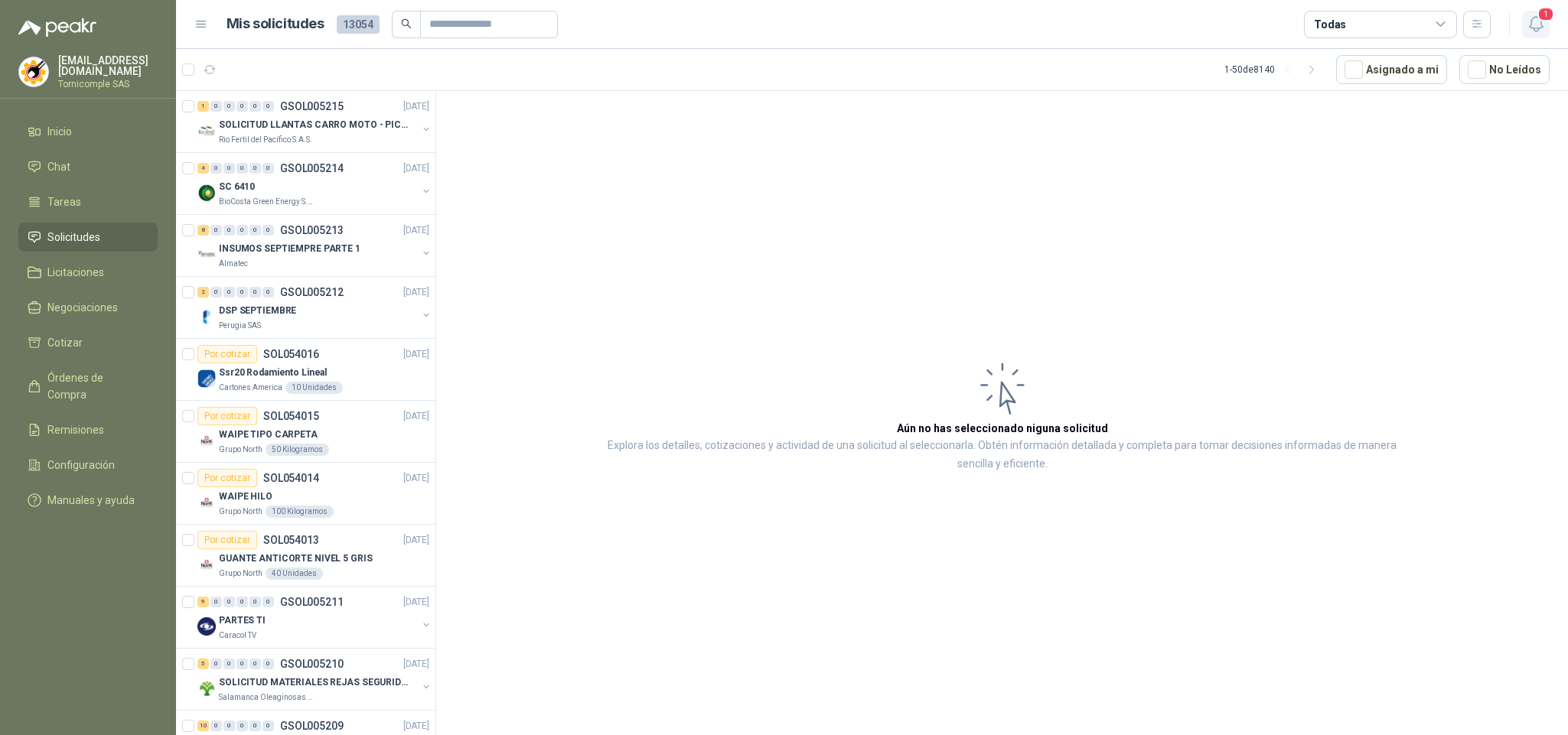
click at [1545, 28] on icon "button" at bounding box center [1535, 23] width 19 height 19
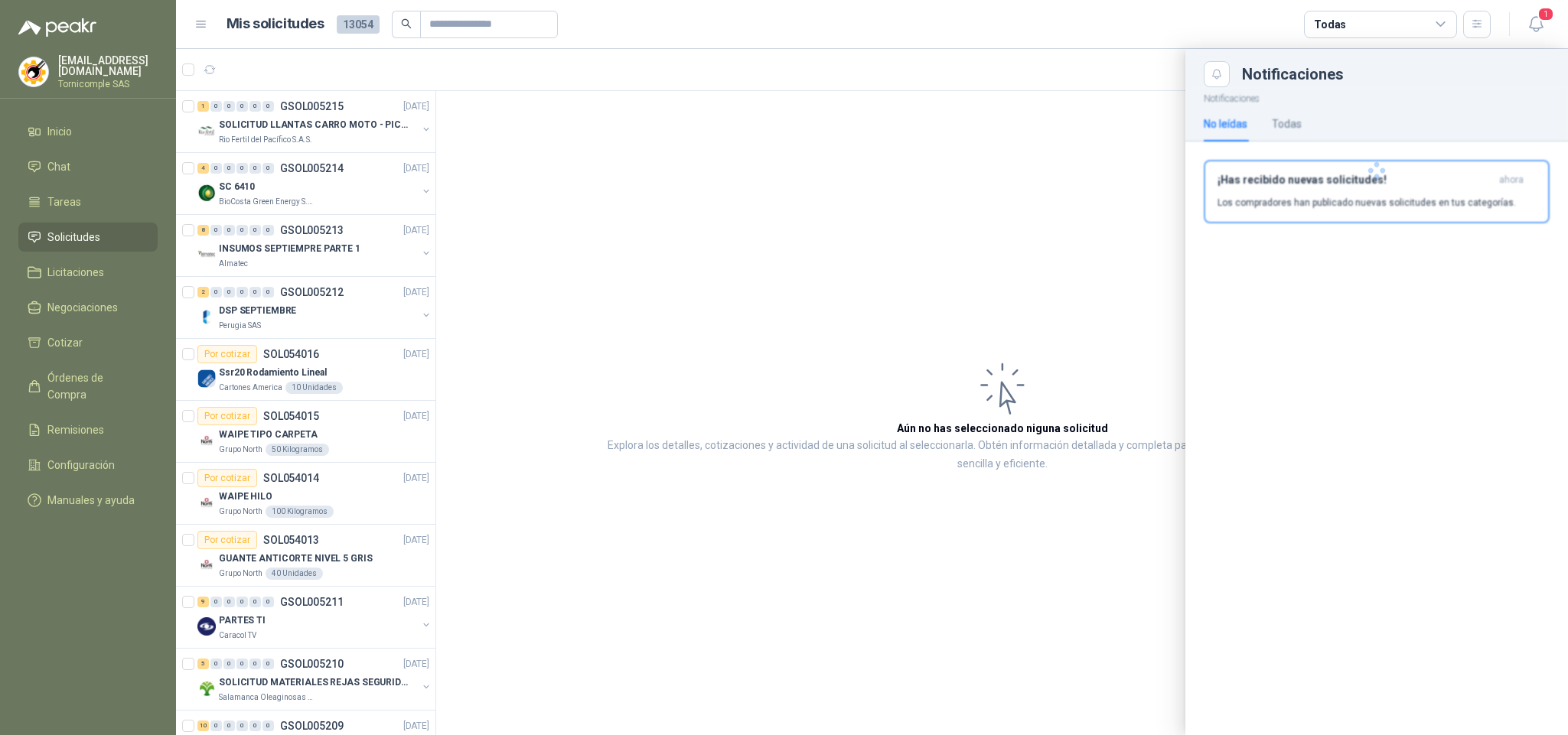
click at [1449, 191] on div at bounding box center [1377, 171] width 383 height 167
click at [1449, 191] on div "¡Has recibido nuevas solicitudes! ahora Los compradores han publicado nuevas so…" at bounding box center [1377, 191] width 318 height 36
click at [1449, 191] on div "Notificaciones Notificaciones No leídas Todas ¡Has recibido nuevas solicitudes!…" at bounding box center [872, 392] width 1392 height 686
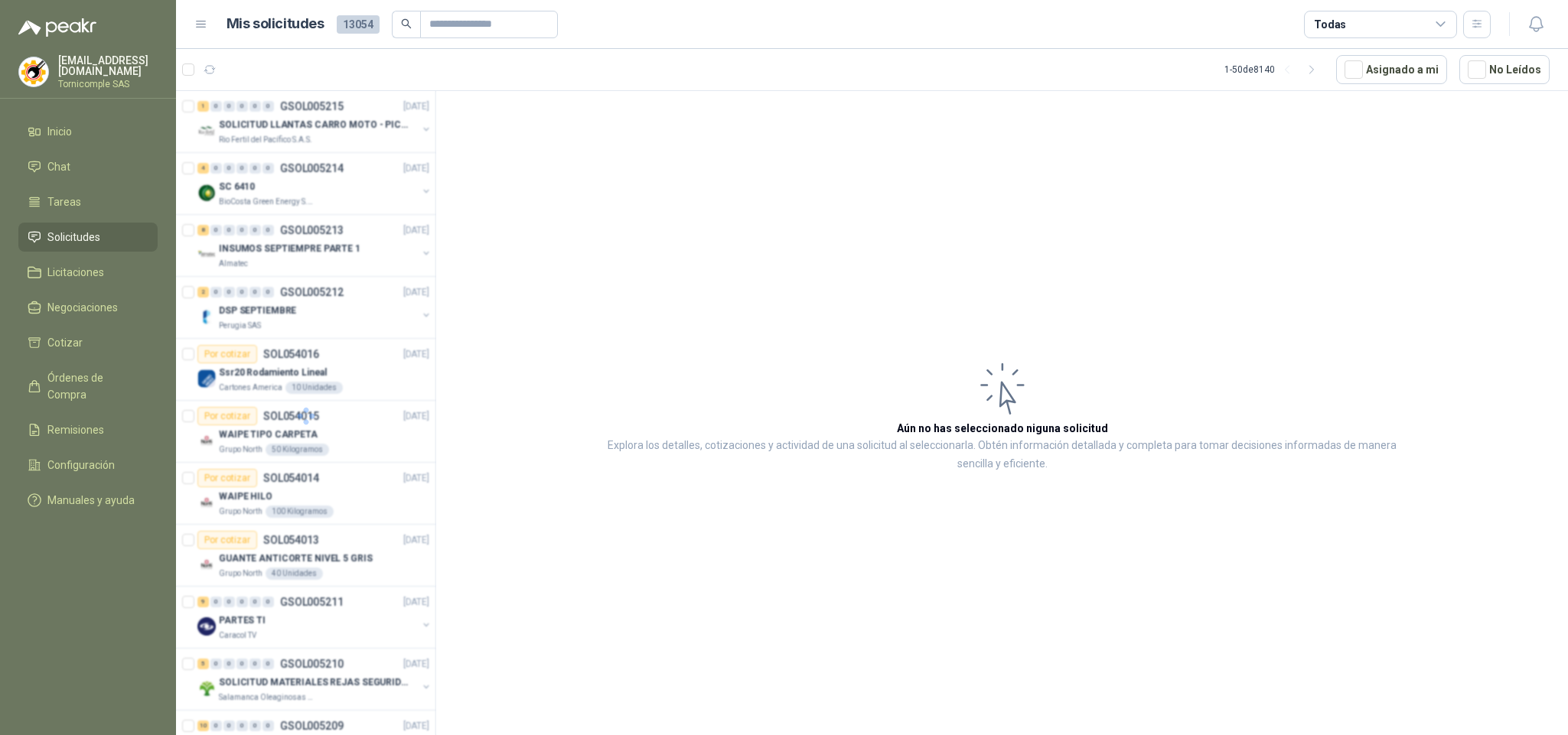
click at [46, 228] on li "Solicitudes" at bounding box center [89, 237] width 121 height 17
drag, startPoint x: 46, startPoint y: 228, endPoint x: 93, endPoint y: 113, distance: 124.2
click at [44, 228] on li "Solicitudes" at bounding box center [89, 237] width 121 height 17
click at [93, 117] on link "Inicio" at bounding box center [88, 132] width 139 height 29
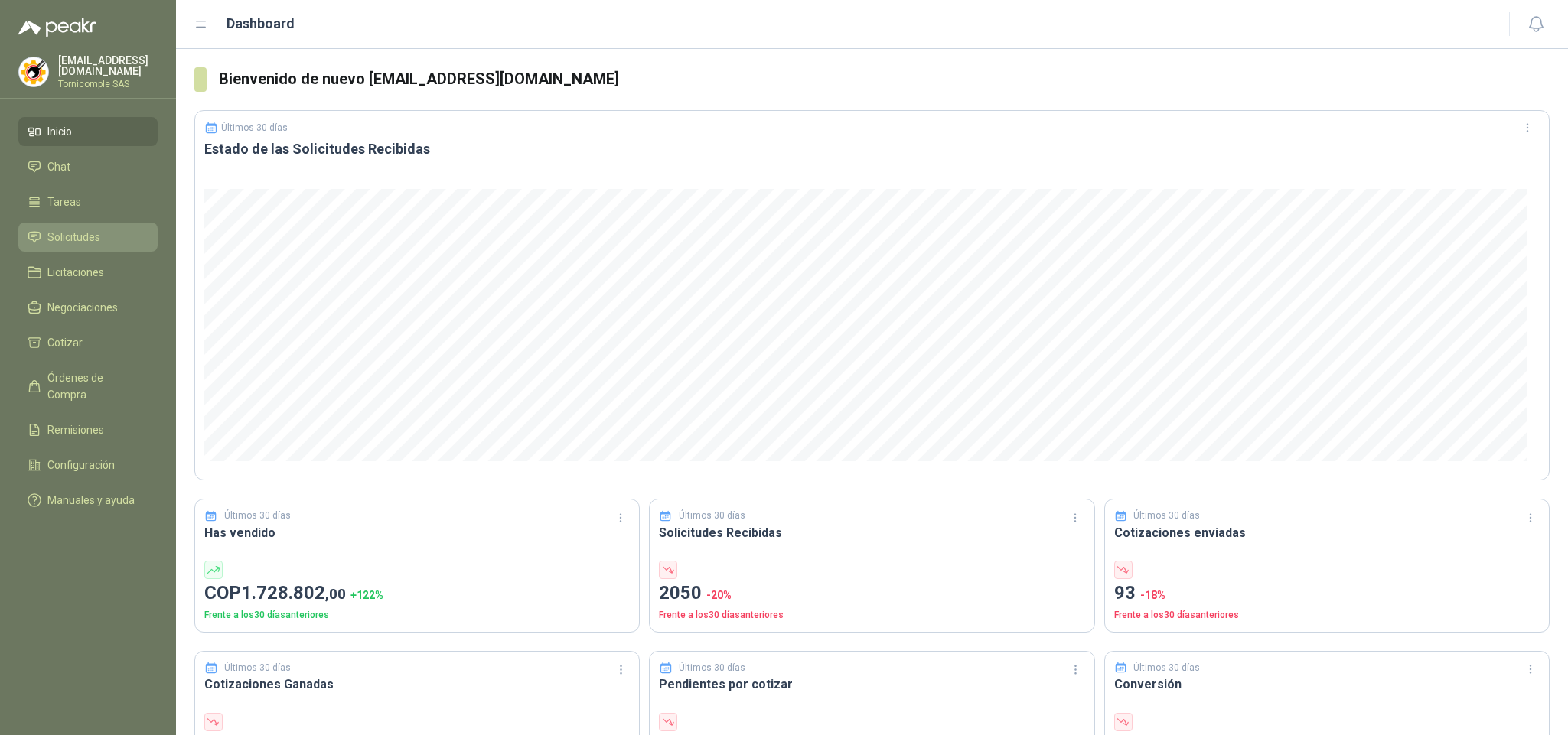
click at [88, 238] on span "Solicitudes" at bounding box center [74, 237] width 52 height 17
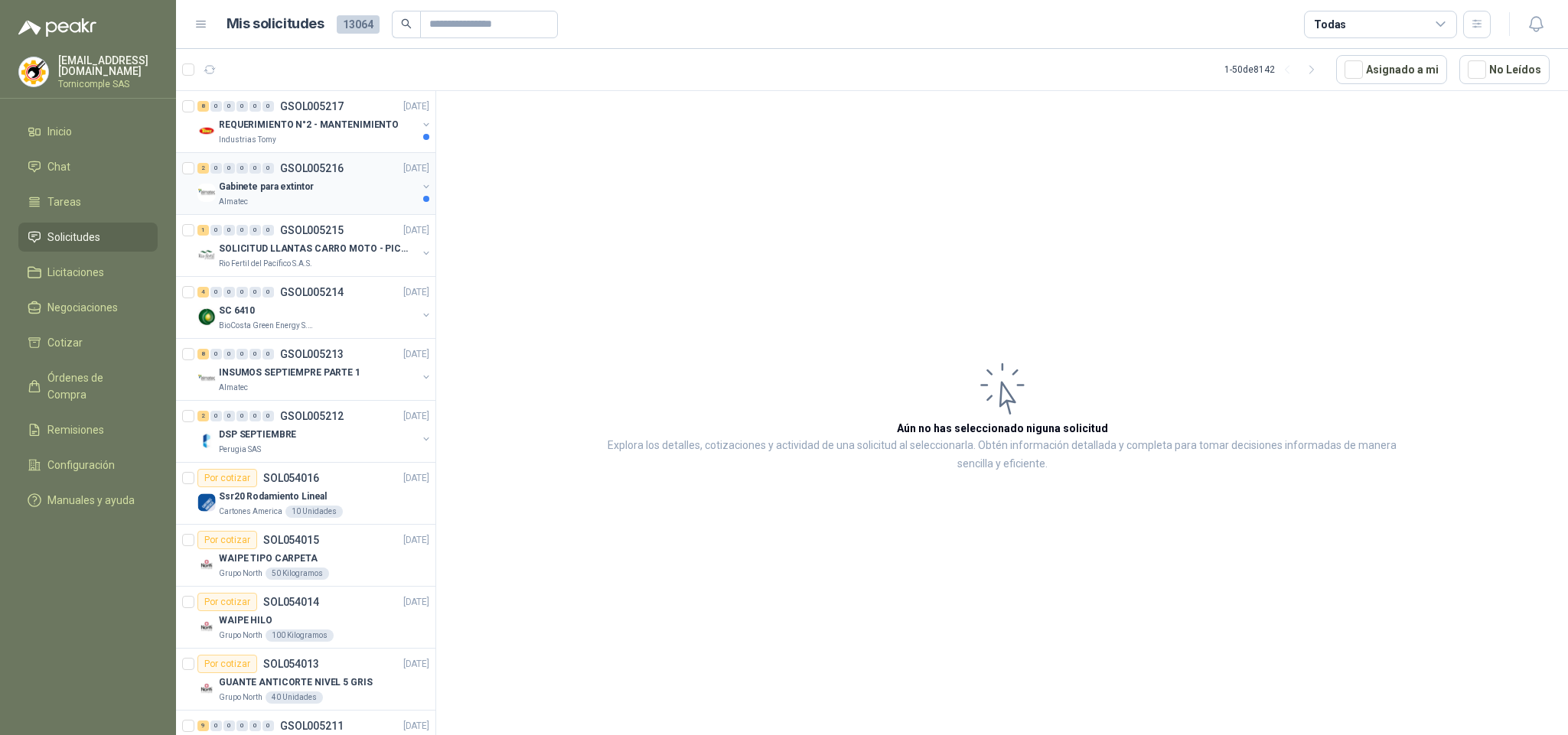
click at [285, 179] on div "Gabinete para extintor" at bounding box center [317, 187] width 198 height 18
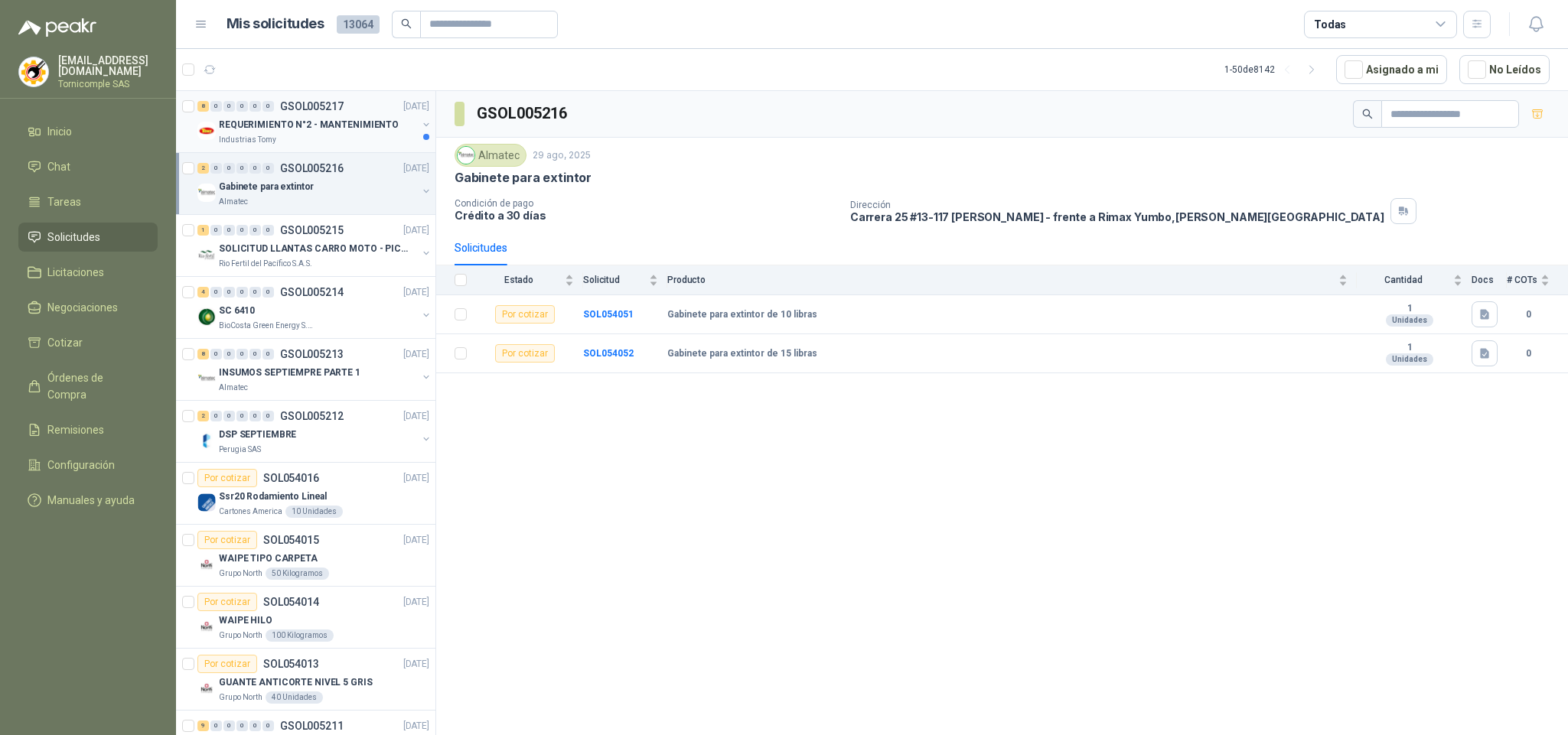
click at [315, 132] on p "REQUERIMIENTO N°2 - MANTENIMIENTO" at bounding box center [308, 125] width 180 height 14
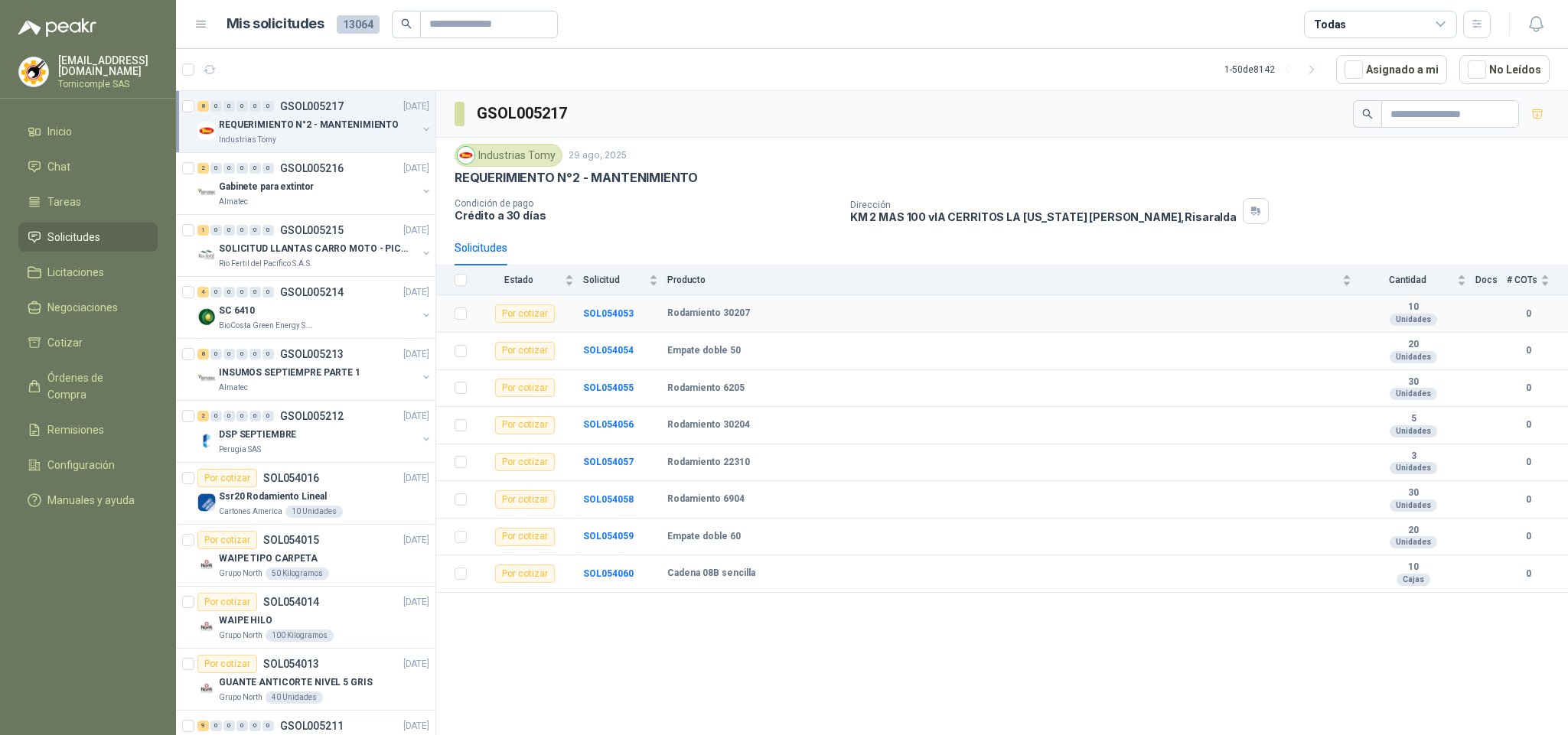
drag, startPoint x: 759, startPoint y: 595, endPoint x: 505, endPoint y: 306, distance: 384.8
click at [505, 306] on tbody "Por cotizar SOL054053 Rodamiento 30207  10 Unidades 0 Por cotizar SOL054054 Em…" at bounding box center [1002, 444] width 1132 height 298
click at [664, 224] on div "Condición de pago Crédito a 30 días" at bounding box center [646, 210] width 383 height 26
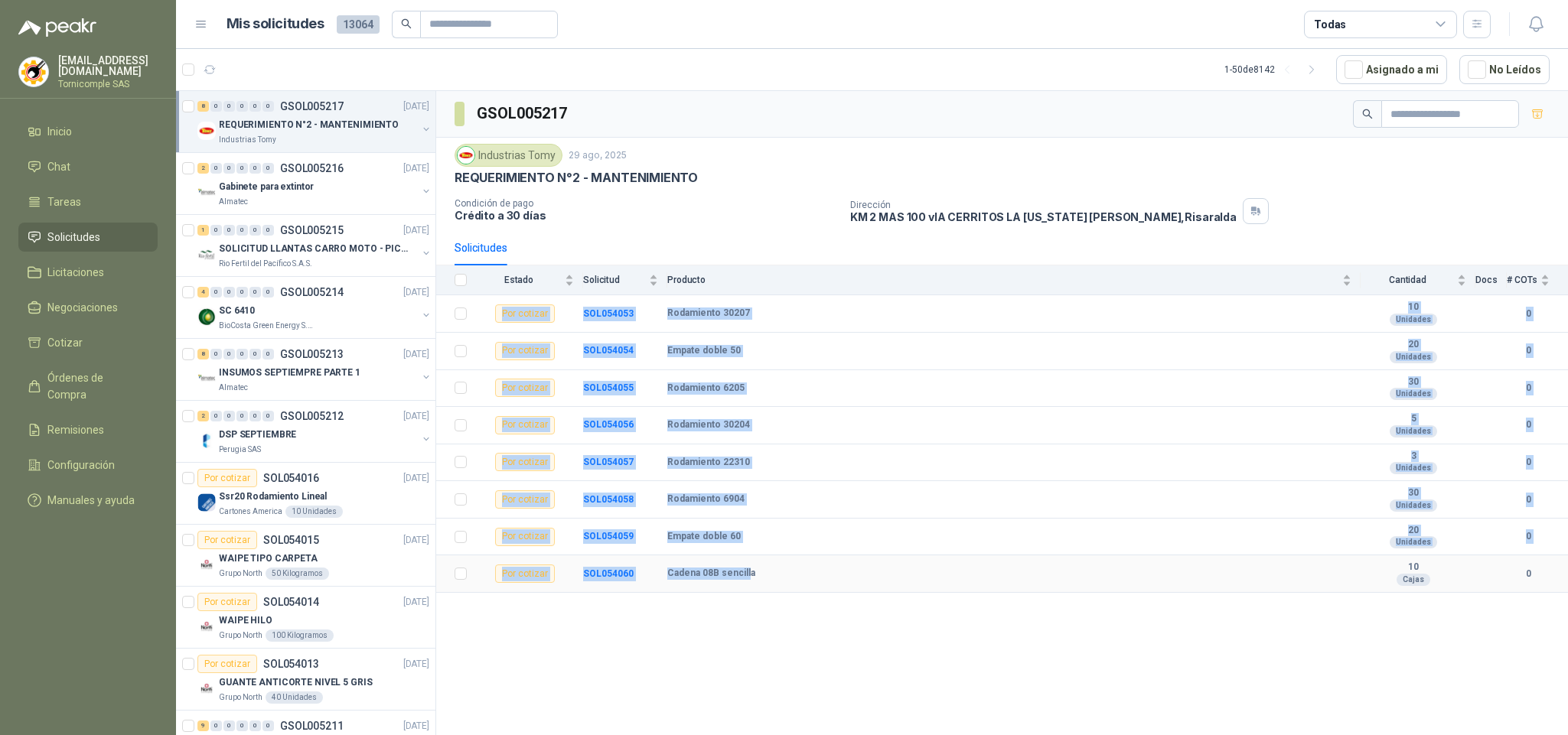
drag, startPoint x: 509, startPoint y: 319, endPoint x: 749, endPoint y: 583, distance: 356.8
click at [749, 583] on tbody "Por cotizar SOL054053 Rodamiento 30207  10 Unidades 0 Por cotizar SOL054054 Em…" at bounding box center [1002, 444] width 1132 height 298
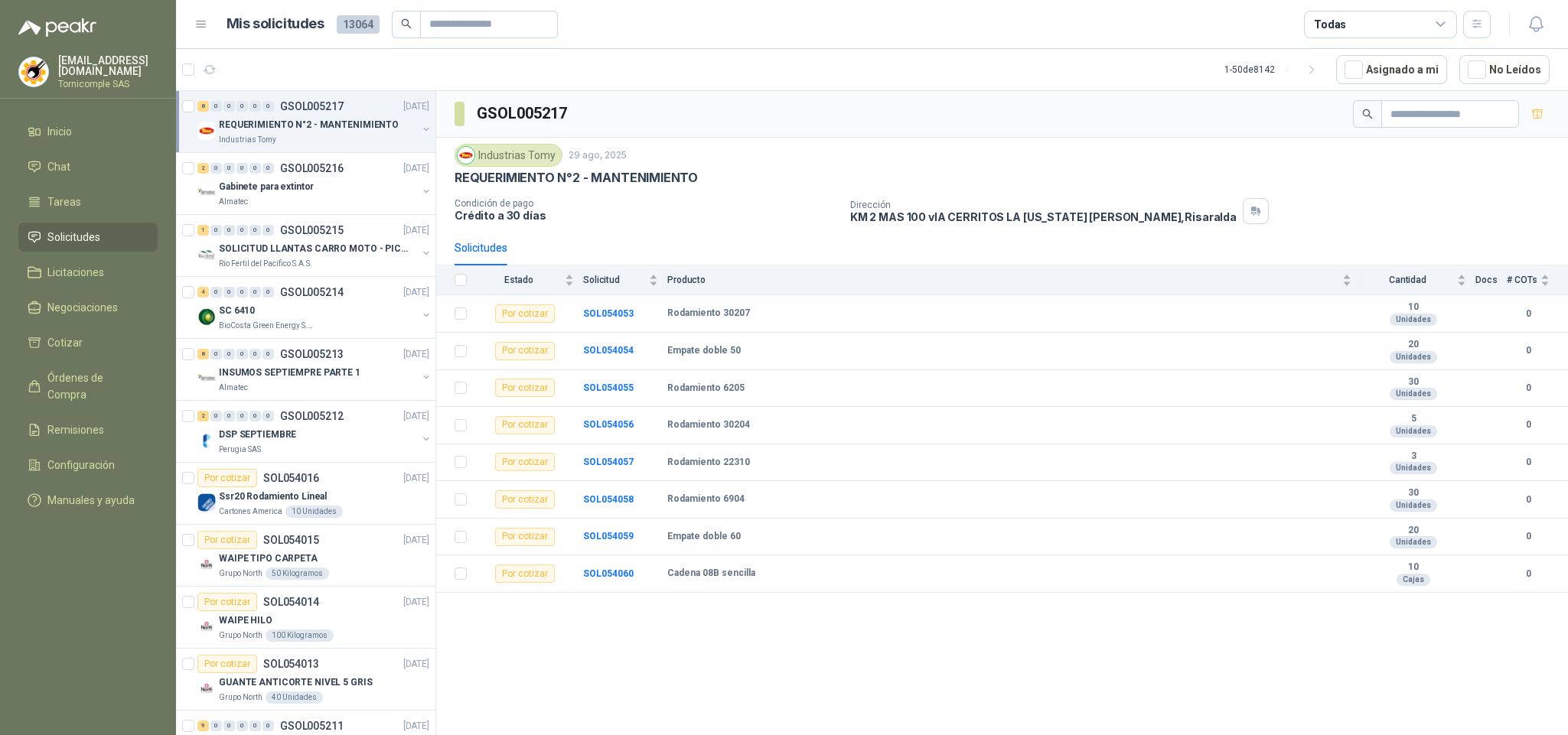
drag, startPoint x: 1038, startPoint y: 640, endPoint x: 1143, endPoint y: 586, distance: 118.1
click at [1043, 636] on div "GSOL005217 Industrias Tomy [DATE] REQUERIMIENTO N°2 - MANTENIMIENTO Condición d…" at bounding box center [1002, 415] width 1132 height 649
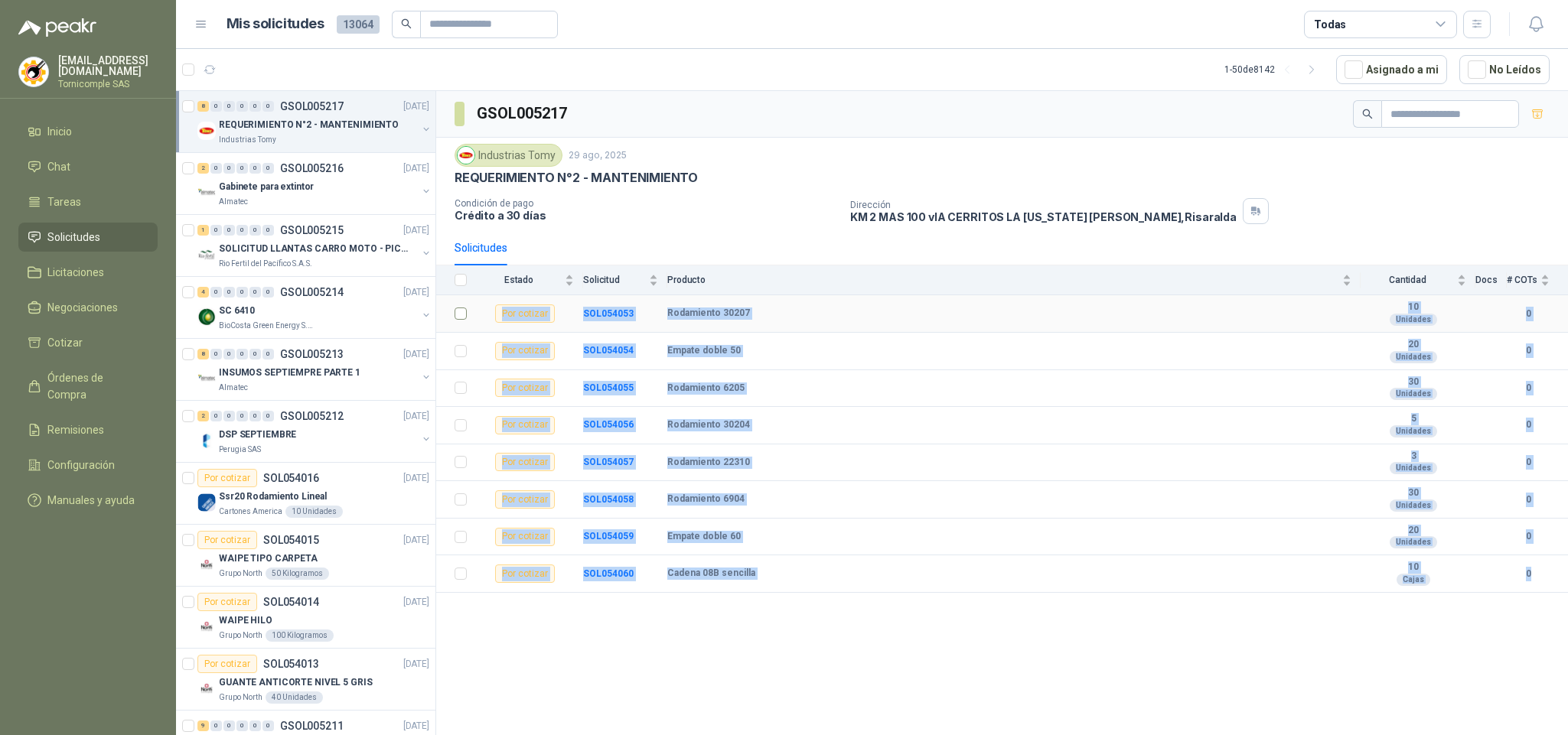
drag, startPoint x: 1545, startPoint y: 585, endPoint x: 471, endPoint y: 326, distance: 1104.8
click at [471, 327] on tbody "Por cotizar SOL054053 Rodamiento 30207  10 Unidades 0 Por cotizar SOL054054 Em…" at bounding box center [1002, 444] width 1132 height 298
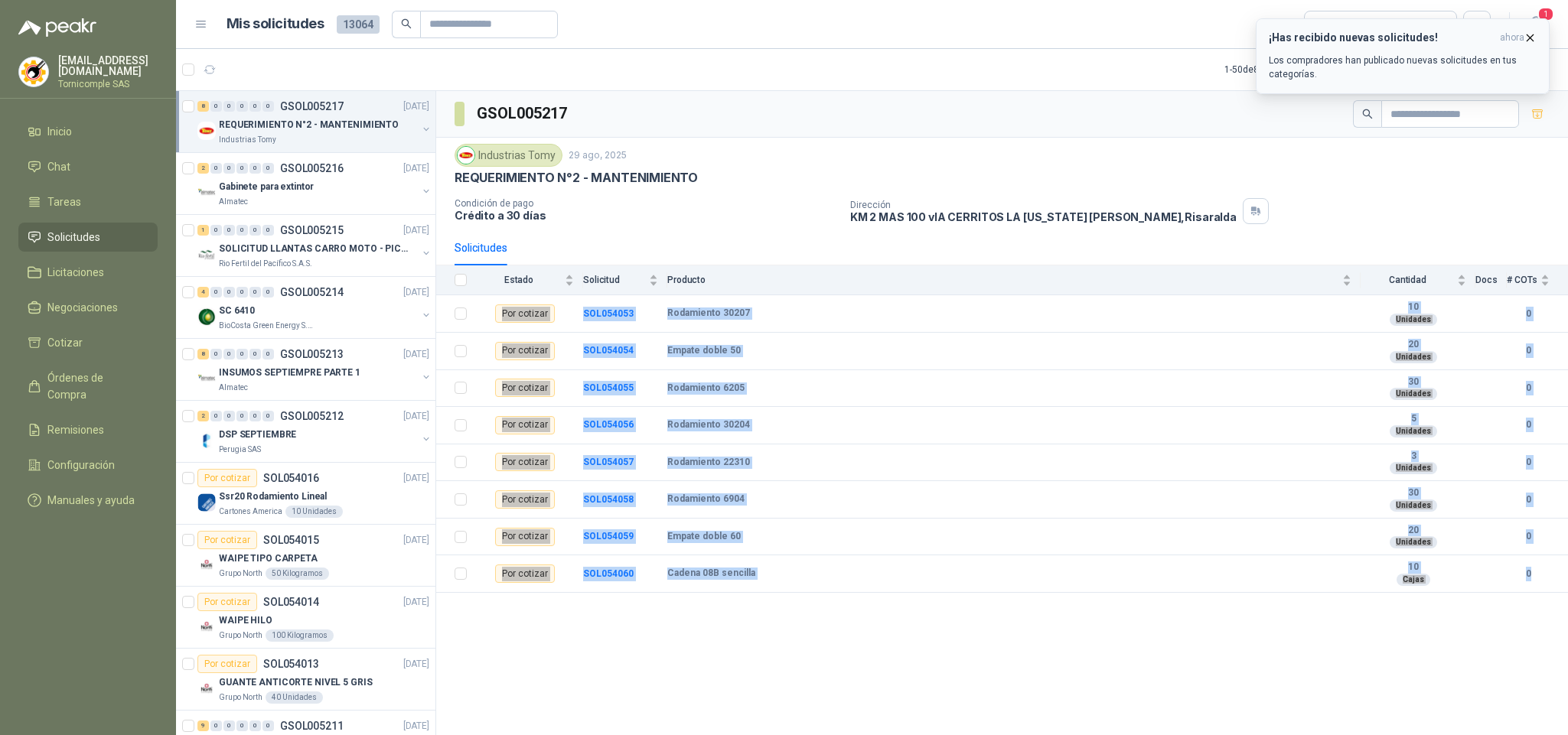
click at [1367, 62] on p "Los compradores han publicado nuevas solicitudes en tus categorías." at bounding box center [1403, 67] width 268 height 28
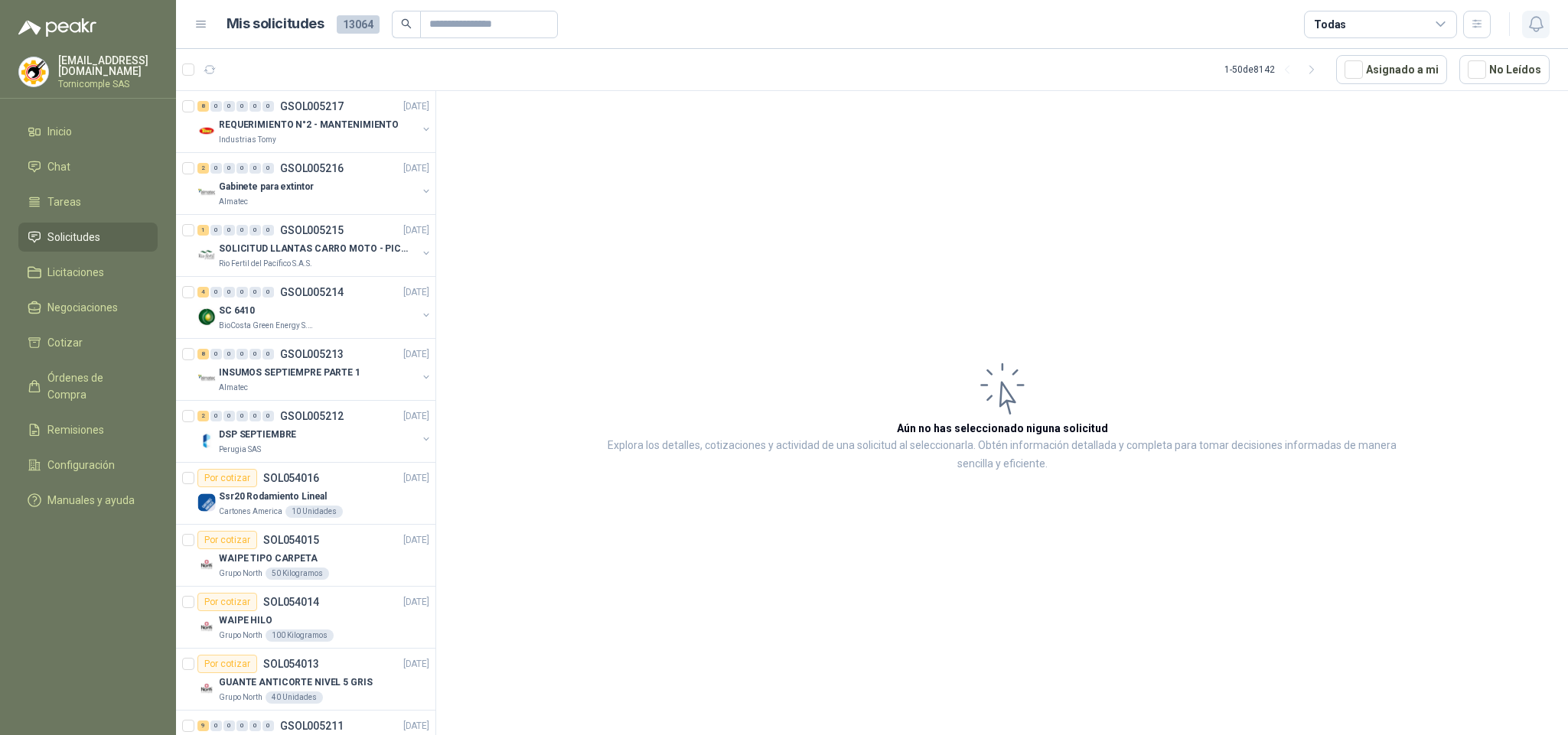
click at [1527, 22] on icon "button" at bounding box center [1535, 23] width 19 height 19
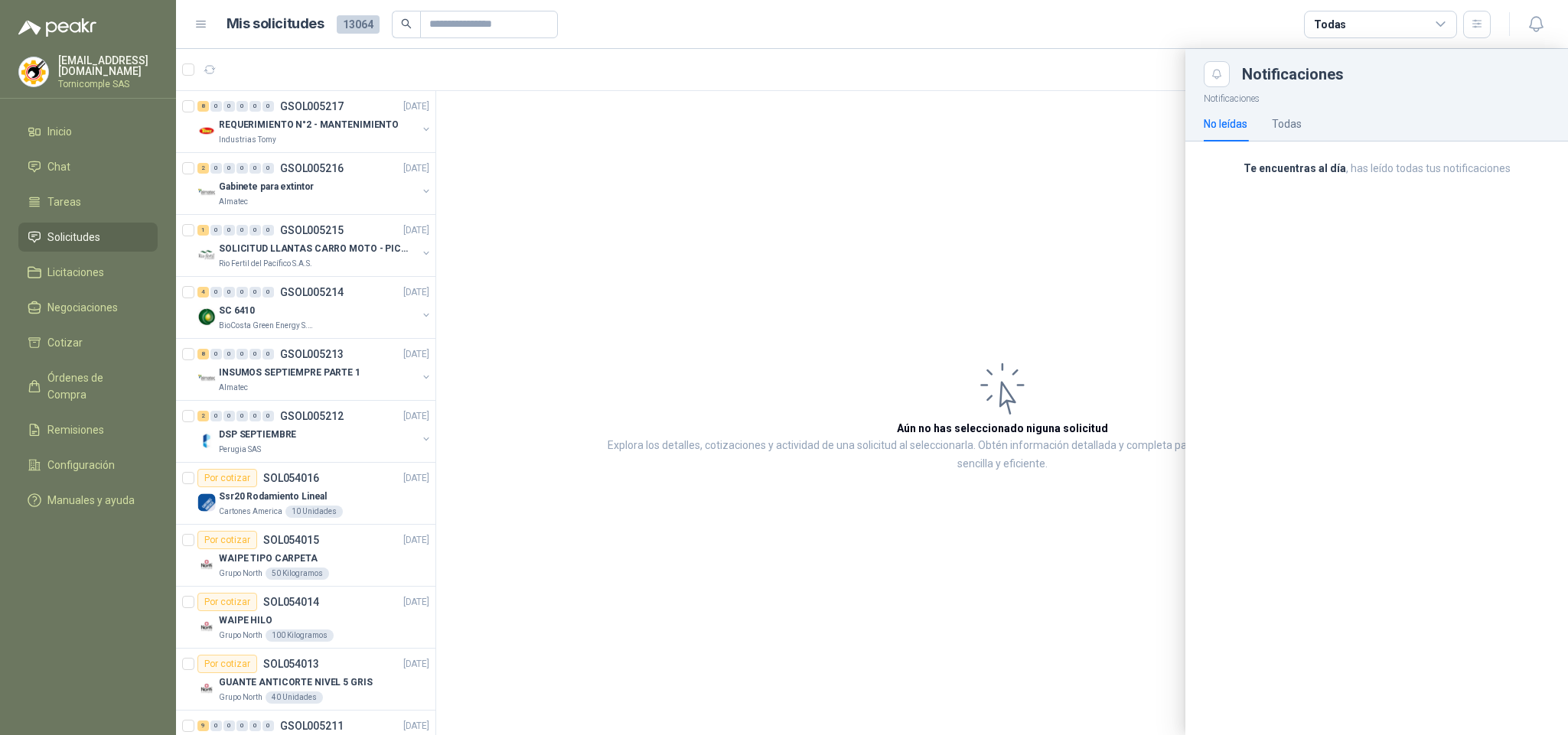
click at [1412, 116] on div "No leídas Todas" at bounding box center [1377, 124] width 346 height 35
click at [128, 243] on link "Solicitudes" at bounding box center [88, 237] width 139 height 29
click at [108, 377] on span "Órdenes de Compra" at bounding box center [96, 386] width 96 height 33
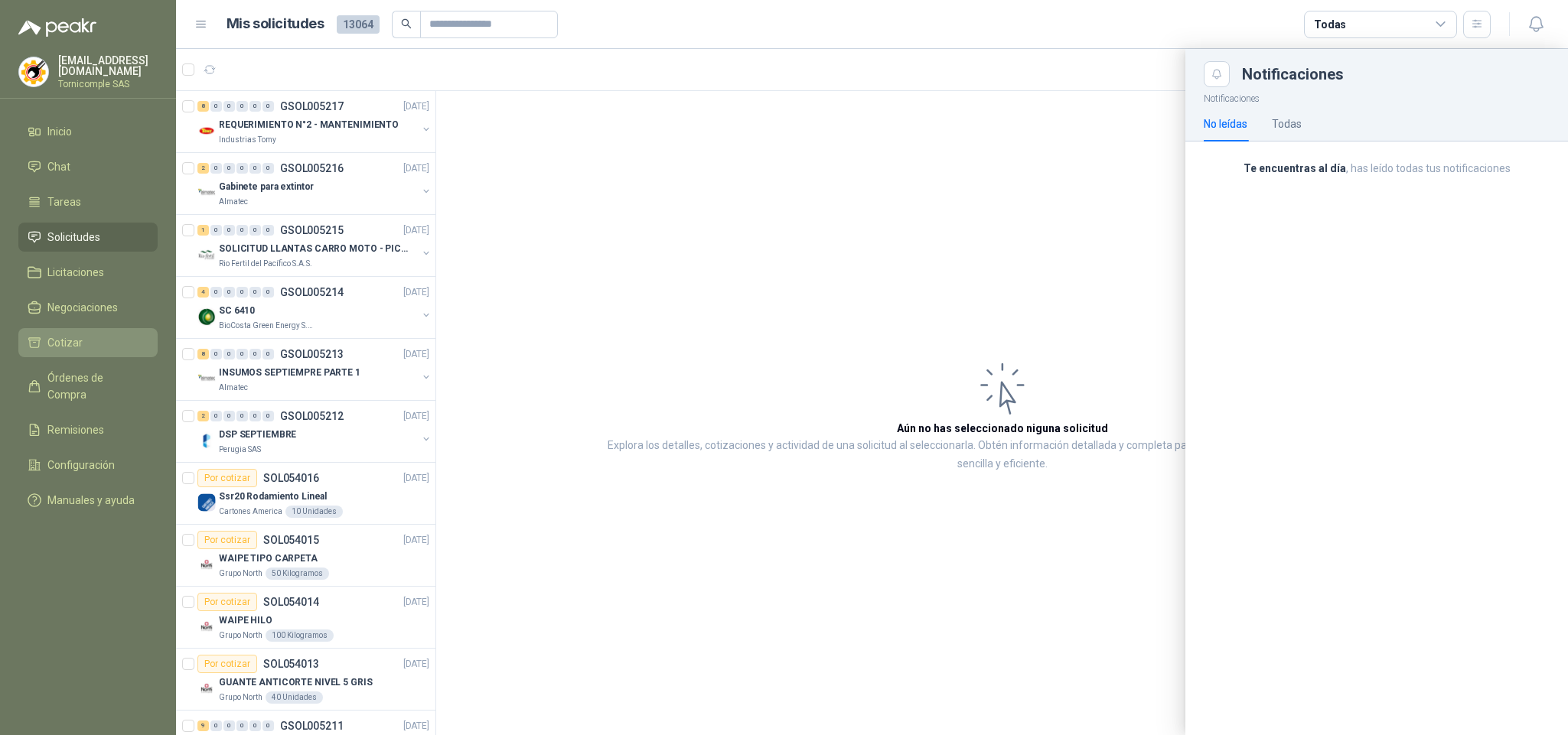
click at [90, 334] on li "Cotizar" at bounding box center [89, 342] width 121 height 17
click at [90, 299] on span "Negociaciones" at bounding box center [83, 307] width 70 height 17
drag, startPoint x: 90, startPoint y: 275, endPoint x: 90, endPoint y: 219, distance: 56.0
click at [90, 274] on span "Licitaciones" at bounding box center [76, 272] width 57 height 17
click at [90, 144] on ul "Inicio Chat Tareas Solicitudes Licitaciones Negociaciones Cotizar Órdenes de Co…" at bounding box center [88, 319] width 176 height 404
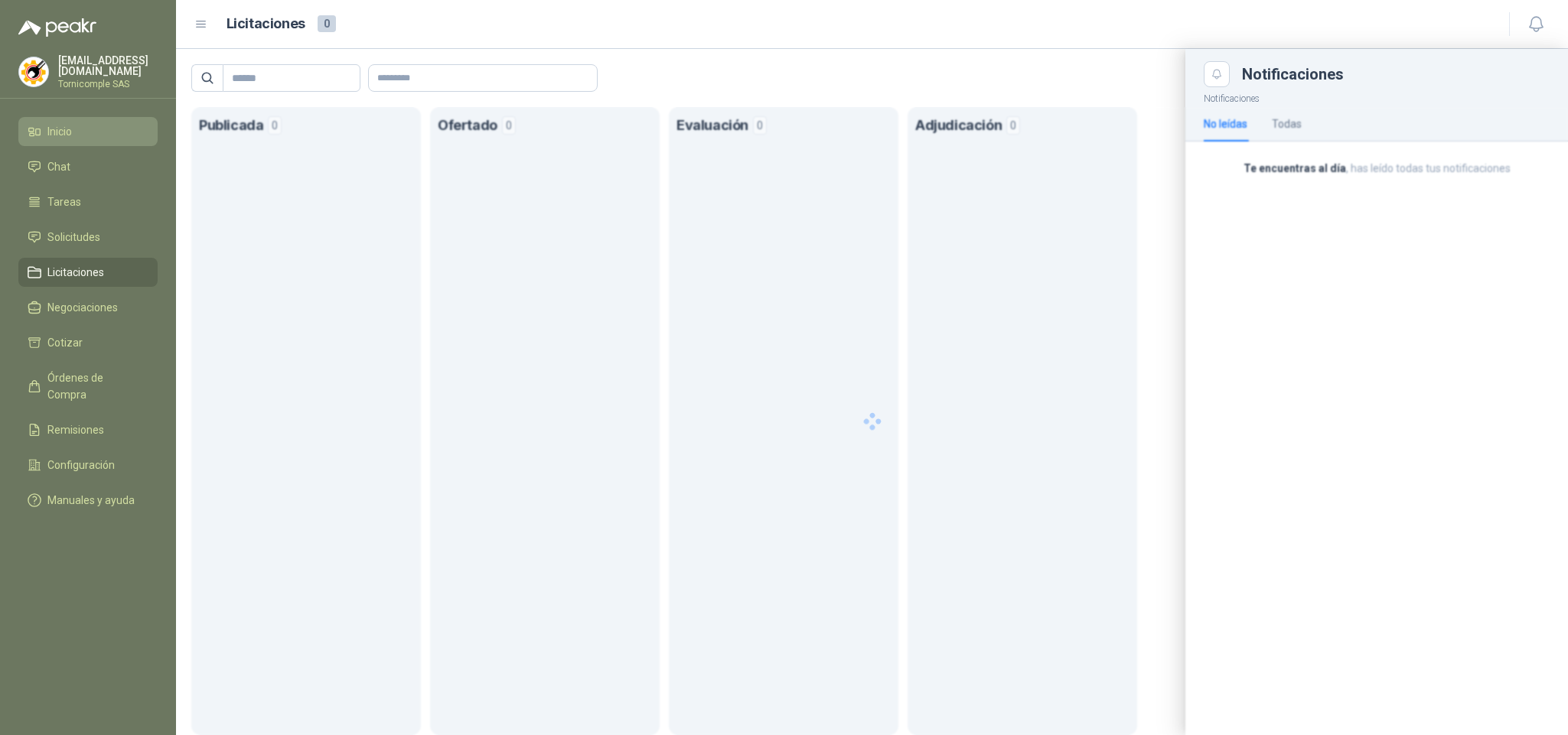
click at [90, 133] on li "Inicio" at bounding box center [89, 131] width 121 height 17
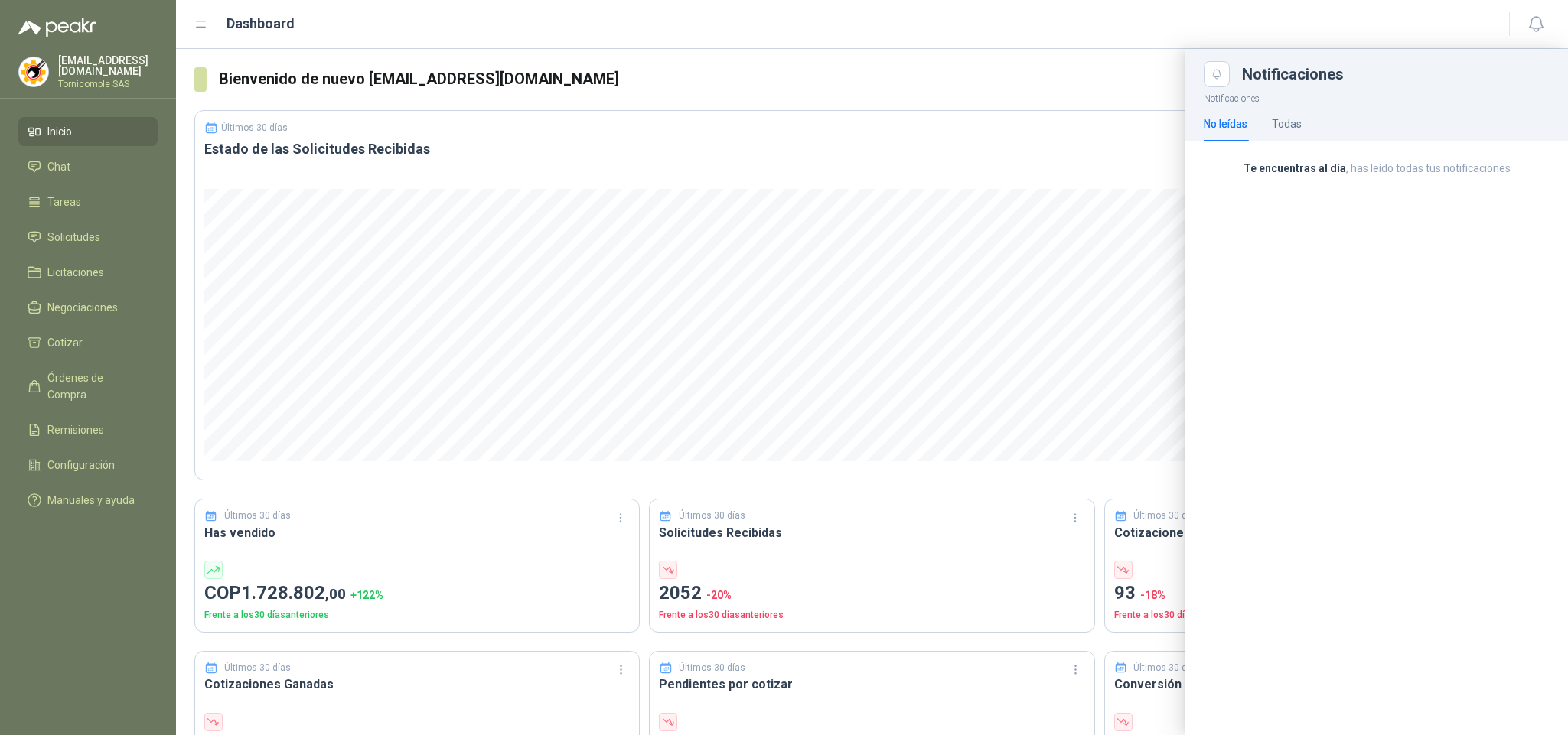
click at [1313, 30] on div "Dashboard" at bounding box center [842, 23] width 1296 height 22
click at [1050, 132] on div at bounding box center [872, 392] width 1392 height 686
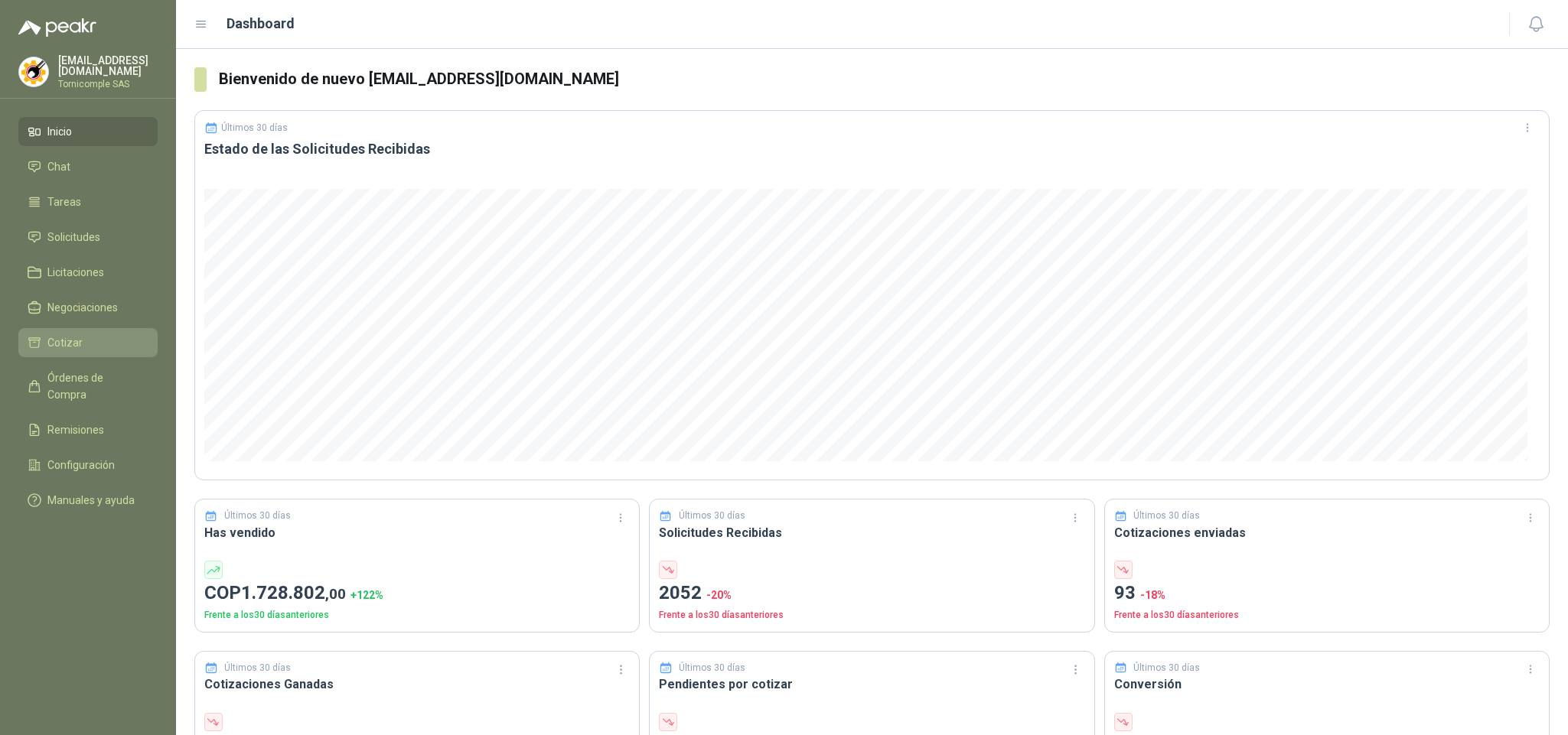
click at [88, 334] on li "Cotizar" at bounding box center [89, 342] width 121 height 17
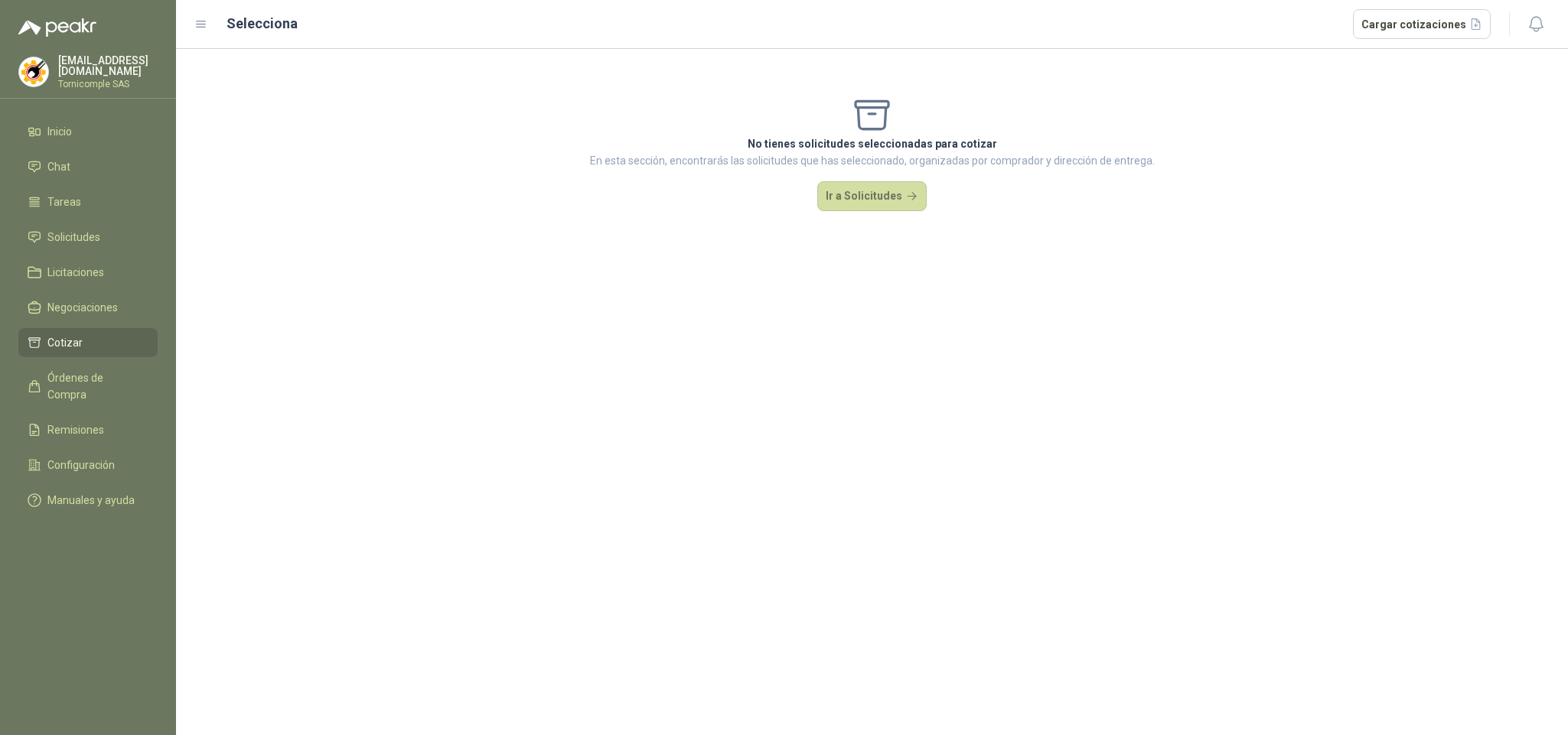
click at [99, 358] on ul "Inicio Chat Tareas Solicitudes Licitaciones Negociaciones Cotizar Órdenes de Co…" at bounding box center [88, 319] width 176 height 404
click at [104, 375] on span "Órdenes de Compra" at bounding box center [96, 386] width 96 height 33
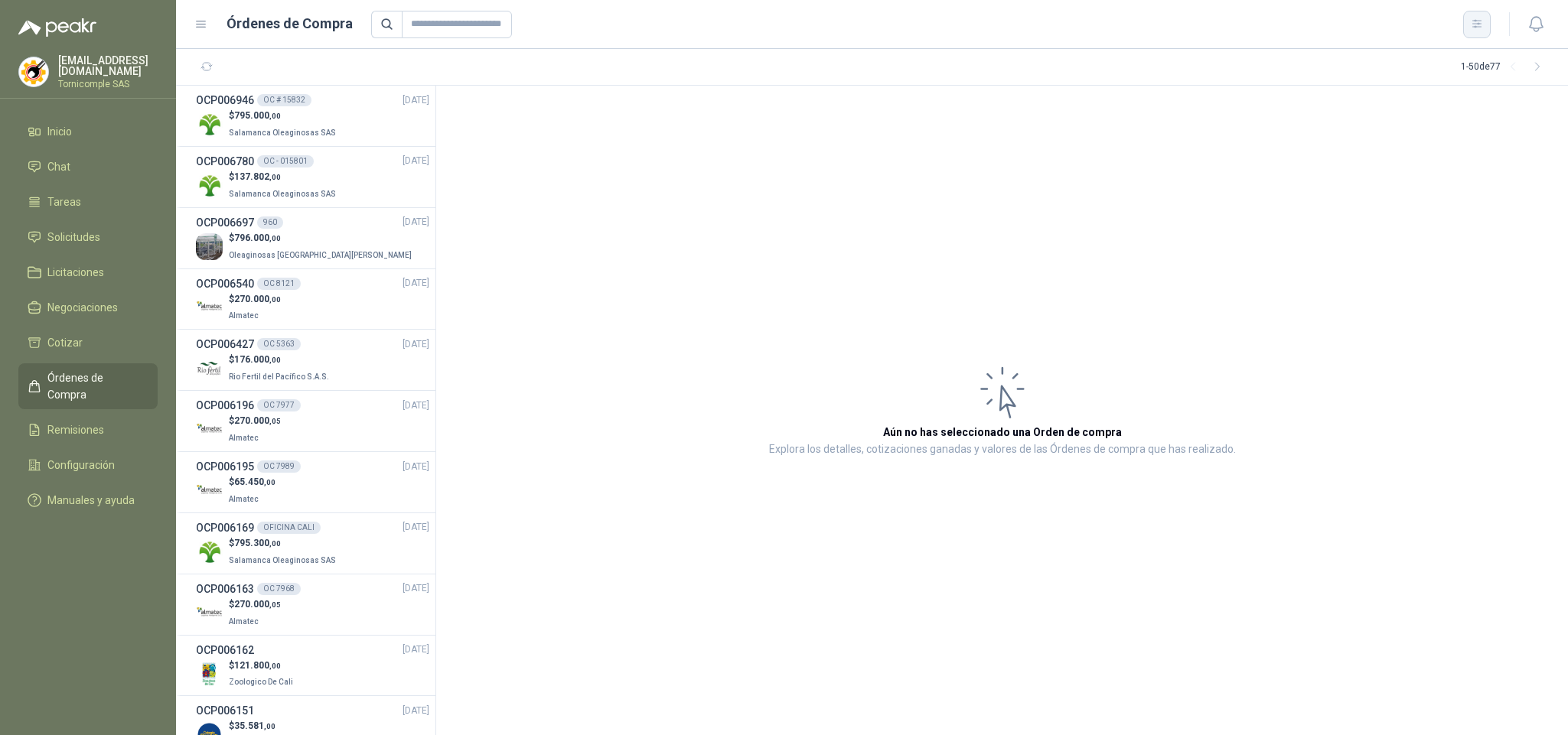
click at [1476, 26] on icon "button" at bounding box center [1476, 23] width 8 height 7
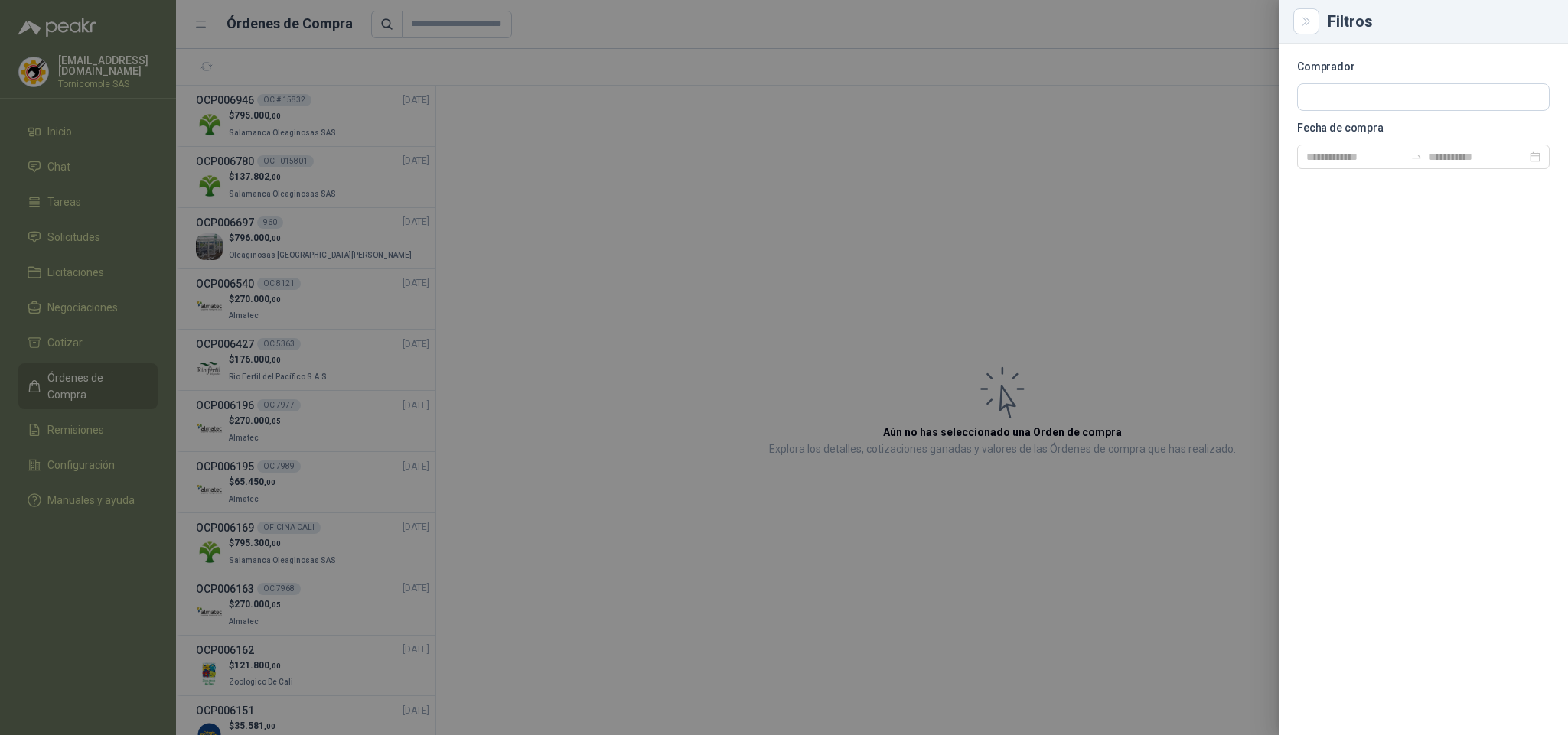
click at [1158, 113] on div at bounding box center [784, 368] width 1568 height 735
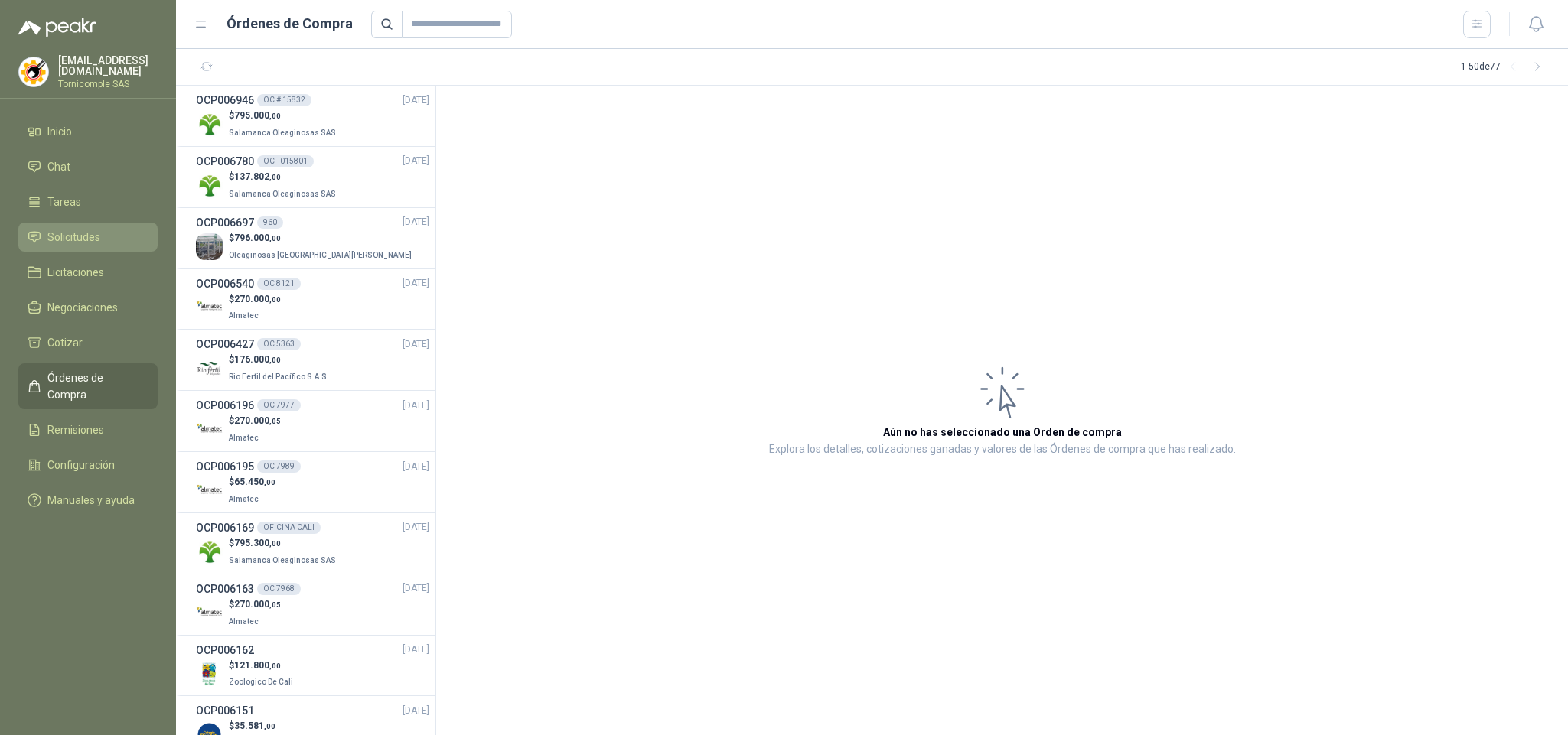
click at [58, 247] on link "Solicitudes" at bounding box center [88, 237] width 139 height 29
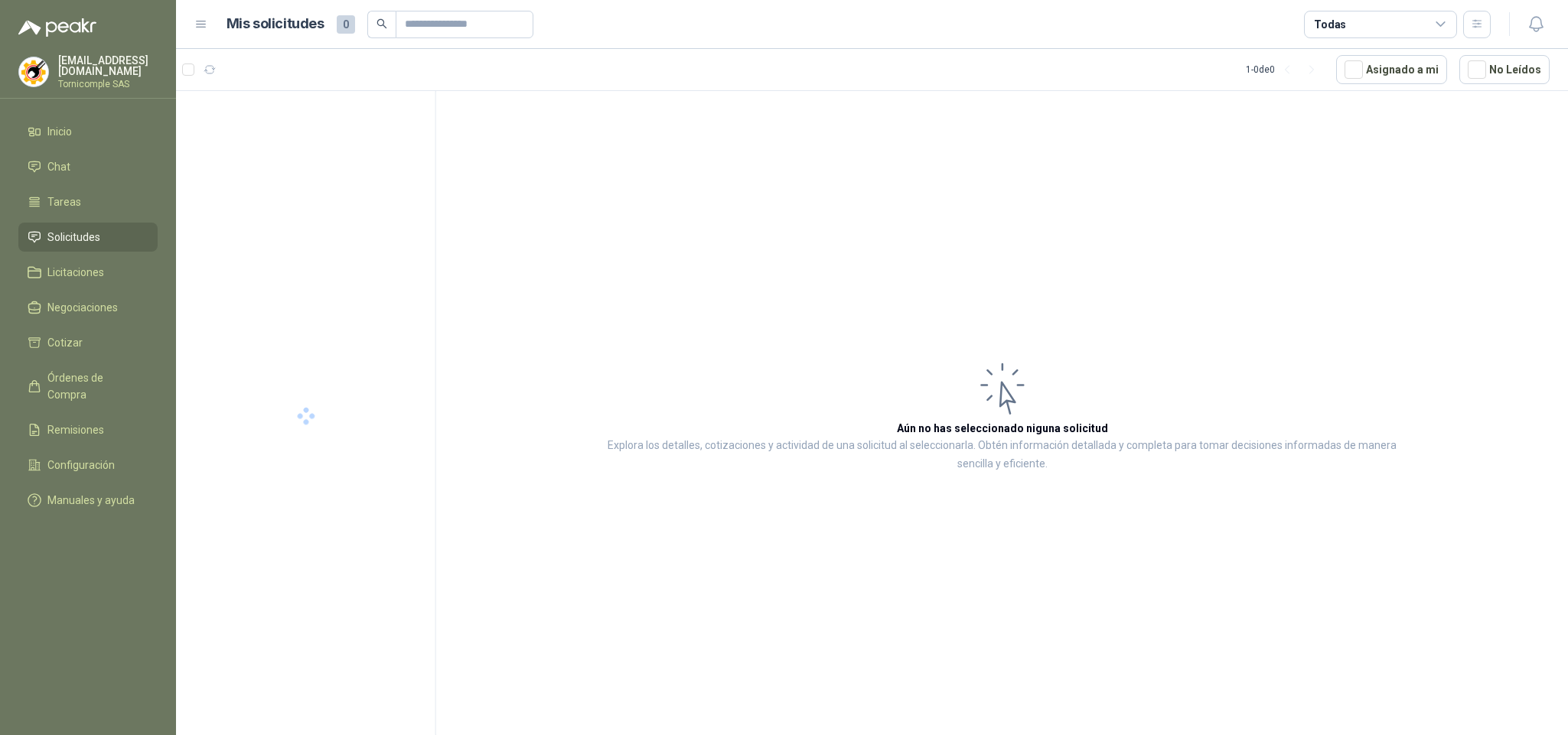
click at [1396, 17] on div "Todas" at bounding box center [1380, 24] width 153 height 28
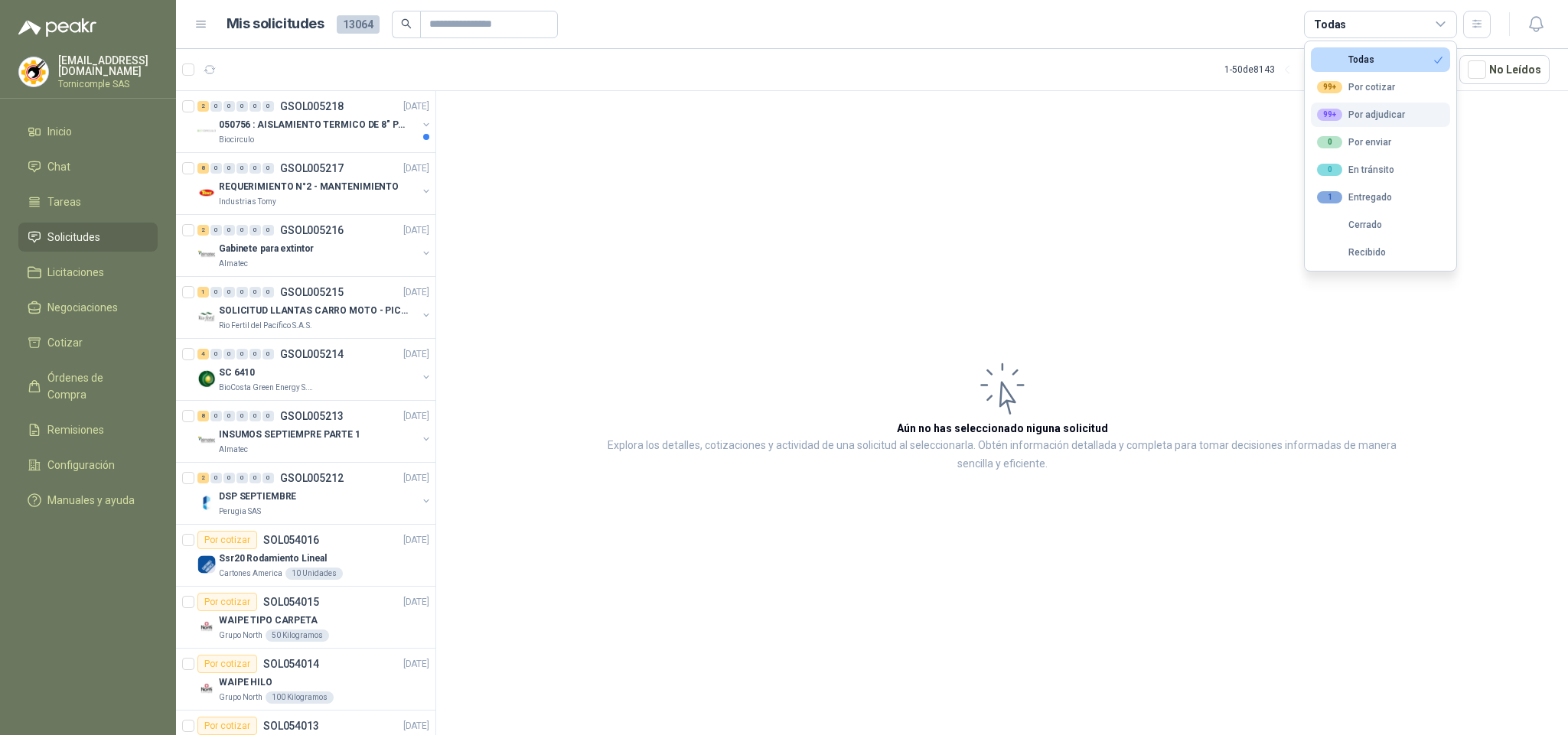
click at [1360, 121] on div "99+ Por adjudicar" at bounding box center [1360, 115] width 88 height 13
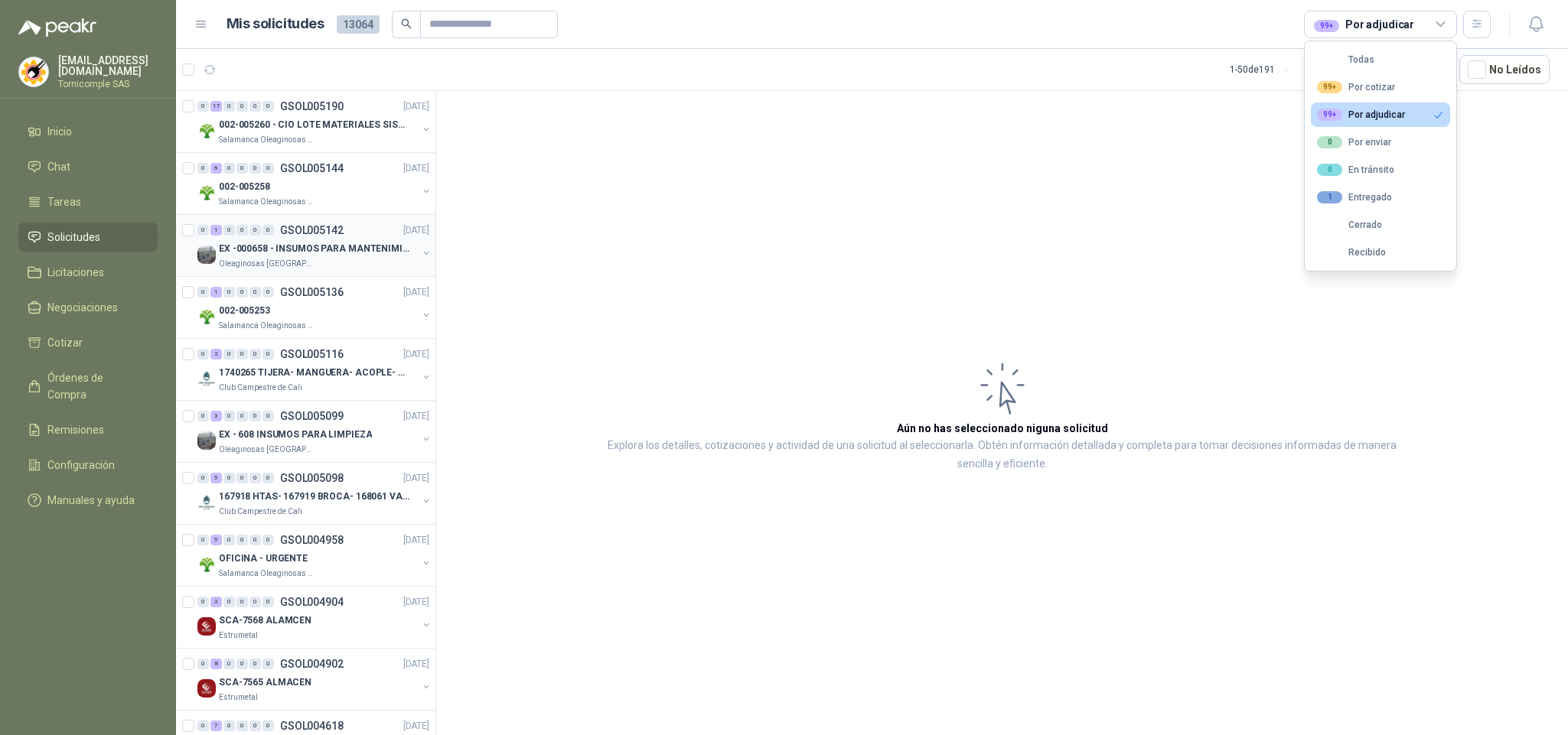
click at [356, 238] on div "0 1 0 0 0 0 GSOL005142 [DATE]" at bounding box center [315, 230] width 235 height 18
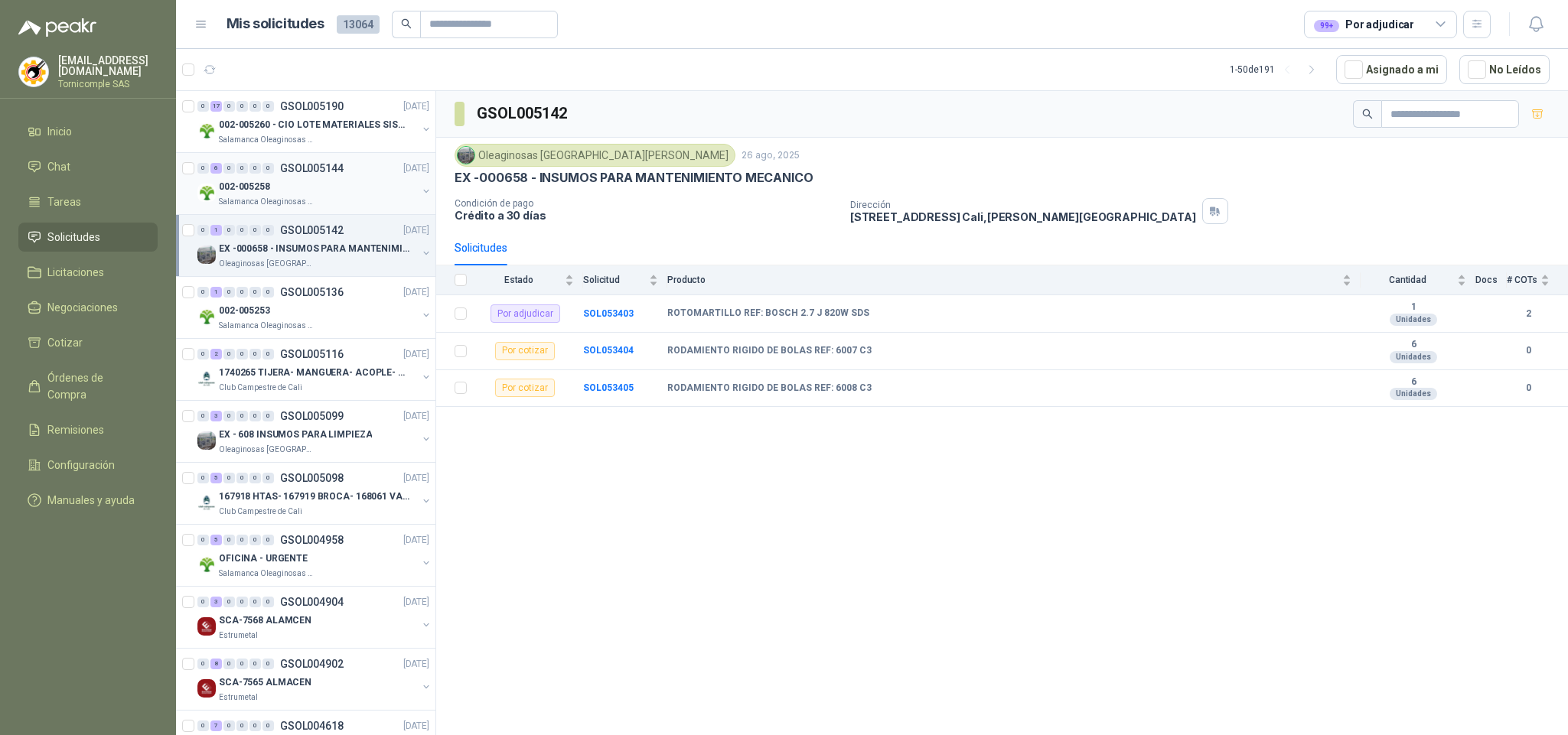
click at [338, 189] on div "002-005258" at bounding box center [317, 187] width 198 height 18
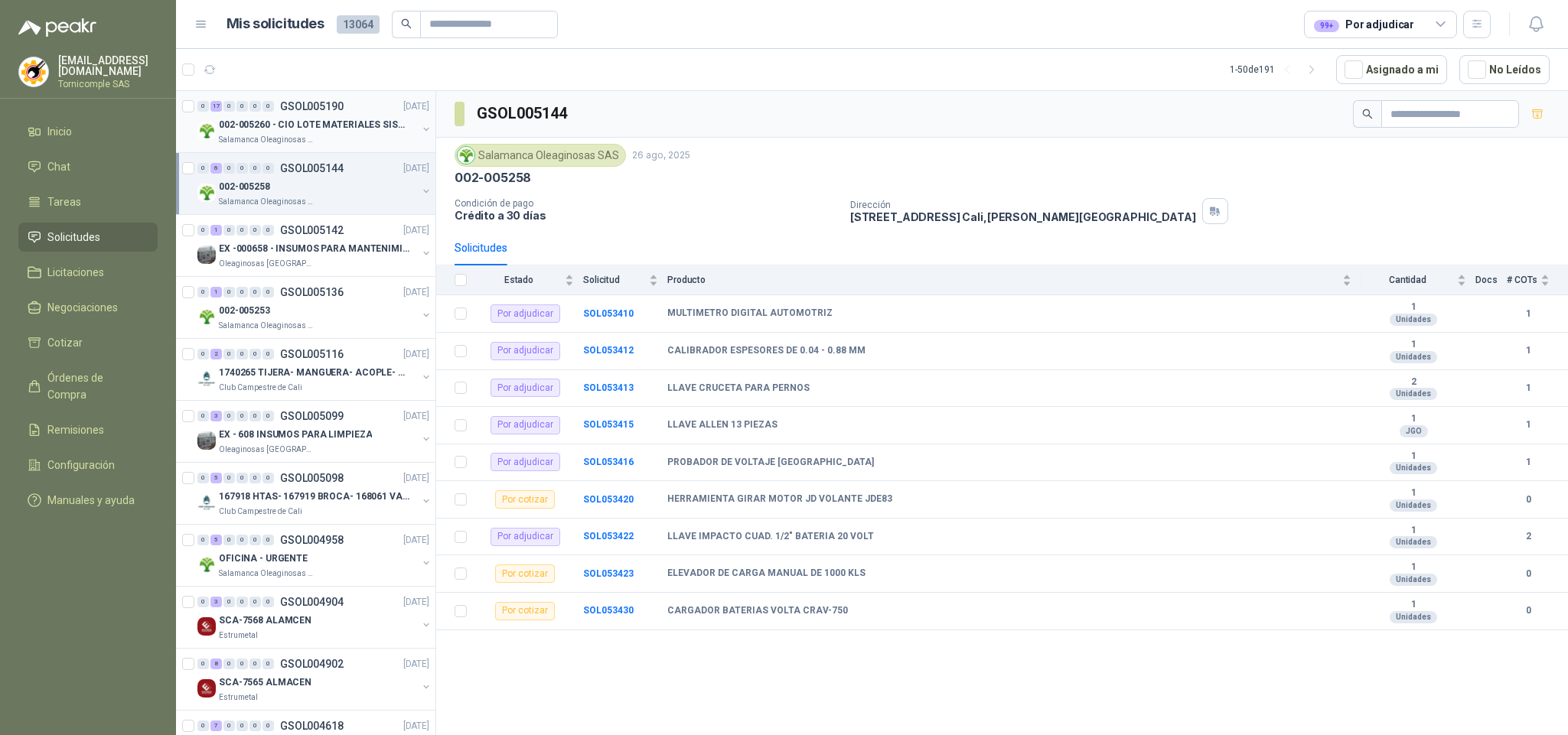
click at [338, 123] on p "002-005260 - CIO LOTE MATERIALES SISTEMA HIDRAULIC" at bounding box center [313, 125] width 191 height 14
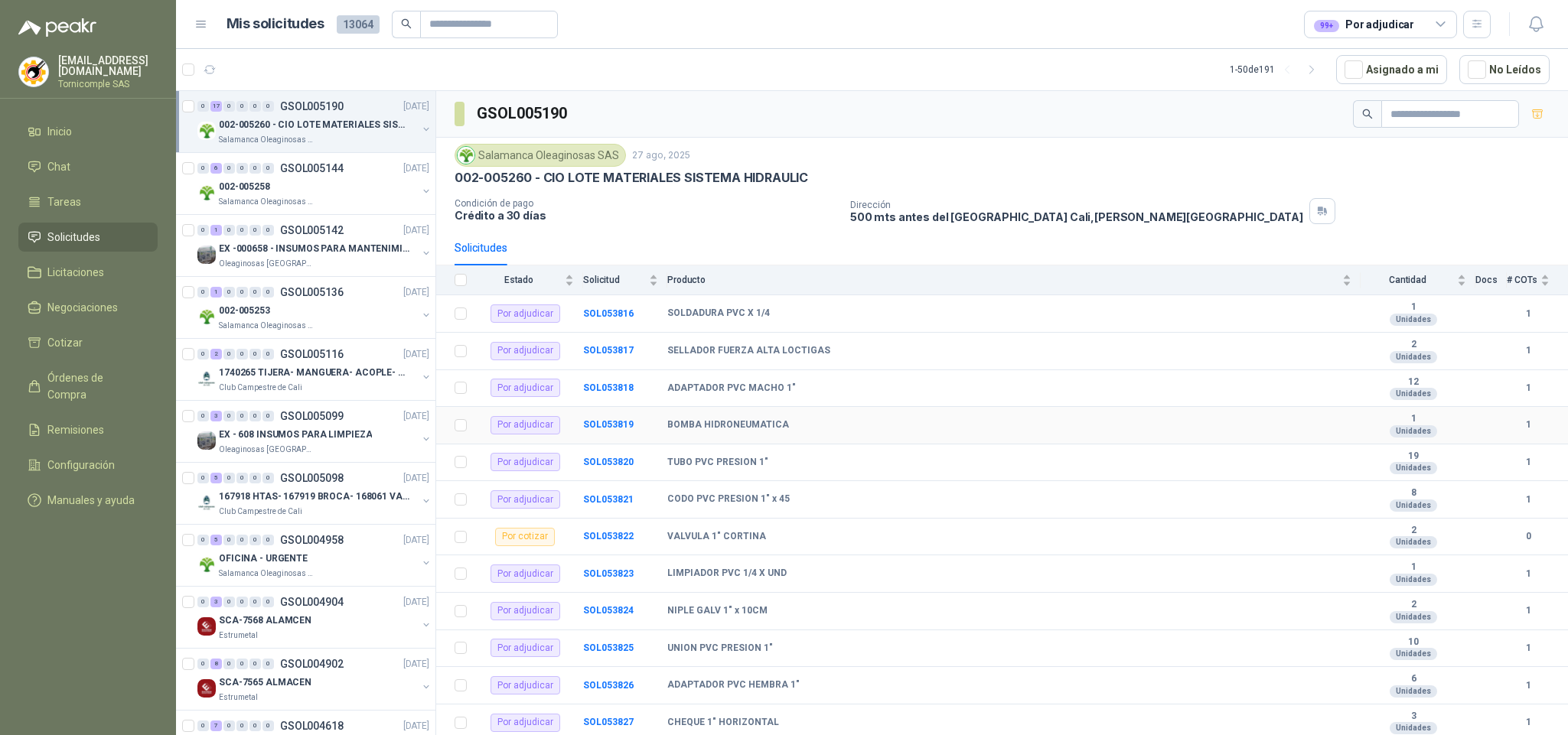
scroll to position [253, 0]
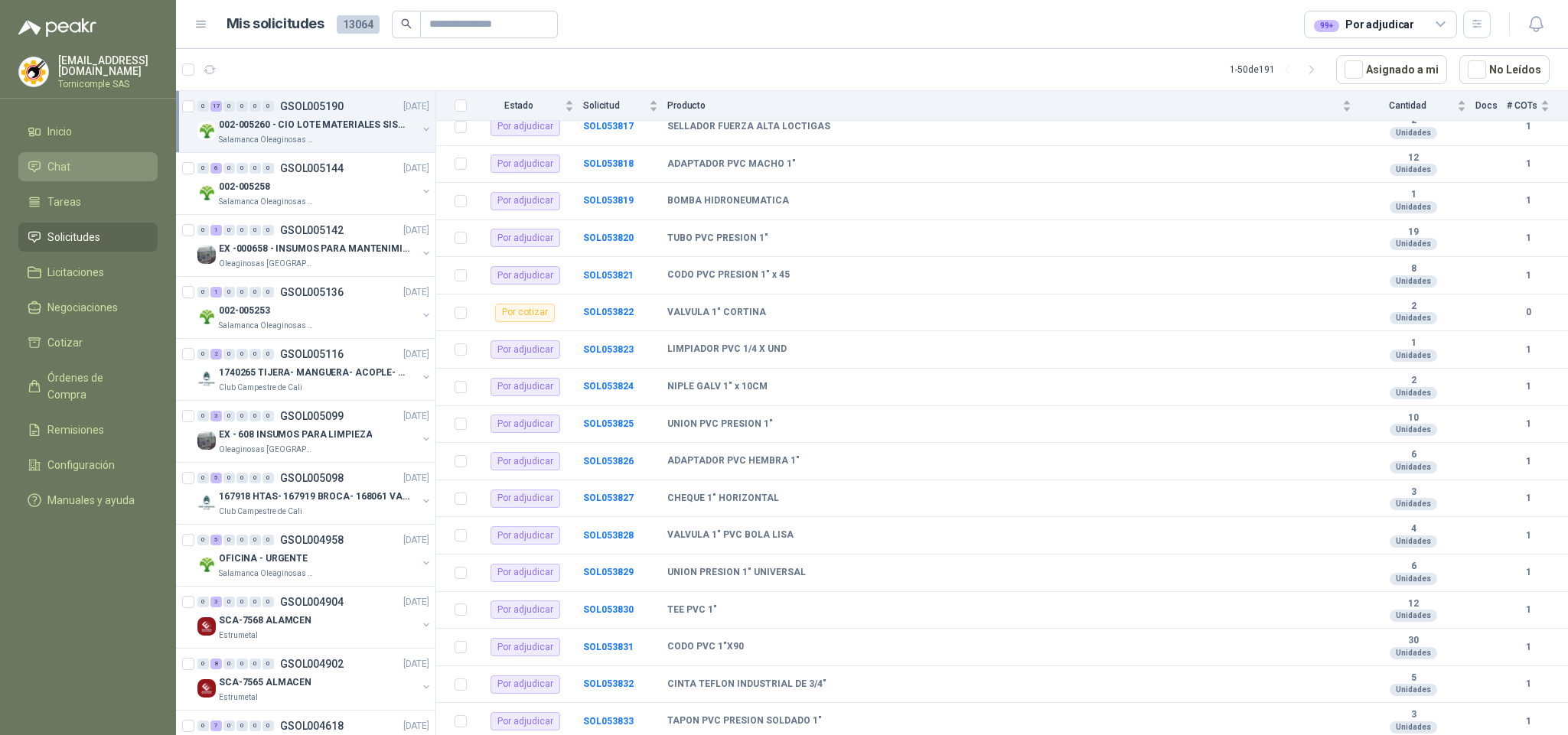
click at [69, 153] on link "Chat" at bounding box center [88, 167] width 139 height 29
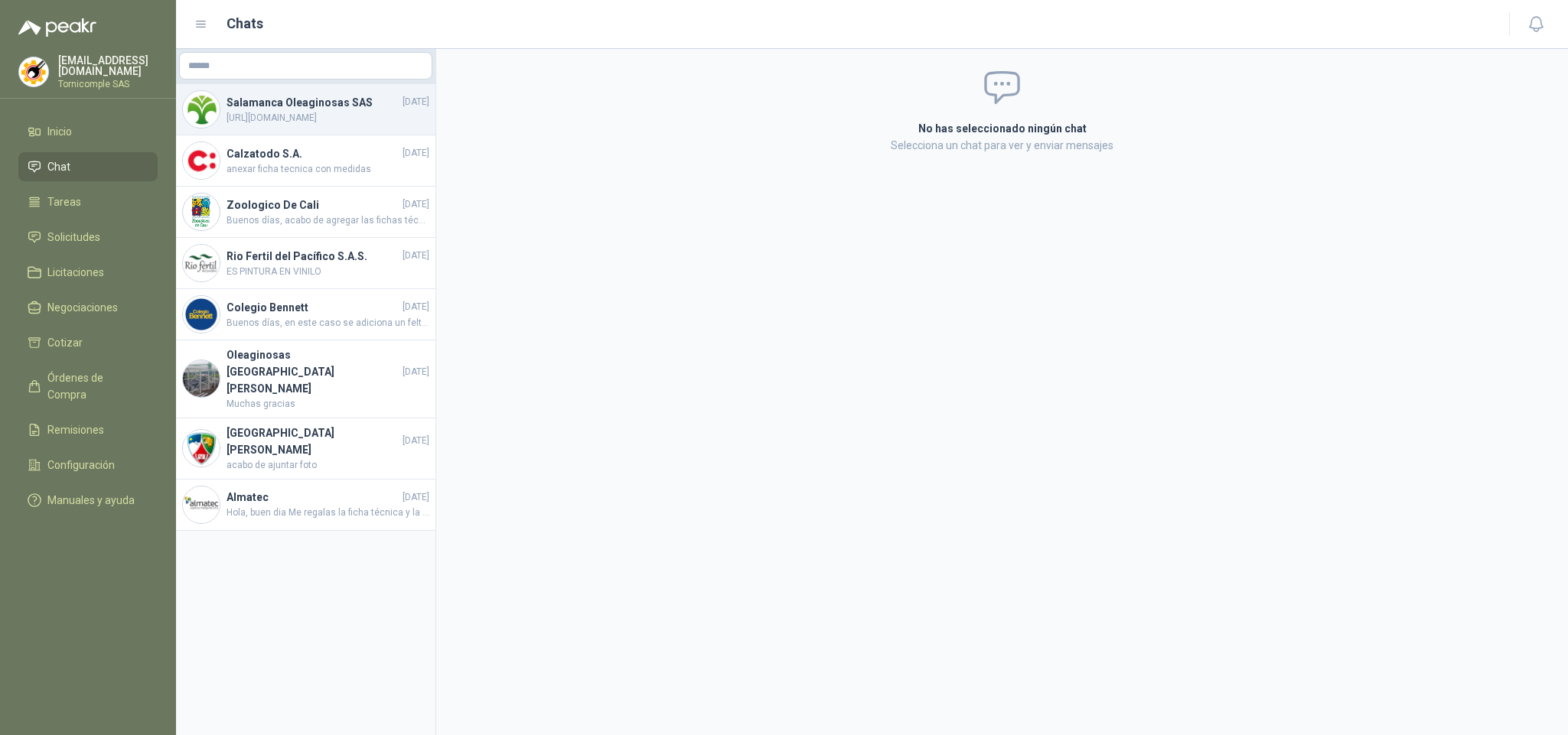
click at [227, 103] on h4 "Salamanca Oleaginosas SAS" at bounding box center [313, 102] width 173 height 17
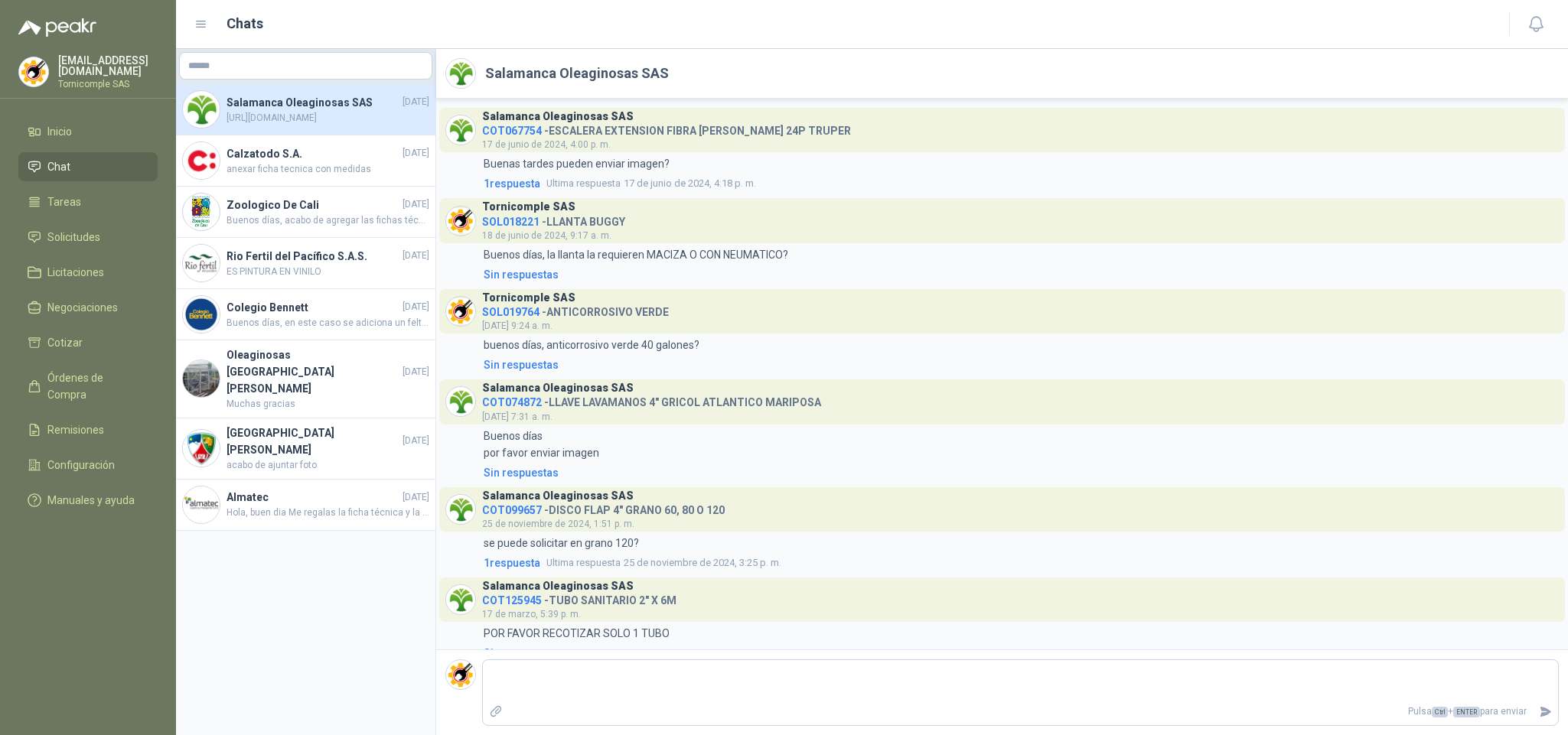
scroll to position [658, 0]
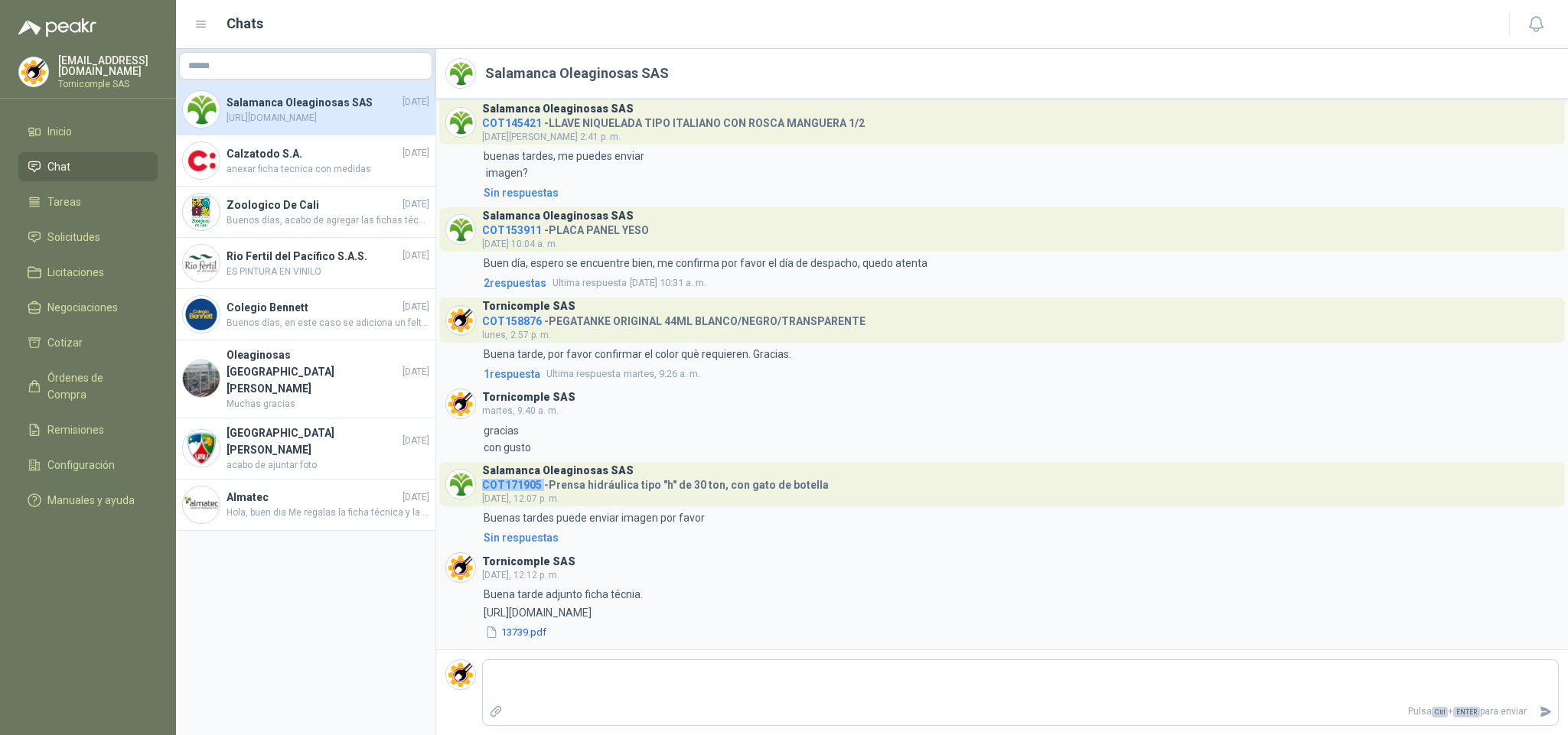
drag, startPoint x: 488, startPoint y: 484, endPoint x: 519, endPoint y: 483, distance: 31.0
click at [540, 485] on h4 "COT171905 - Prensa hidráulica tipo "h" de 30 ton, con gato de botella" at bounding box center [656, 482] width 347 height 14
click at [519, 483] on span "COT171905" at bounding box center [512, 485] width 60 height 13
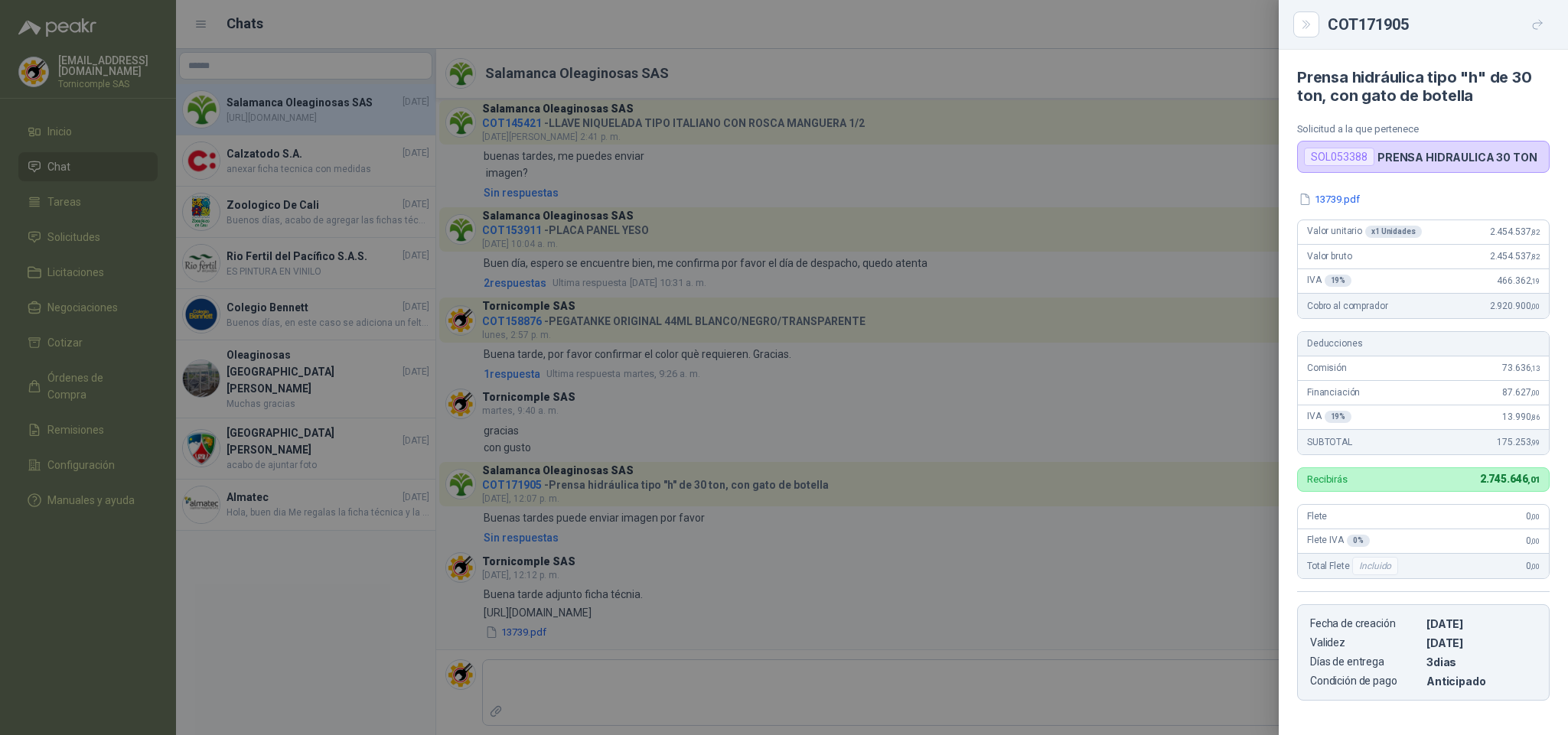
click at [72, 178] on div at bounding box center [784, 368] width 1568 height 735
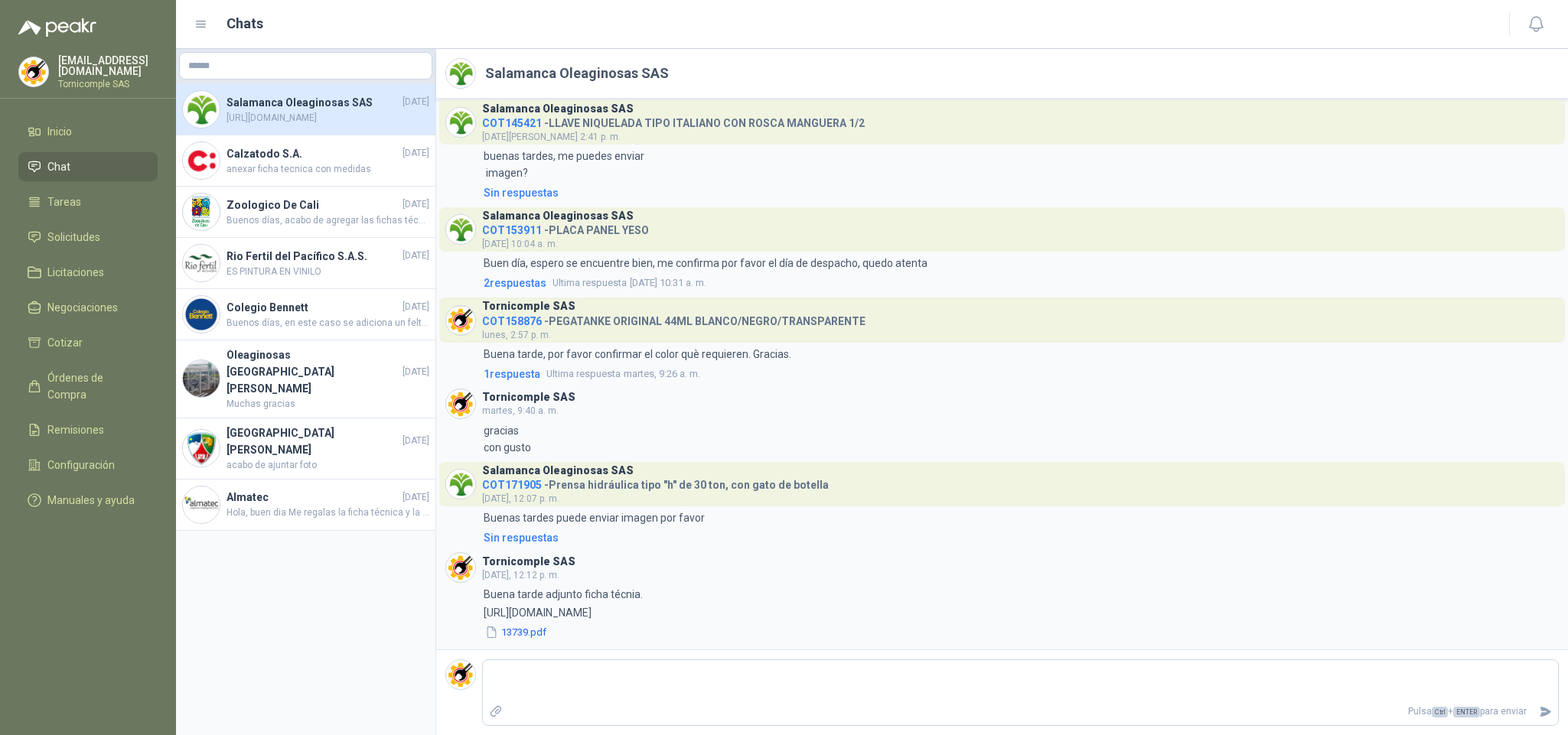
click at [68, 162] on span "Chat" at bounding box center [59, 166] width 23 height 17
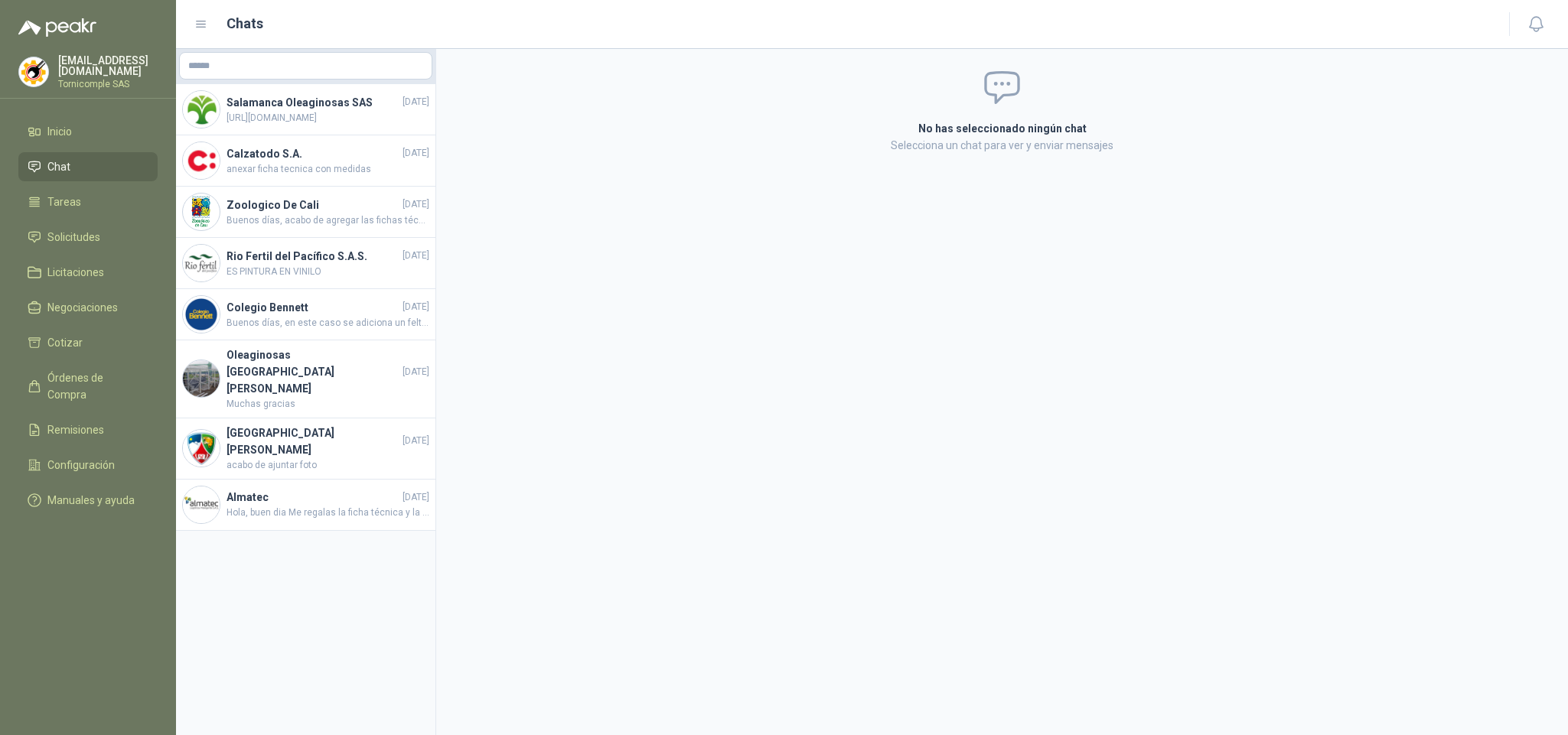
click at [68, 162] on span "Chat" at bounding box center [59, 166] width 23 height 17
drag, startPoint x: 68, startPoint y: 162, endPoint x: 69, endPoint y: 145, distance: 17.0
click at [68, 161] on span "Chat" at bounding box center [59, 166] width 23 height 17
click at [77, 127] on li "Inicio" at bounding box center [89, 131] width 121 height 17
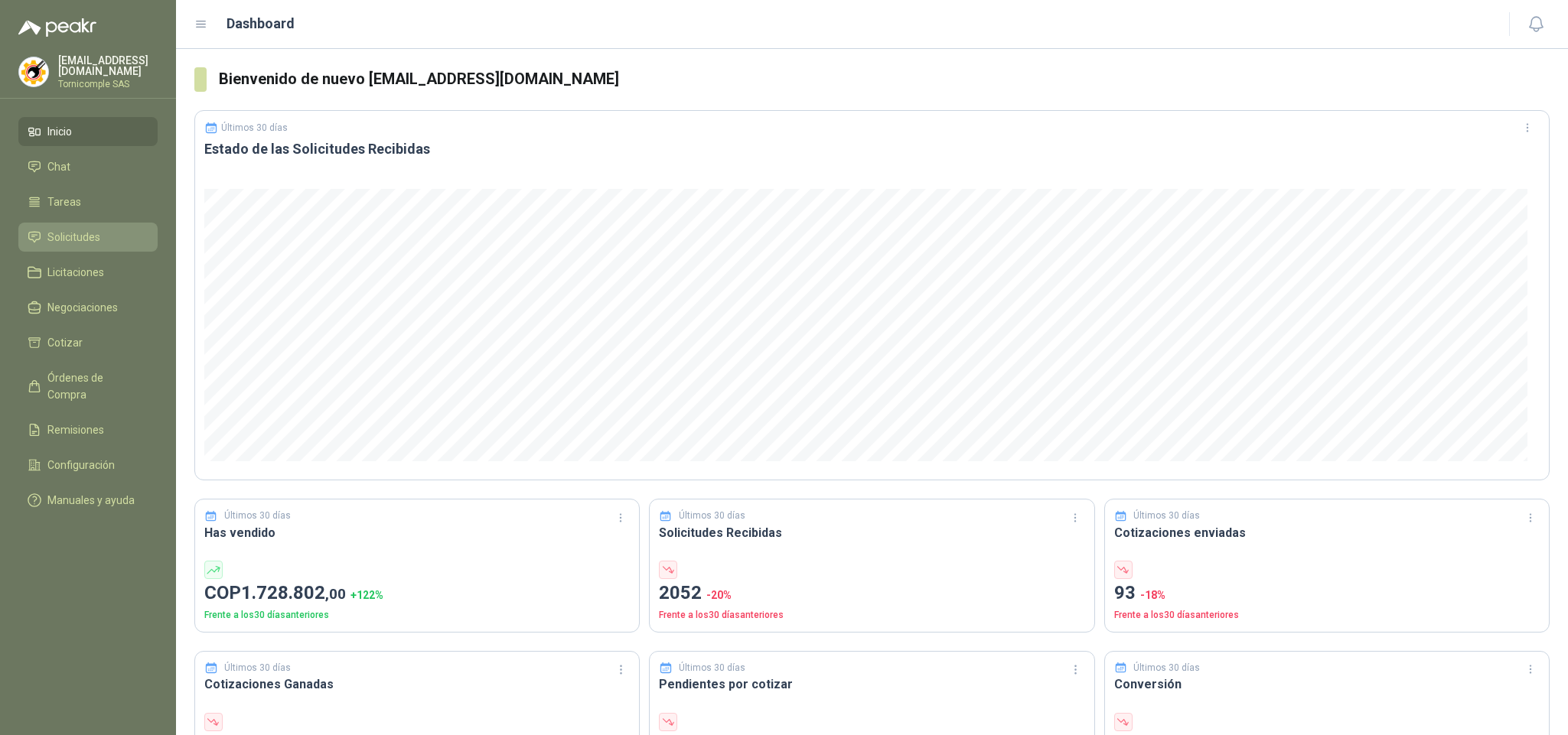
click at [119, 229] on li "Solicitudes" at bounding box center [89, 237] width 121 height 17
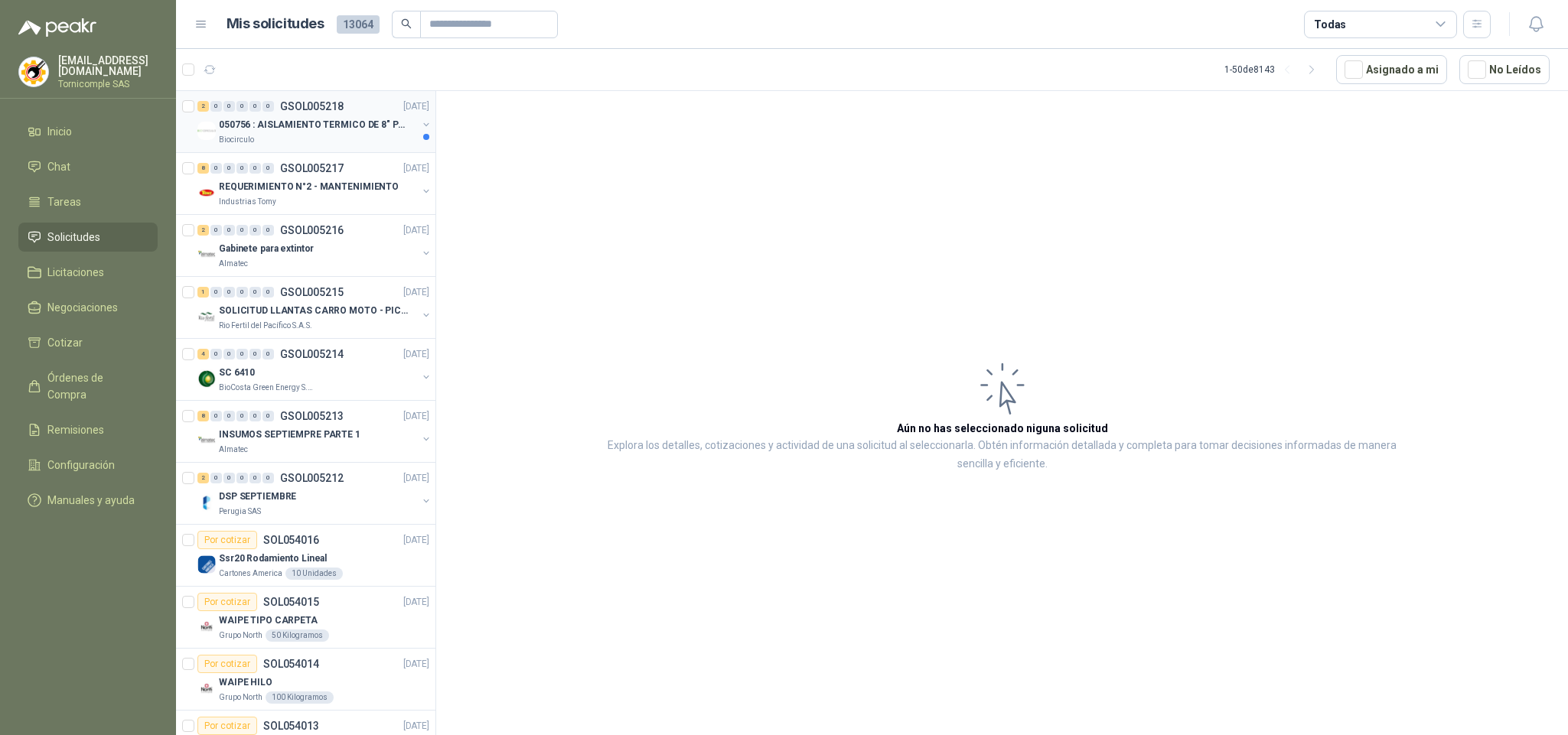
click at [322, 126] on p "050756 : AISLAMIENTO TERMICO DE 8" PARA TUBERIA" at bounding box center [313, 125] width 191 height 14
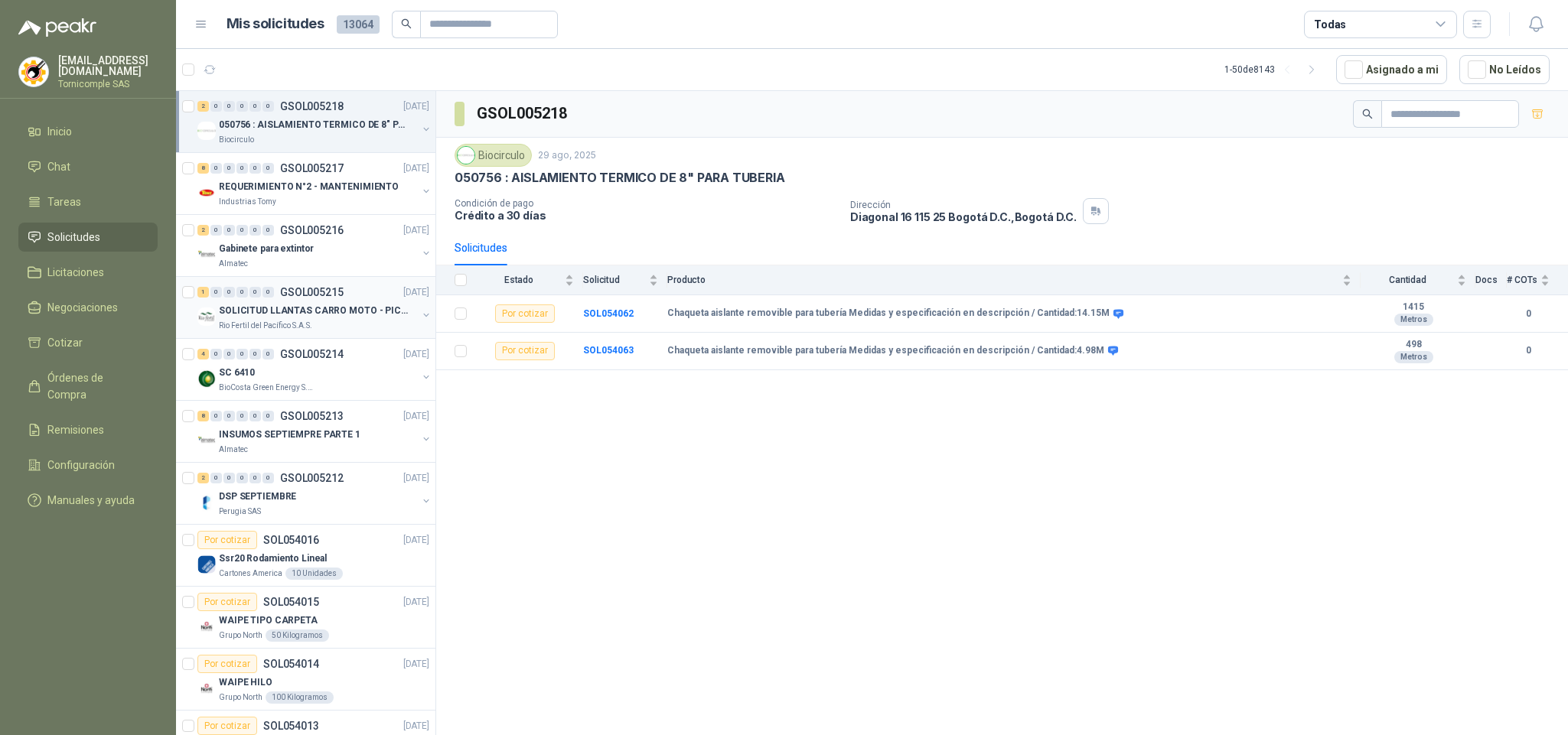
click at [253, 298] on div "0" at bounding box center [255, 293] width 12 height 11
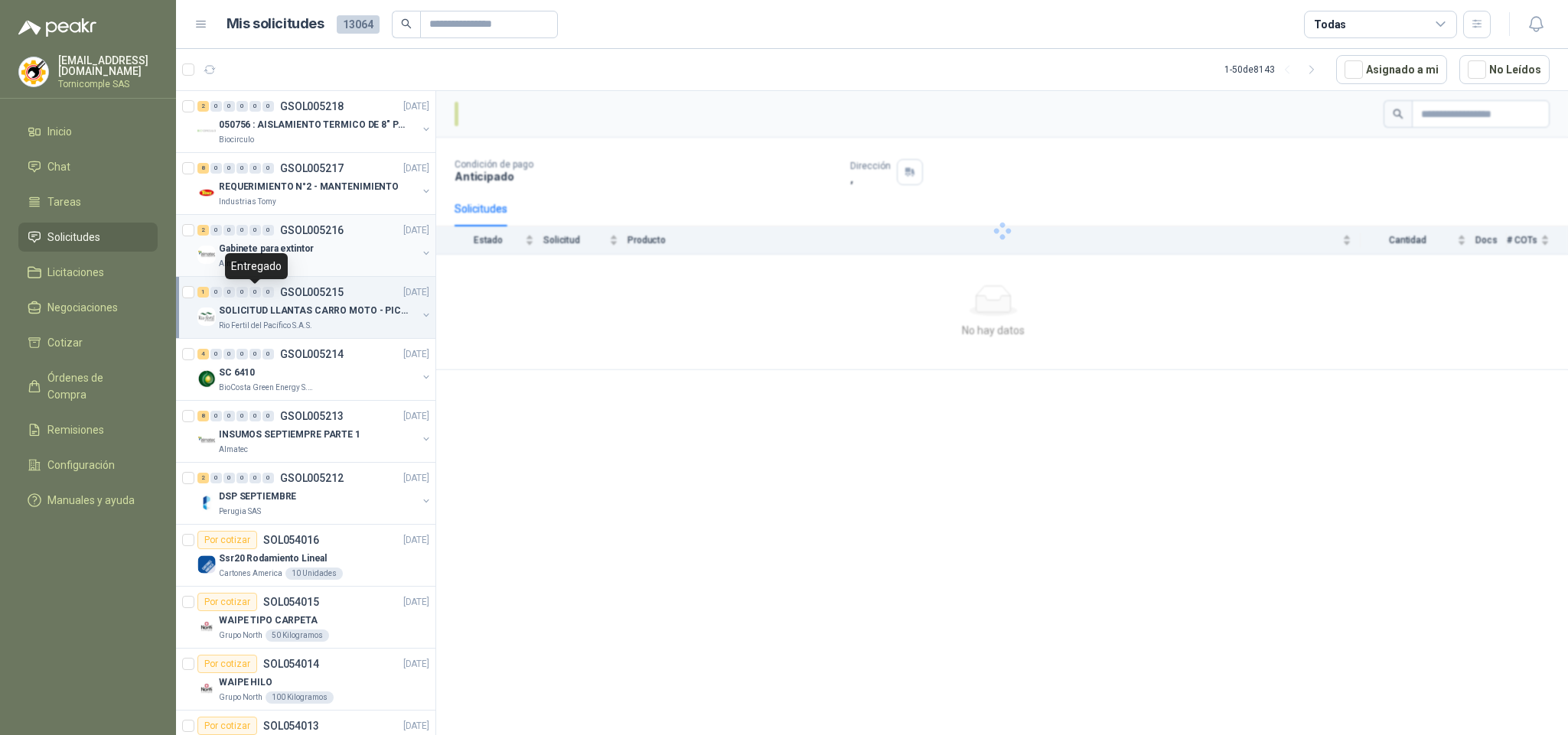
click at [260, 253] on p "Gabinete para extintor" at bounding box center [266, 249] width 95 height 14
click at [278, 298] on div "1 0 0 0 0 0 GSOL005215" at bounding box center [271, 293] width 146 height 11
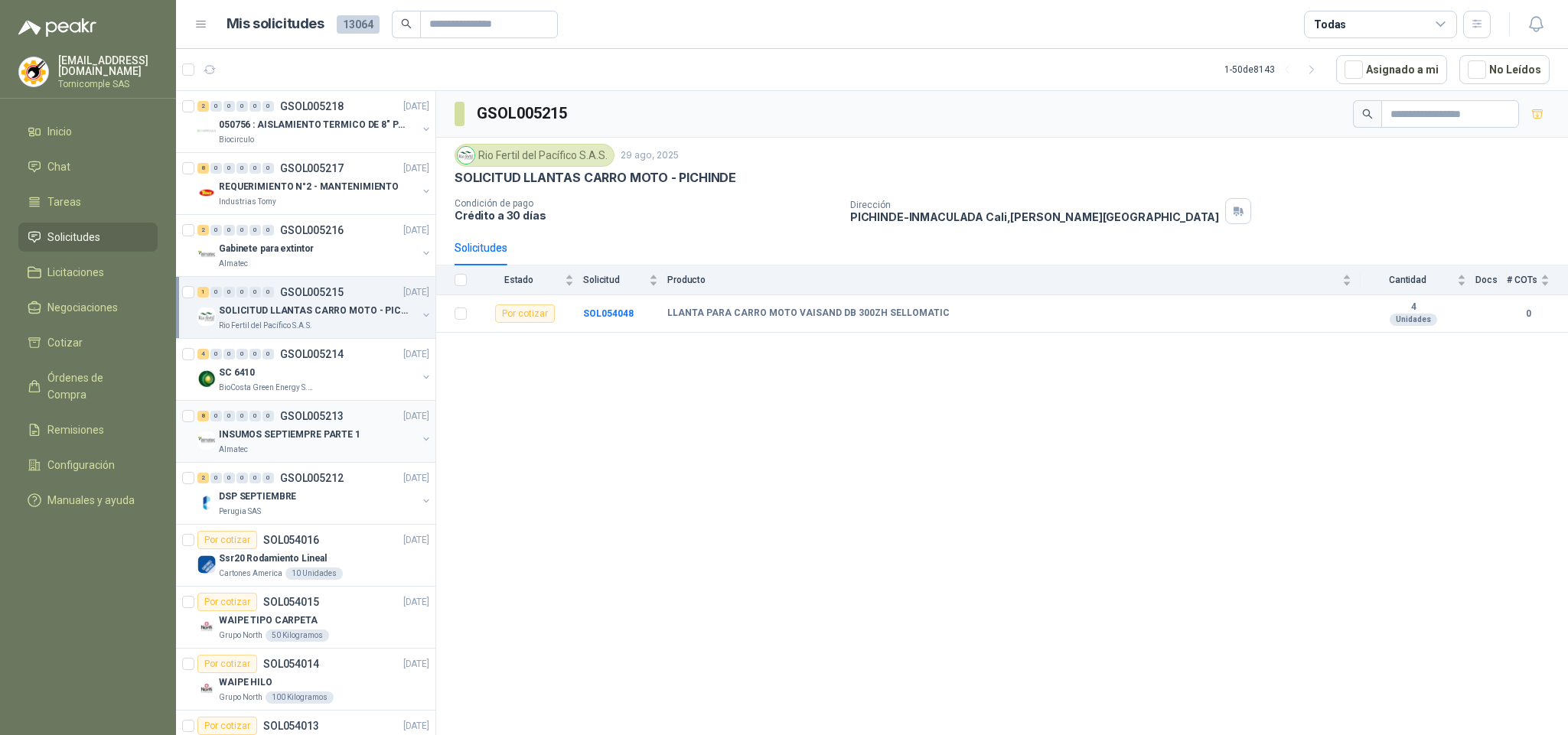
click at [338, 429] on p "INSUMOS SEPTIEMPRE PARTE 1" at bounding box center [289, 435] width 142 height 14
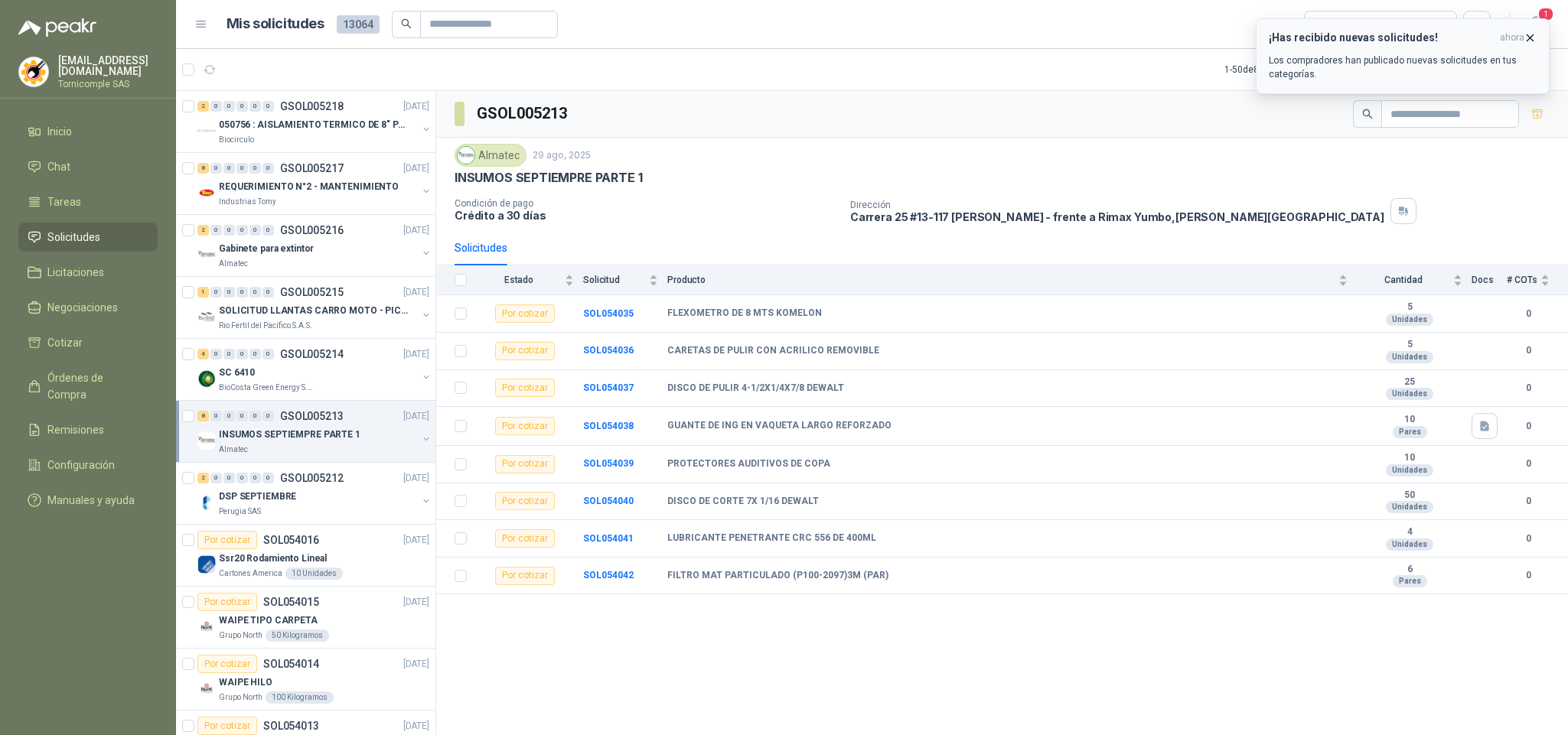
click at [1445, 58] on p "Los compradores han publicado nuevas solicitudes en tus categorías." at bounding box center [1403, 67] width 268 height 28
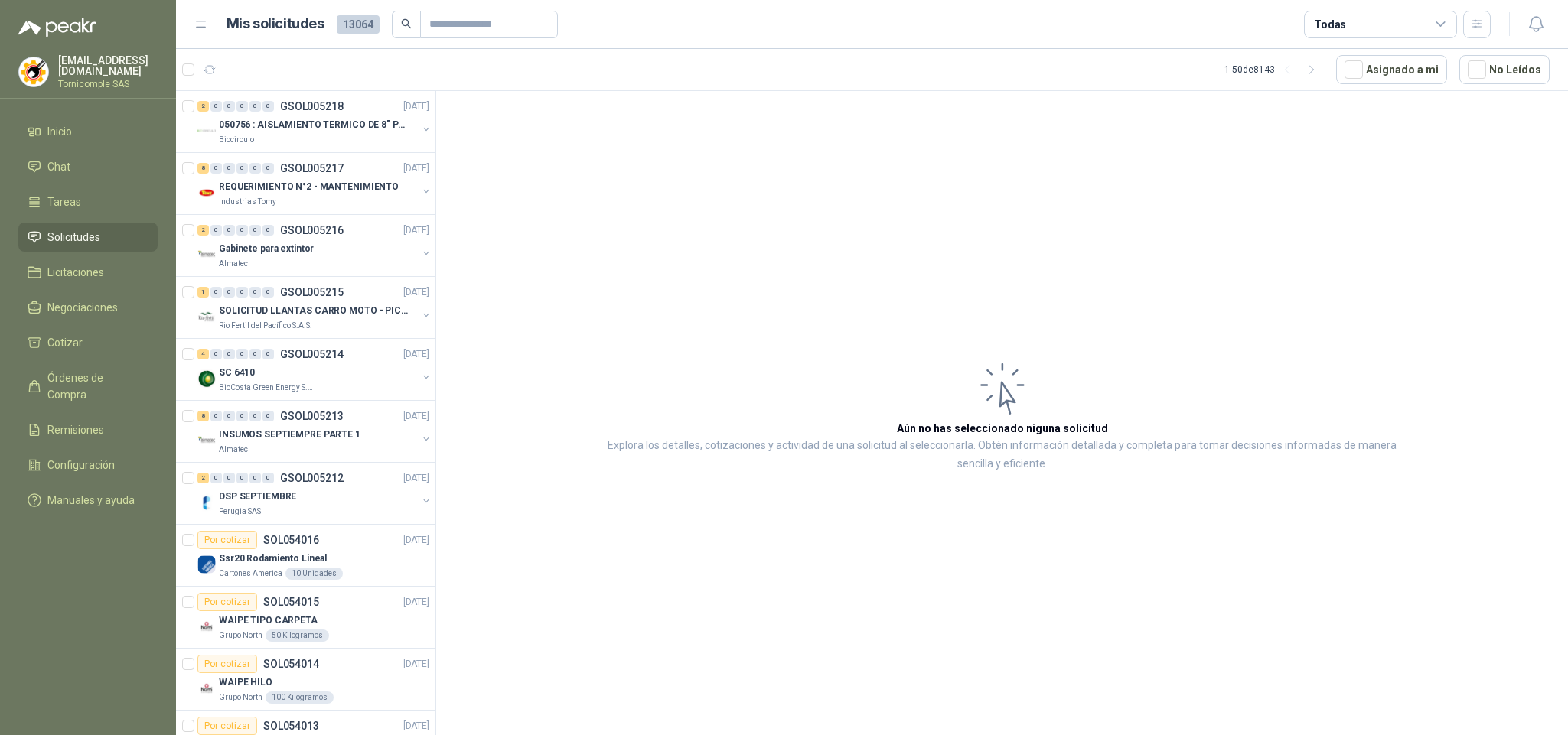
click at [108, 223] on link "Solicitudes" at bounding box center [88, 237] width 139 height 29
click at [108, 143] on ul "Inicio Chat Tareas Solicitudes Licitaciones Negociaciones Cotizar Órdenes de Co…" at bounding box center [88, 319] width 176 height 404
click at [108, 131] on li "Inicio" at bounding box center [89, 131] width 121 height 17
click at [110, 250] on ul "Inicio Chat Tareas Solicitudes Licitaciones Negociaciones Cotizar Órdenes de Co…" at bounding box center [88, 319] width 176 height 404
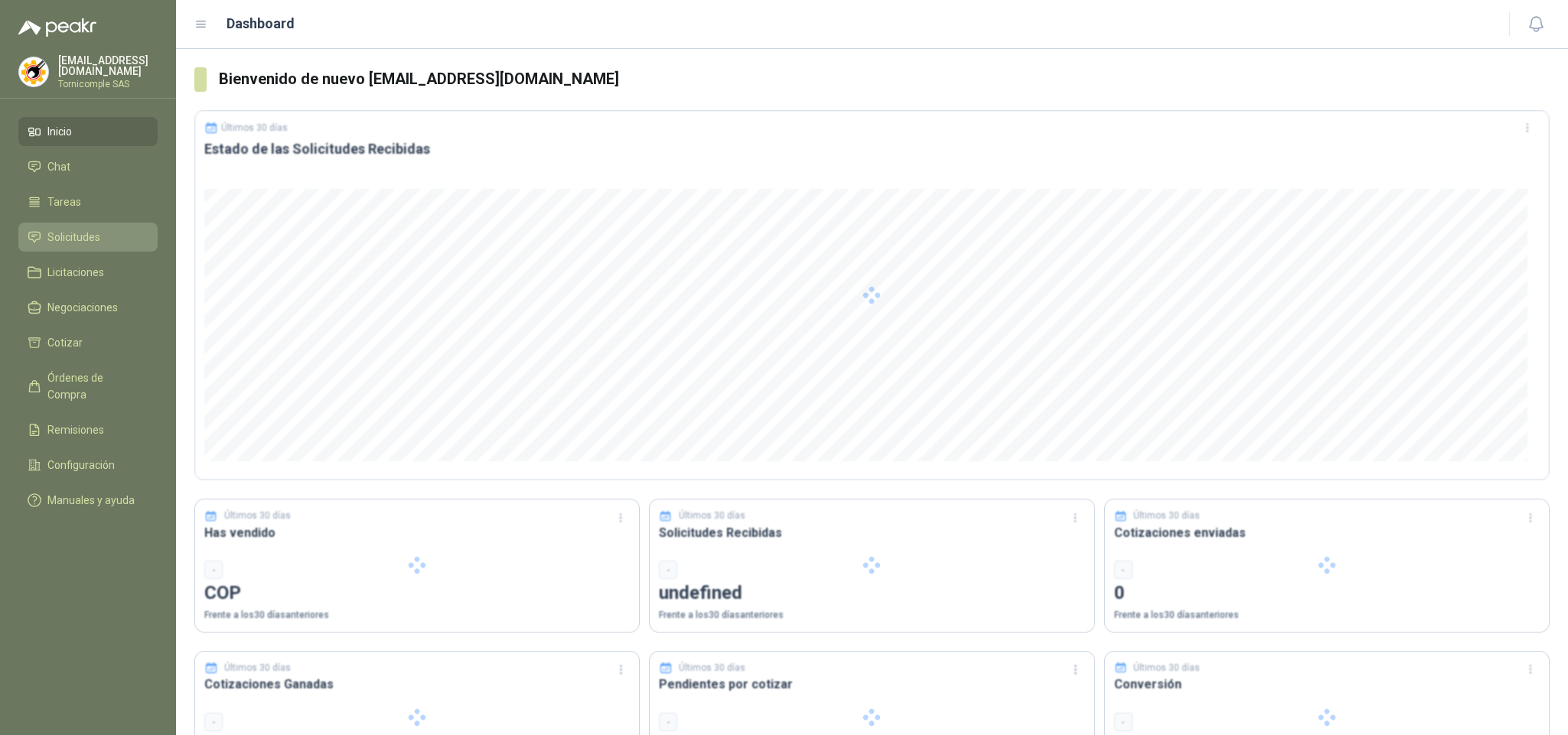
click at [107, 248] on link "Solicitudes" at bounding box center [88, 237] width 139 height 29
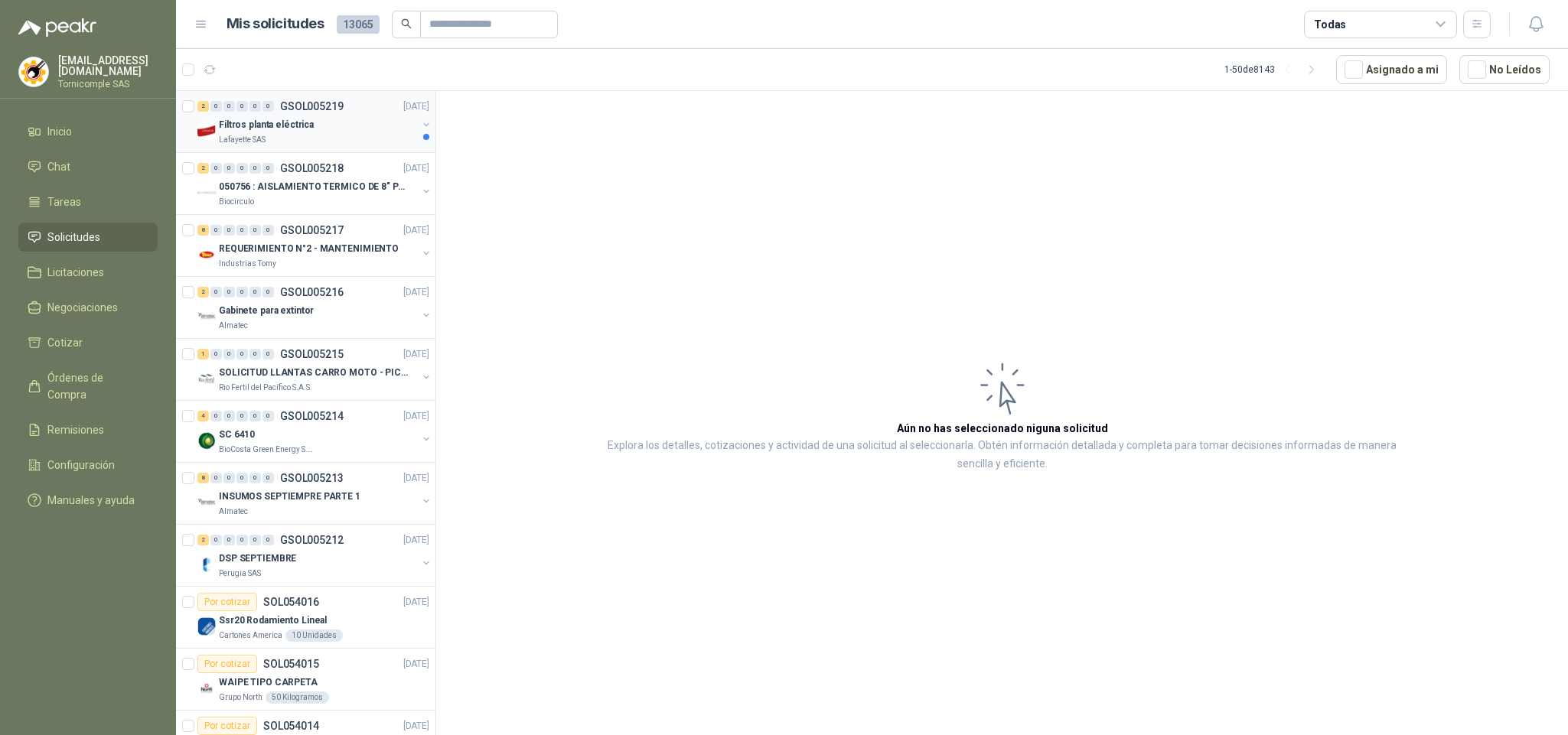
click at [297, 133] on div "Filtros planta eléctrica" at bounding box center [317, 125] width 198 height 18
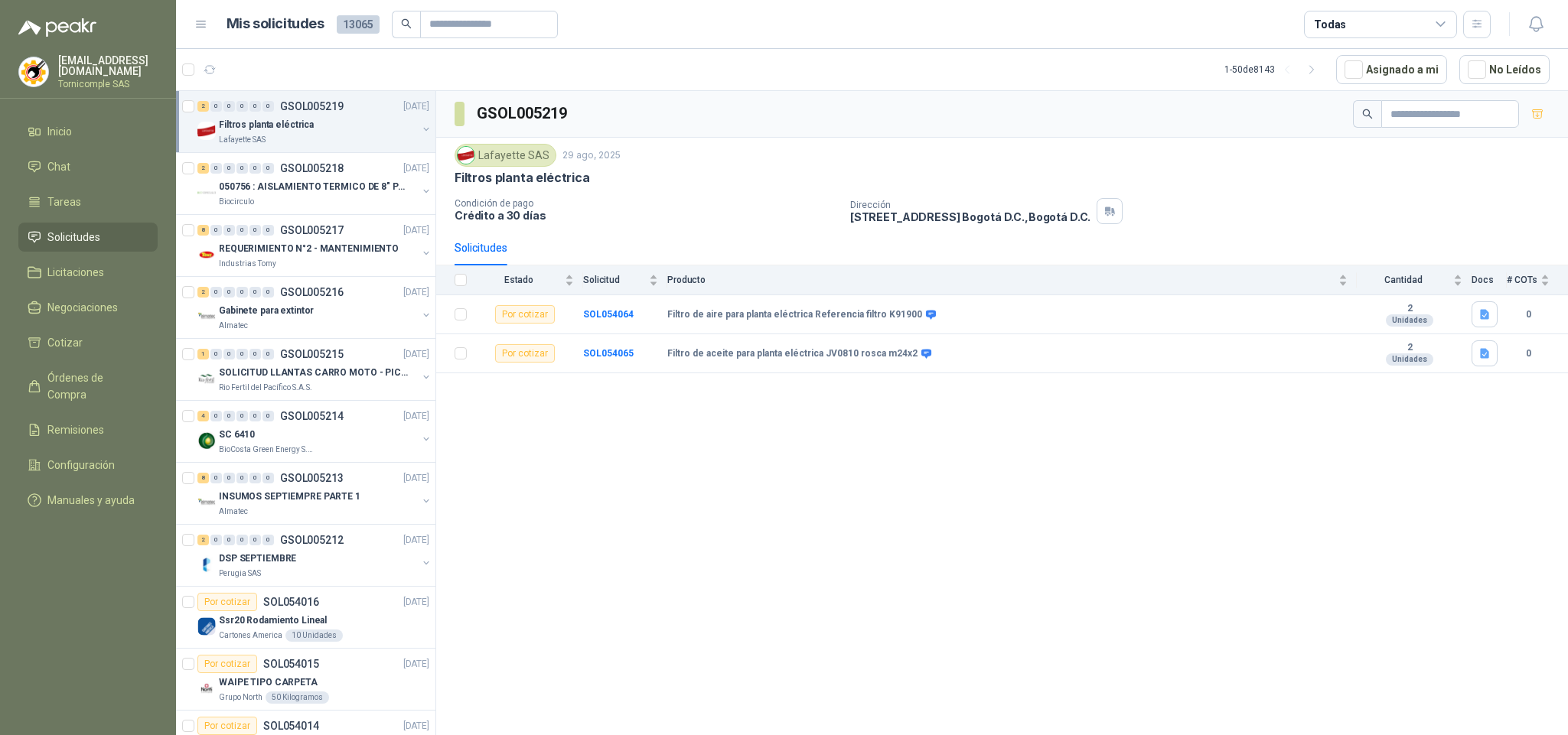
click at [58, 232] on span "Solicitudes" at bounding box center [74, 237] width 52 height 17
drag, startPoint x: 58, startPoint y: 232, endPoint x: 60, endPoint y: 168, distance: 64.0
click at [58, 230] on span "Solicitudes" at bounding box center [74, 237] width 52 height 17
click at [70, 107] on menu "ventas@tornicomple.com Tornicomple SAS Inicio Chat Tareas Solicitudes Licitacio…" at bounding box center [88, 368] width 176 height 735
click at [78, 129] on li "Inicio" at bounding box center [89, 131] width 121 height 17
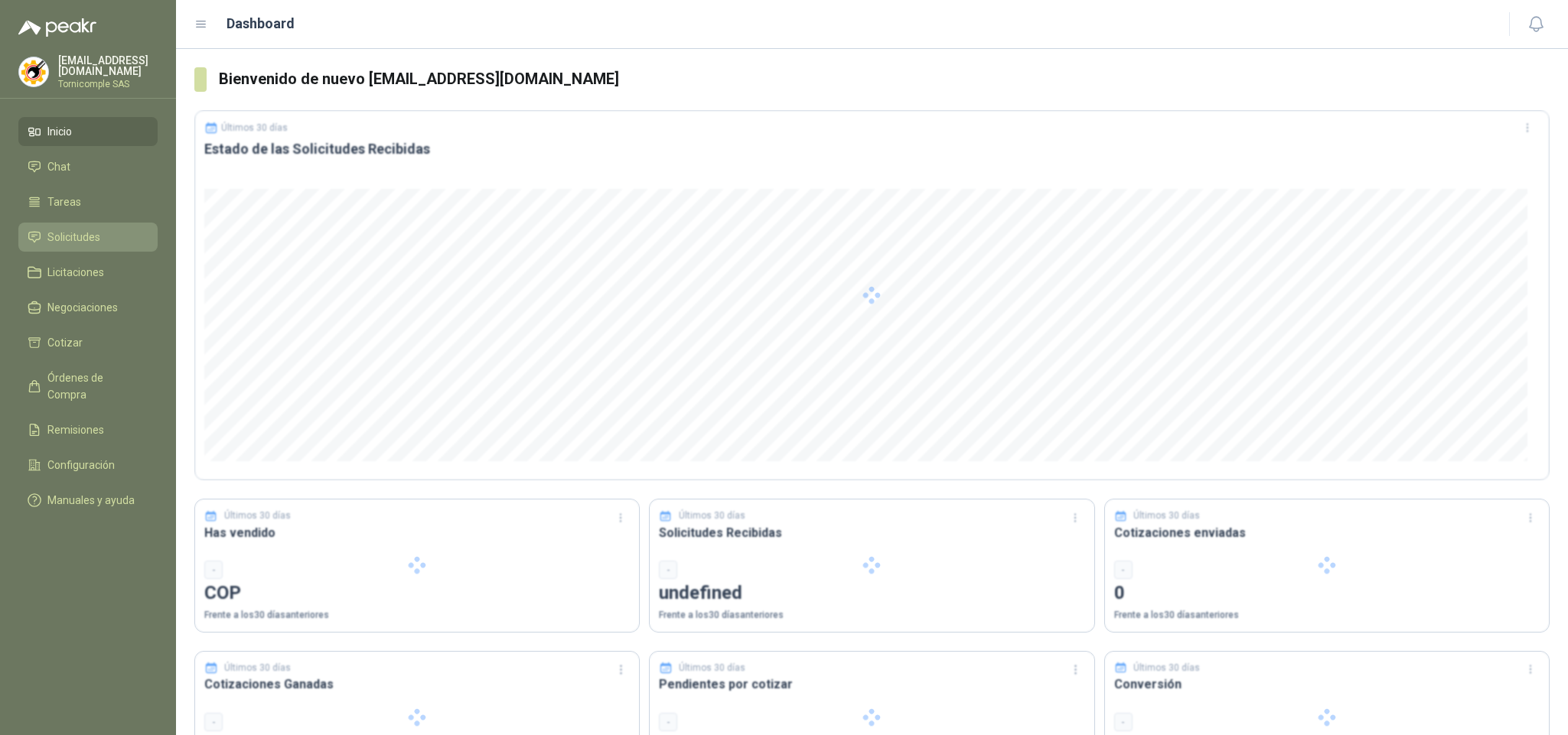
click at [83, 228] on span "Solicitudes" at bounding box center [74, 237] width 52 height 17
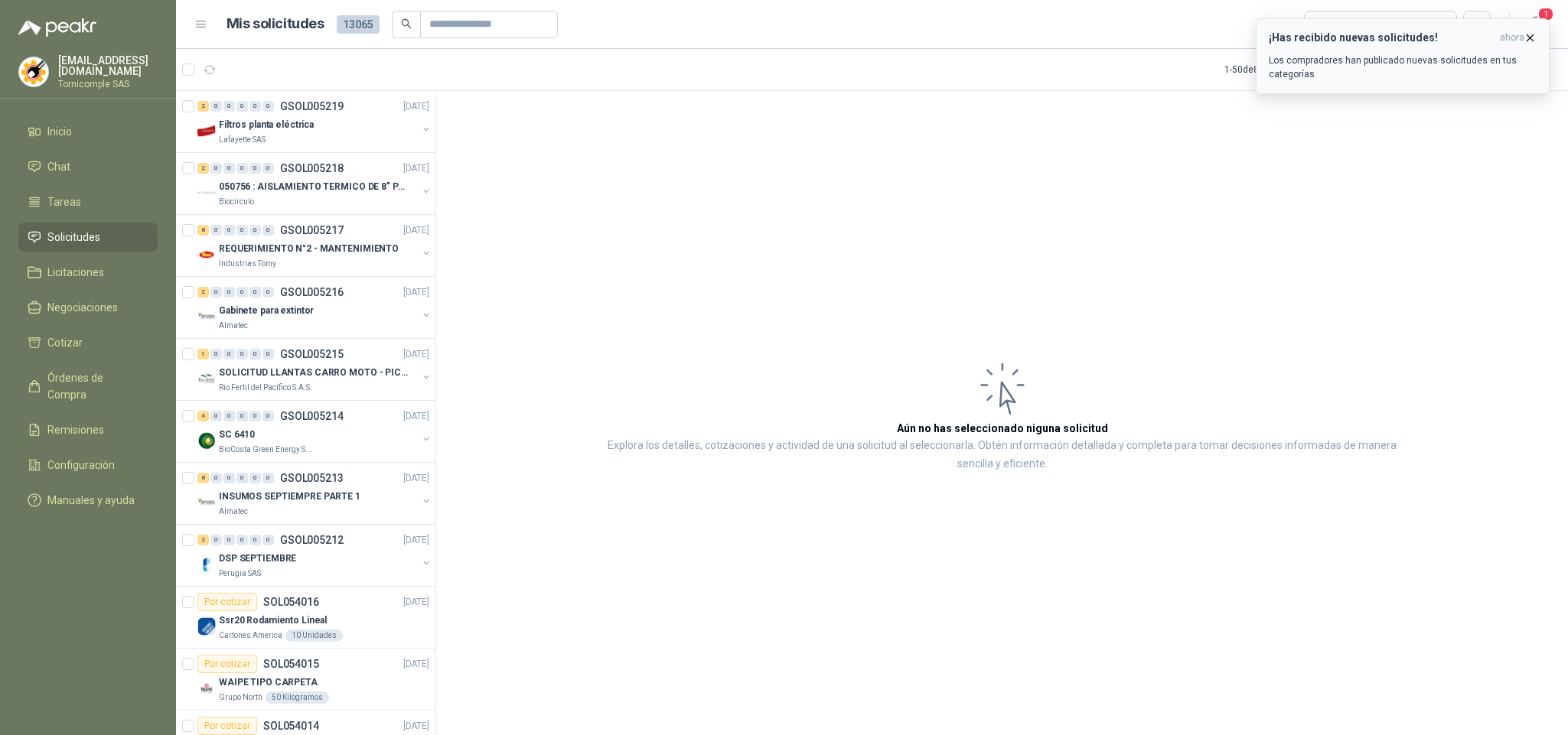
click at [1525, 43] on icon "button" at bounding box center [1530, 38] width 13 height 13
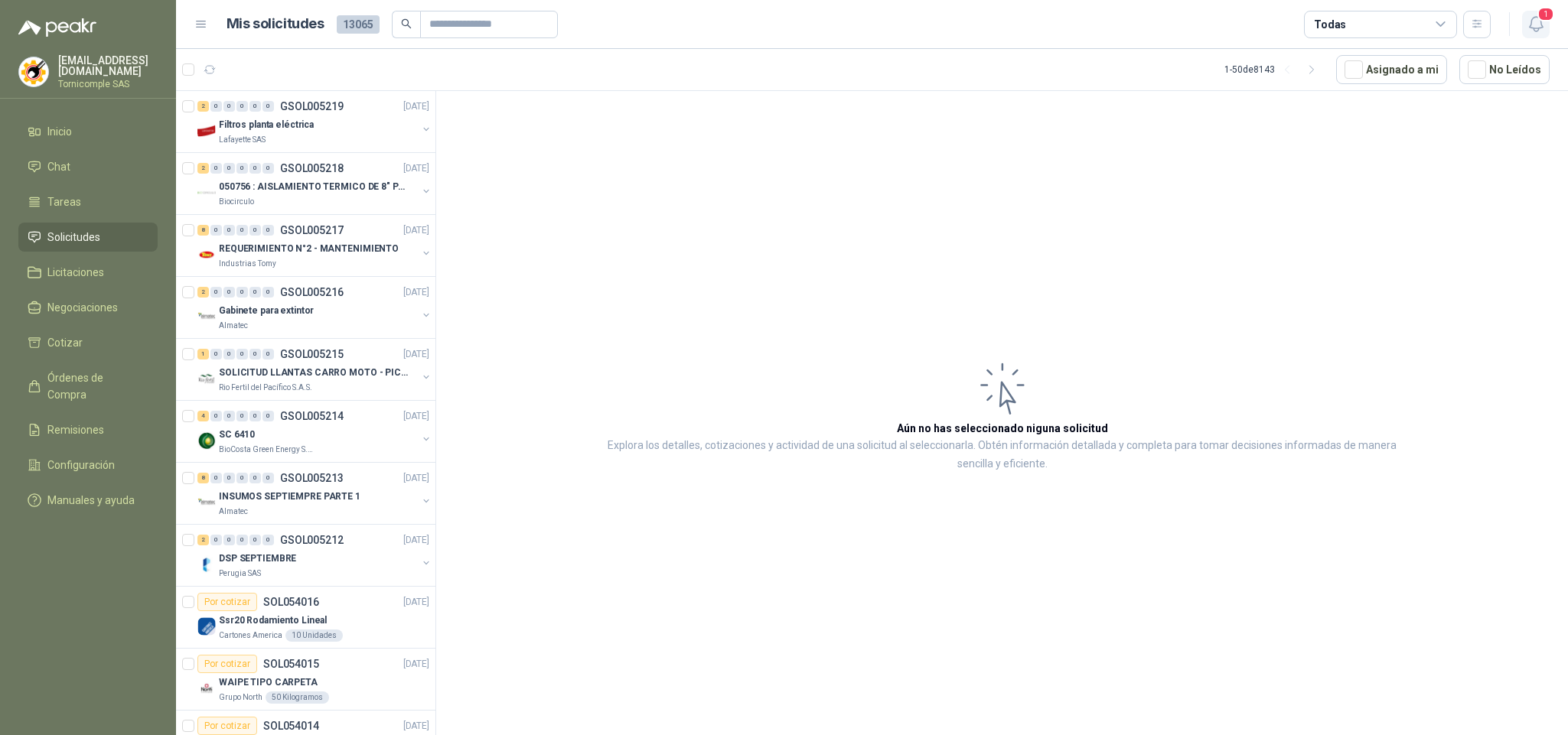
click at [1525, 23] on button "1" at bounding box center [1535, 24] width 28 height 28
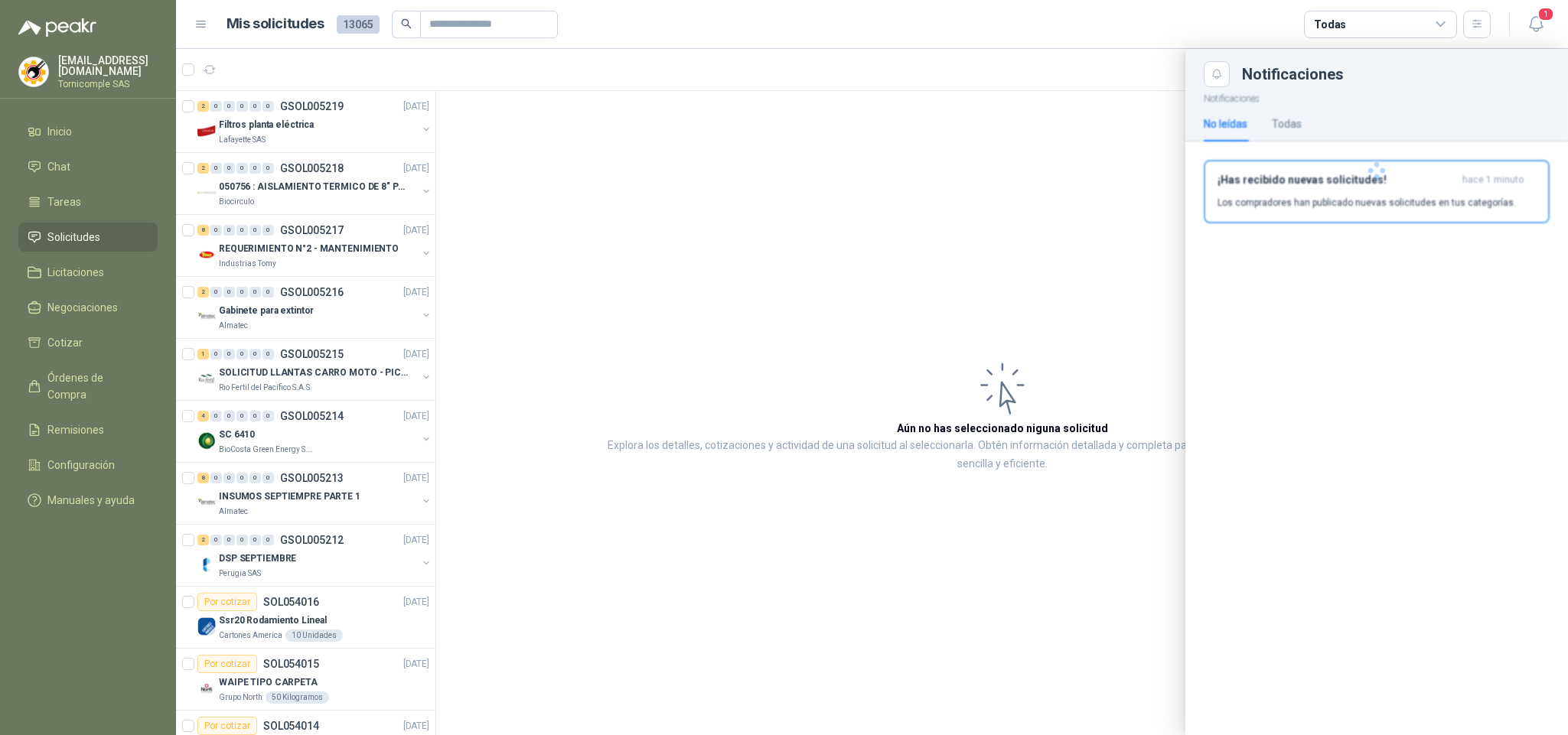
click at [1411, 223] on div at bounding box center [1377, 171] width 383 height 167
click at [1404, 200] on p "Los compradores han publicado nuevas solicitudes en tus categorías." at bounding box center [1367, 202] width 298 height 14
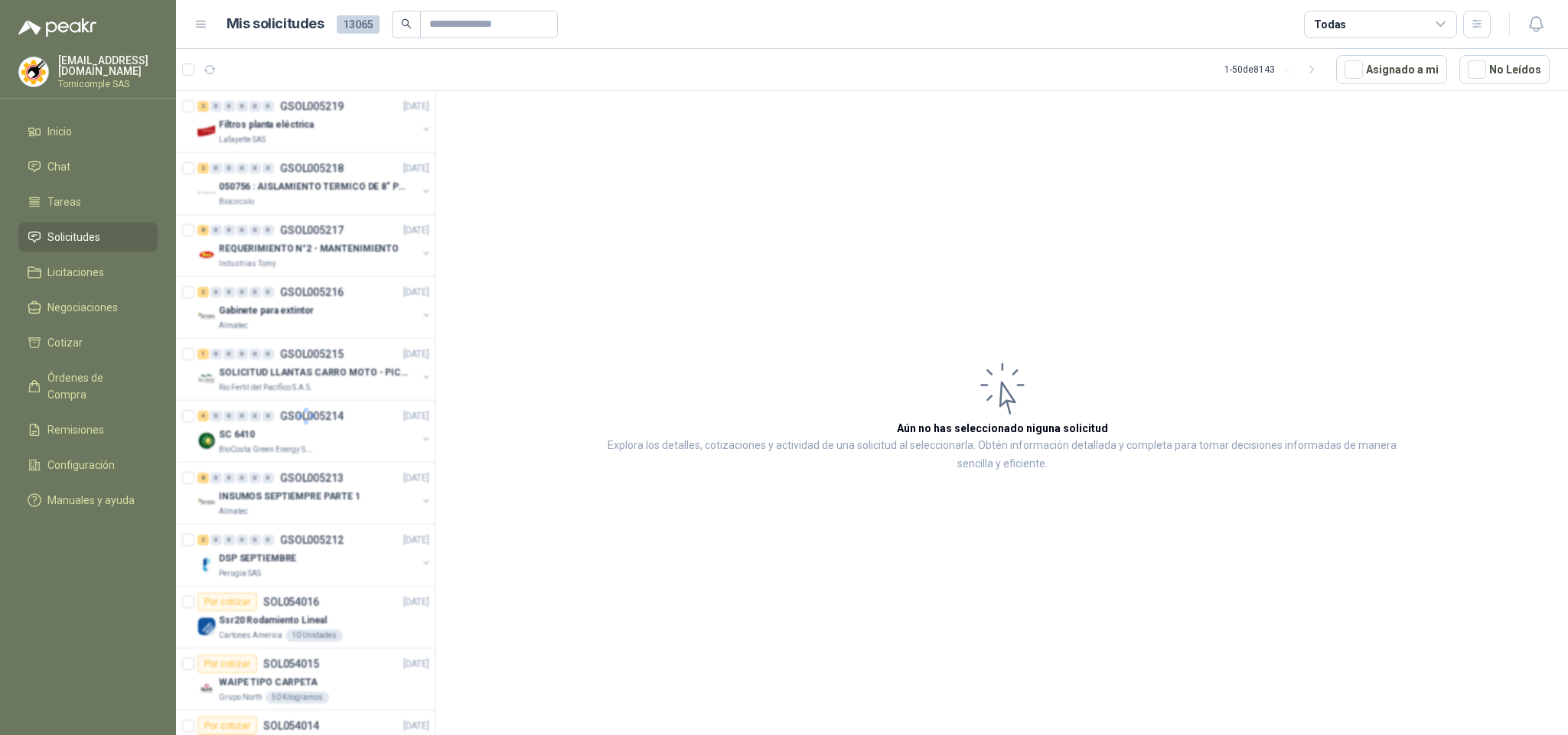
click at [97, 241] on span "Solicitudes" at bounding box center [74, 237] width 52 height 17
click at [60, 102] on menu "ventas@tornicomple.com Tornicomple SAS Inicio Chat Tareas Solicitudes Licitacio…" at bounding box center [88, 368] width 176 height 735
click at [67, 129] on span "Inicio" at bounding box center [60, 131] width 24 height 17
